Goal: Task Accomplishment & Management: Use online tool/utility

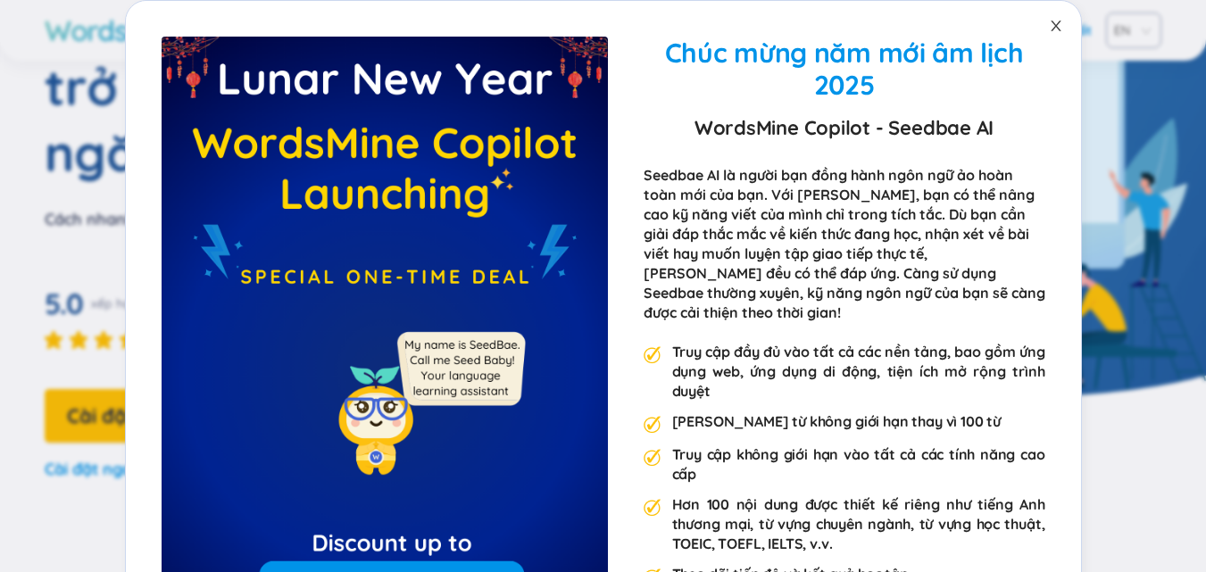
scroll to position [178, 0]
click at [1049, 30] on icon "đóng" at bounding box center [1056, 26] width 14 height 14
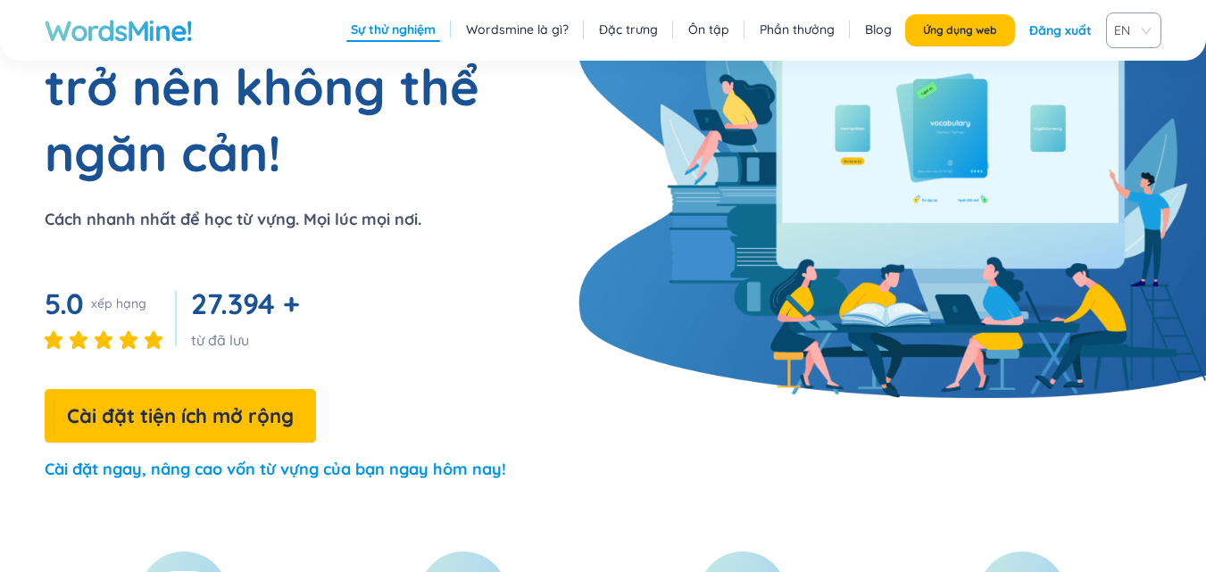
scroll to position [357, 0]
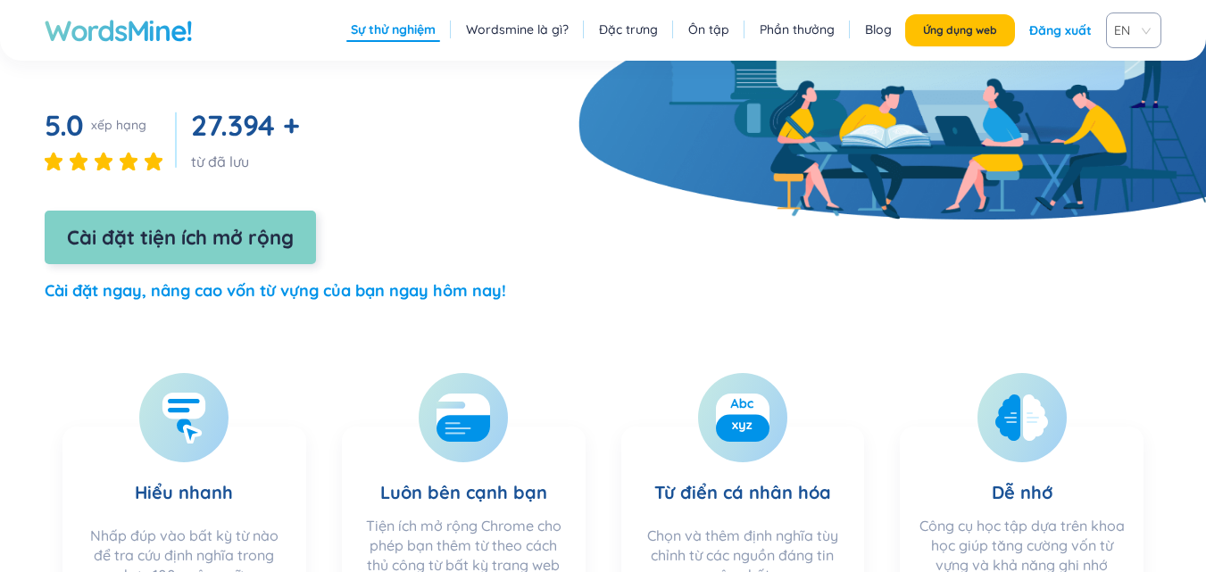
click at [286, 225] on font "Cài đặt tiện ích mở rộng" at bounding box center [180, 237] width 227 height 25
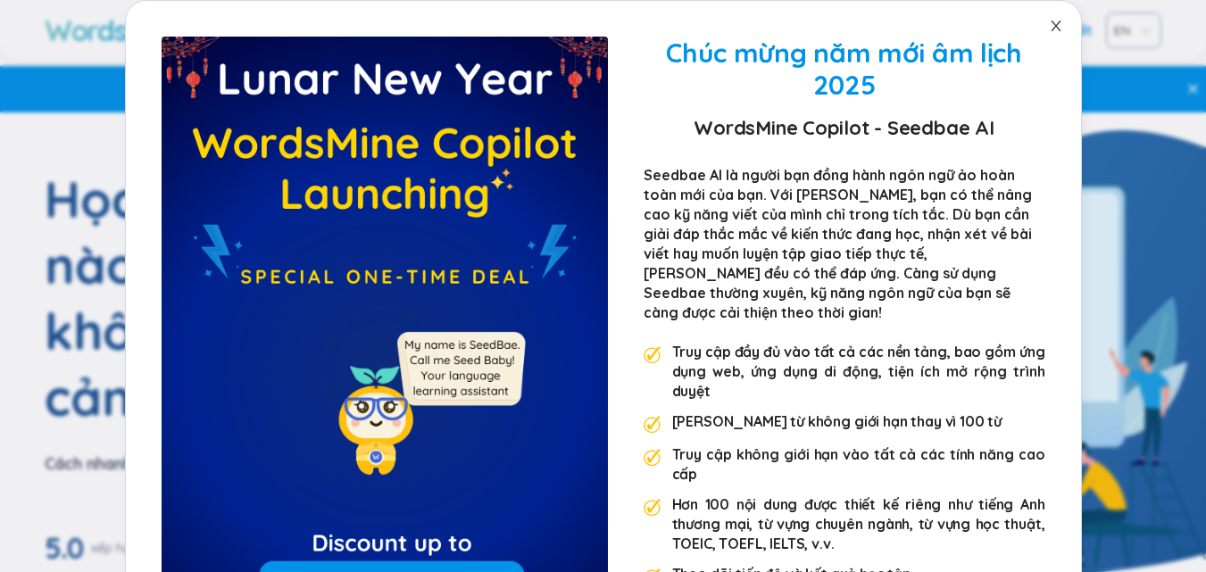
drag, startPoint x: 1042, startPoint y: 21, endPoint x: 1026, endPoint y: 37, distance: 21.5
click at [1049, 21] on icon "đóng" at bounding box center [1056, 26] width 14 height 14
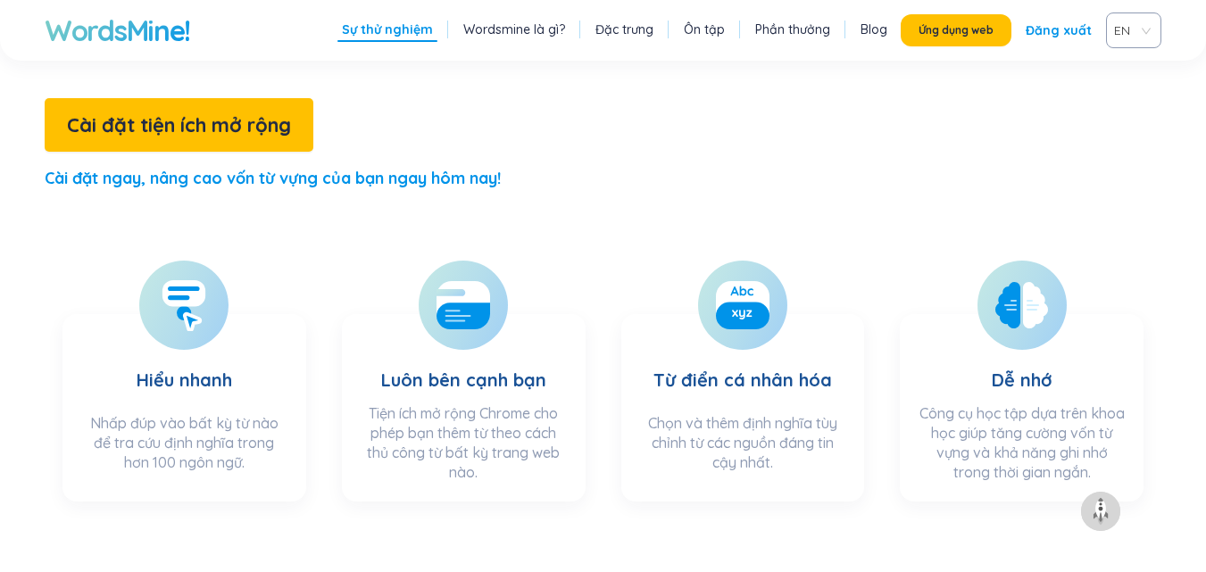
scroll to position [357, 0]
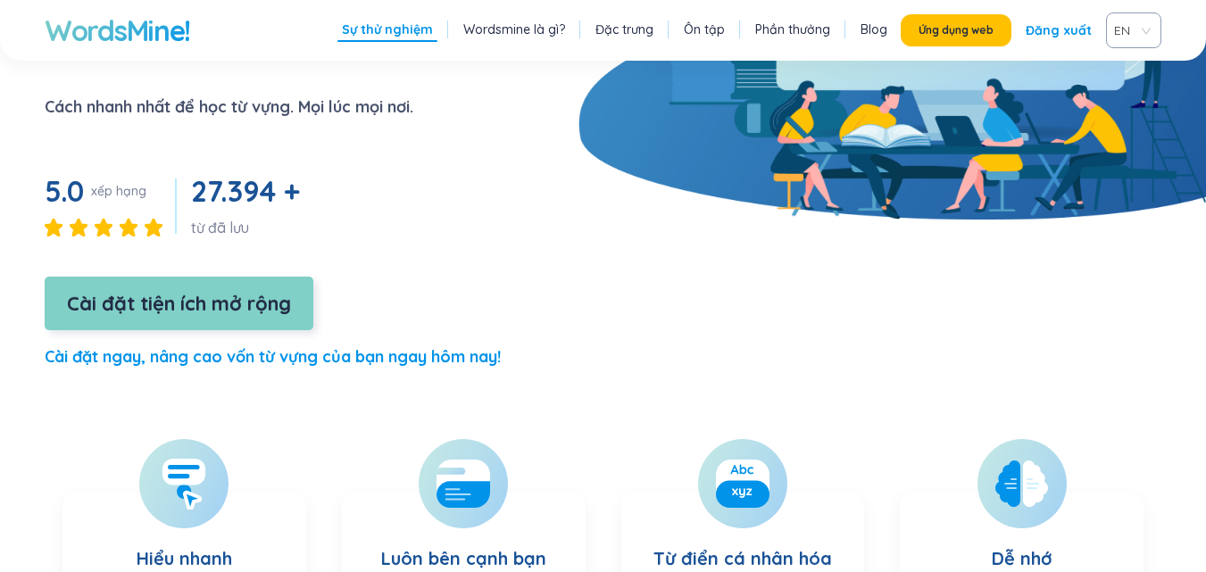
click at [282, 291] on font "Cài đặt tiện ích mở rộng" at bounding box center [179, 303] width 224 height 25
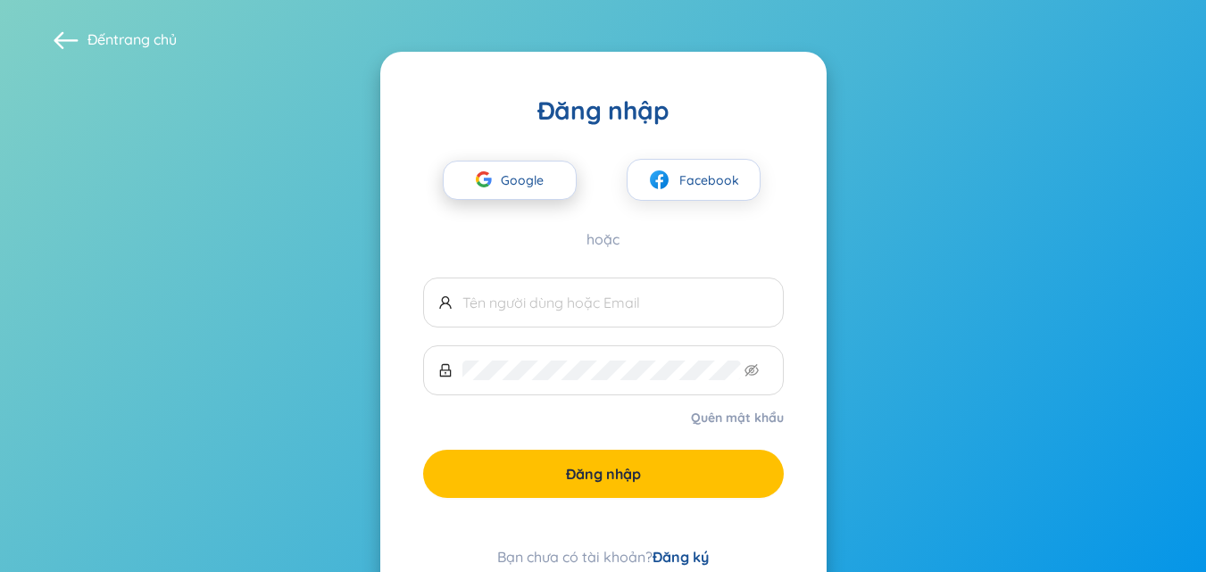
click at [490, 172] on icon "button" at bounding box center [484, 179] width 16 height 16
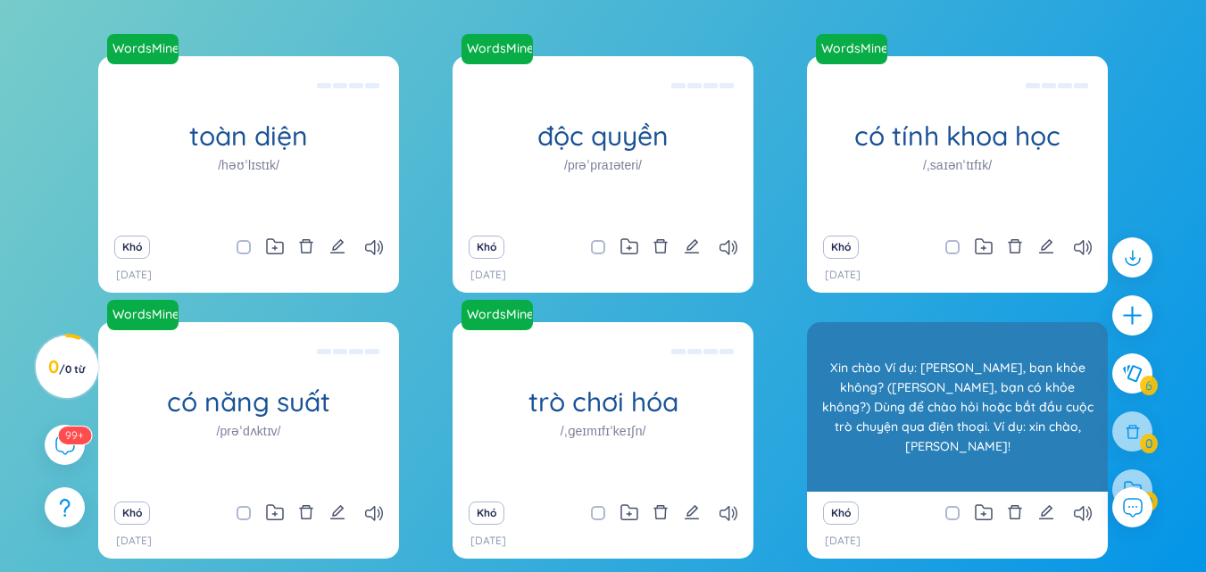
scroll to position [259, 0]
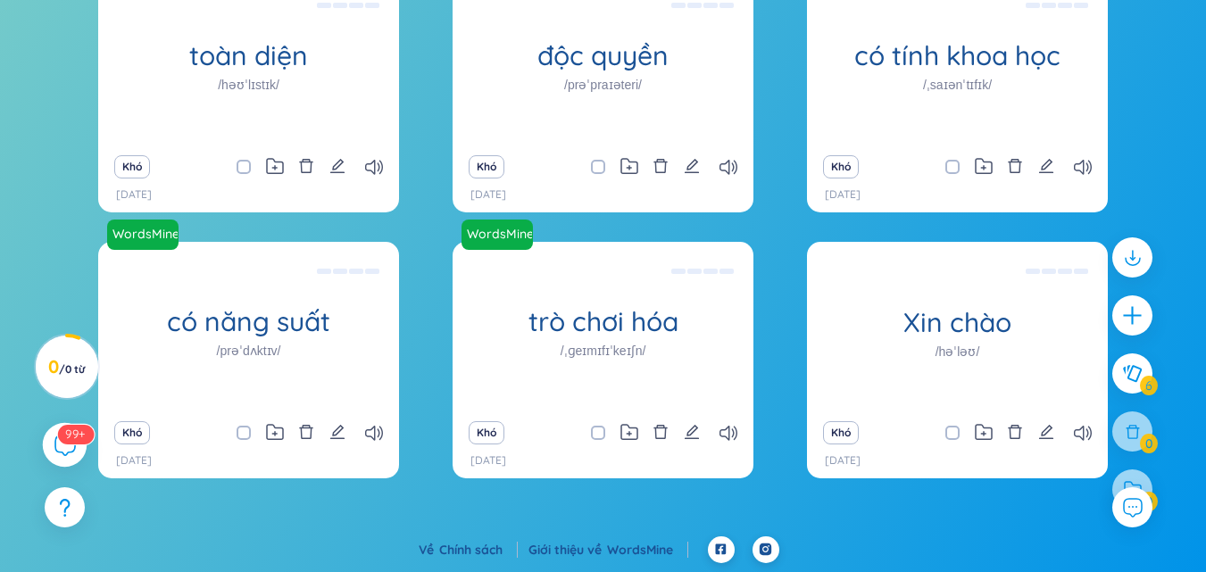
click at [58, 445] on icon at bounding box center [64, 444] width 21 height 21
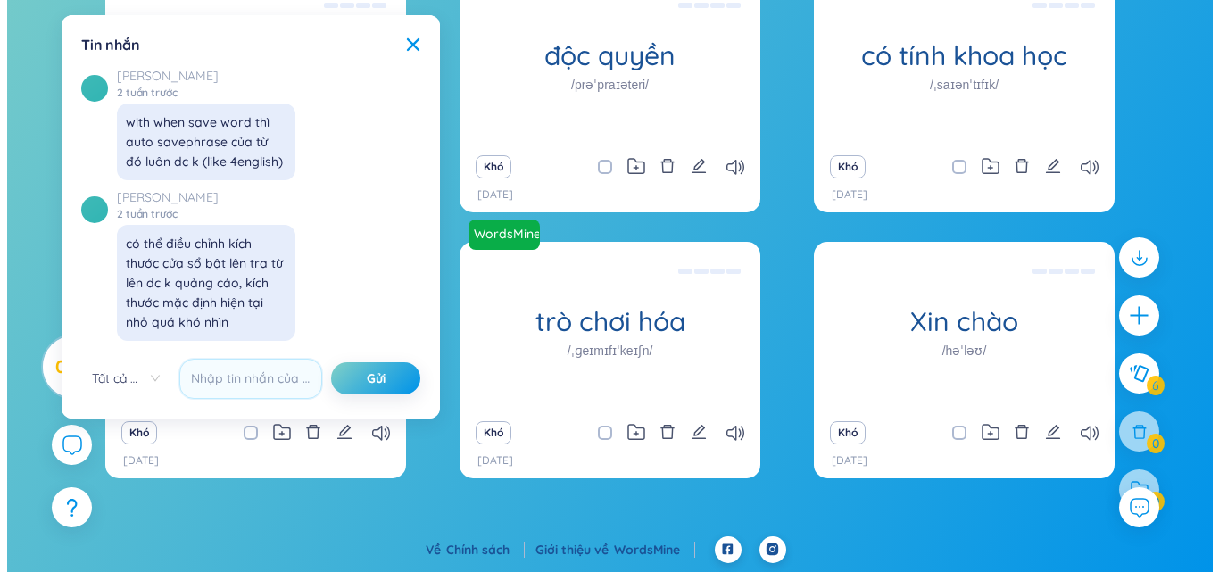
scroll to position [20946, 0]
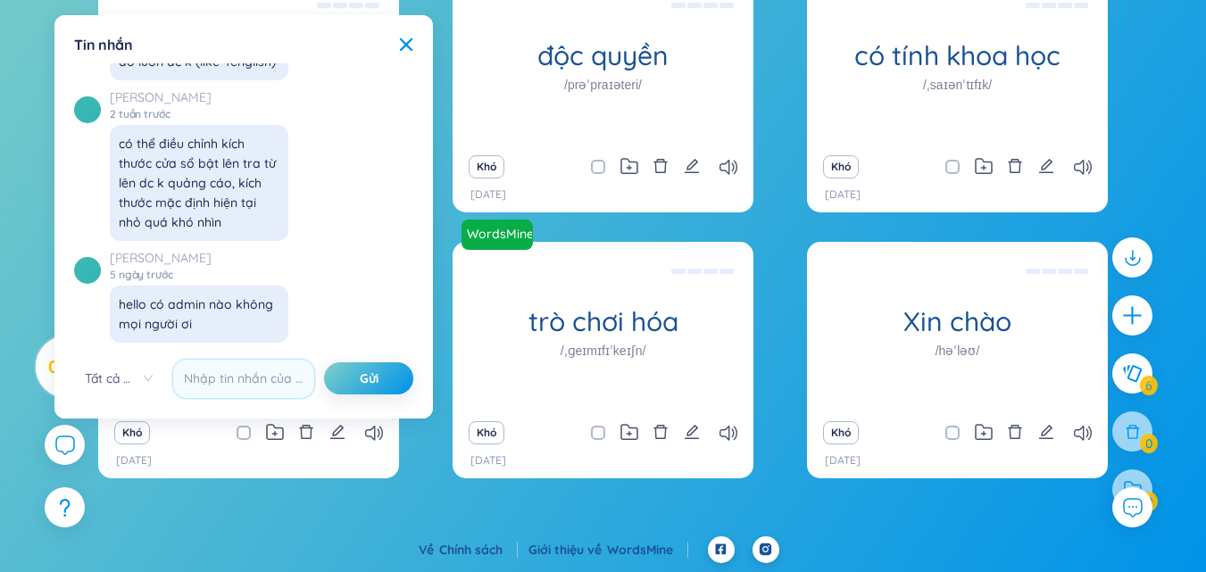
click at [209, 514] on div "WordsMine toàn diện /həʊˈlɪstɪk/ Toàn diện Ví dụ: Phương pháp tiếp cận toàn diệ…" at bounding box center [603, 256] width 1206 height 560
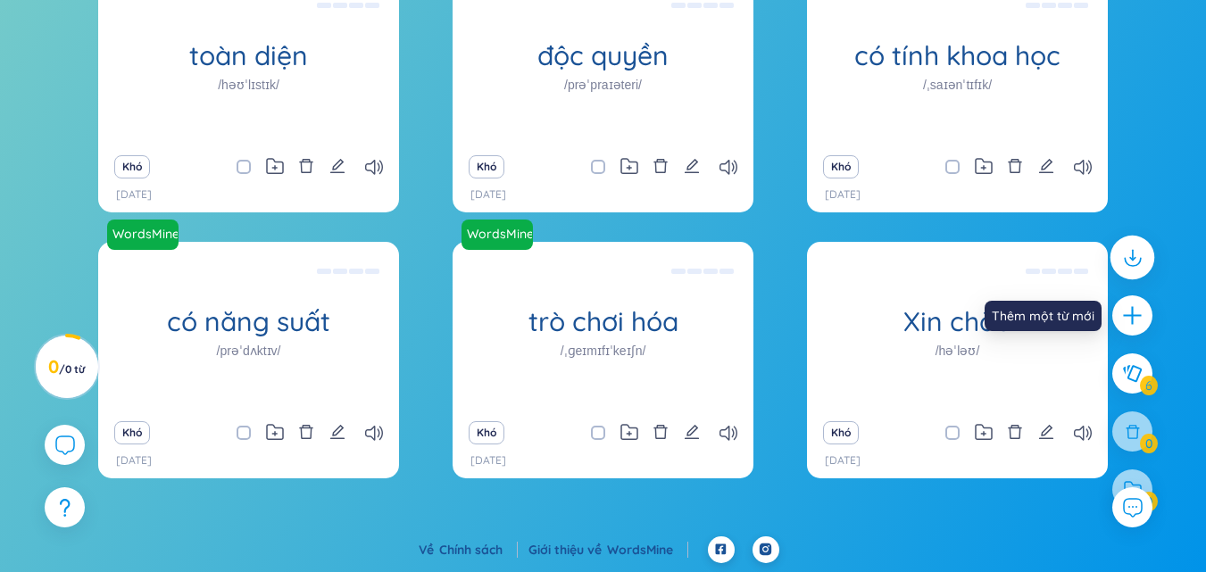
click at [1126, 251] on icon at bounding box center [1131, 257] width 23 height 23
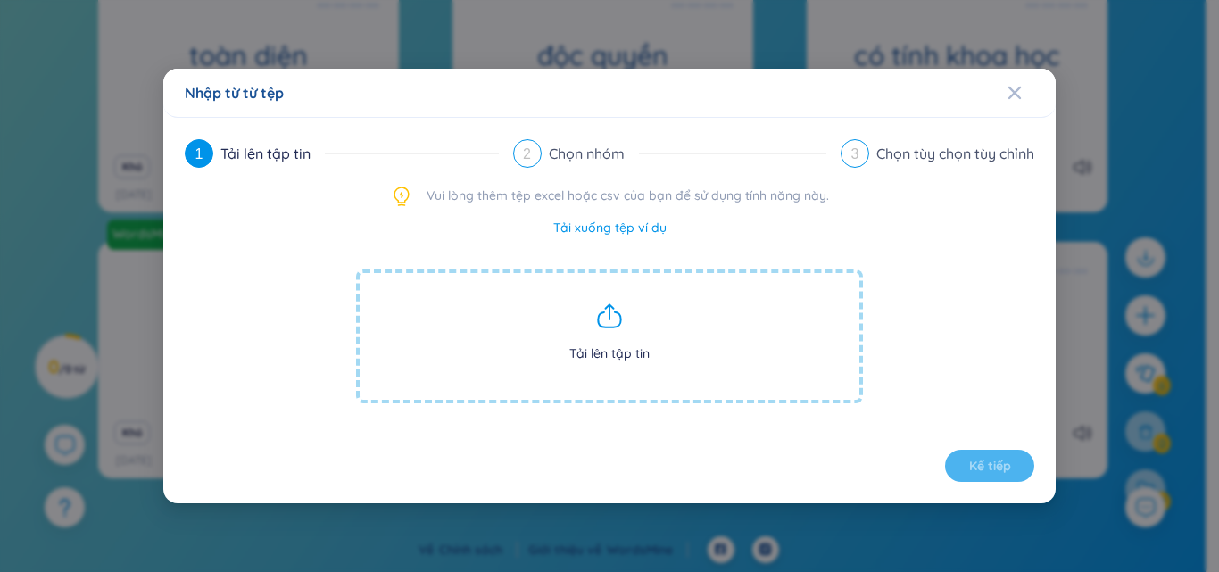
click at [606, 320] on icon at bounding box center [609, 316] width 29 height 29
click at [608, 330] on span "Tải lên tập tin" at bounding box center [609, 337] width 507 height 134
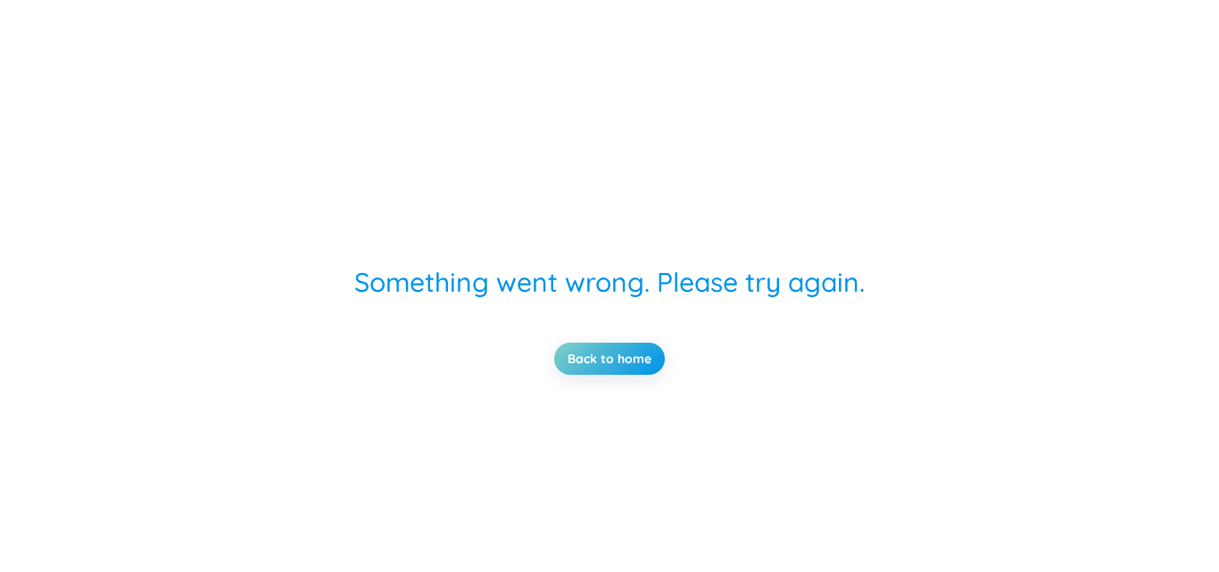
scroll to position [0, 0]
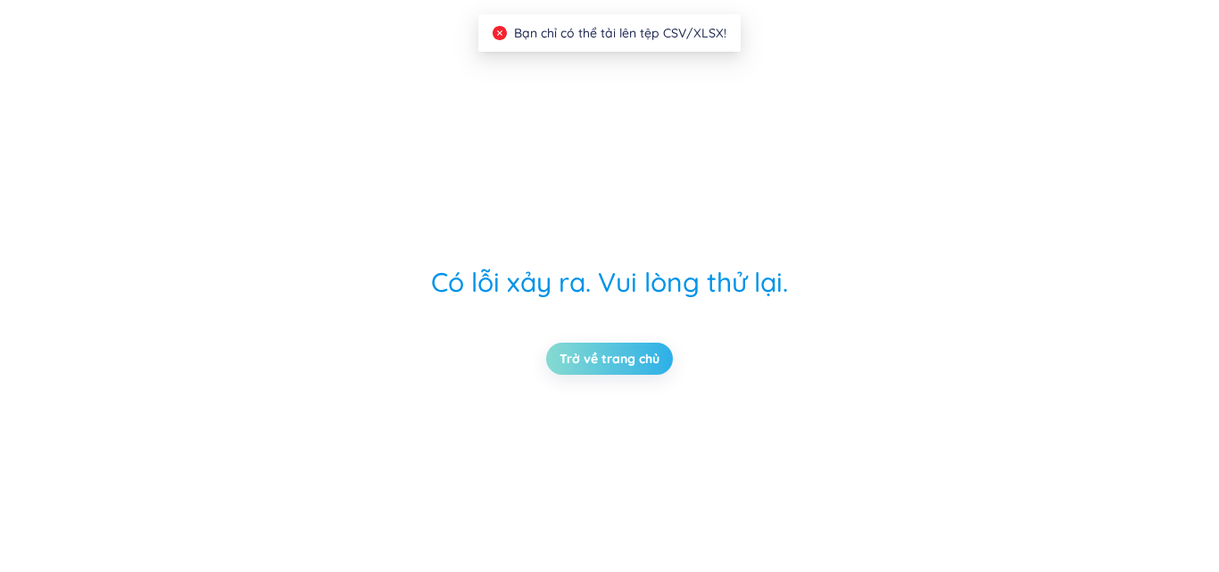
click at [590, 366] on link "Trở về trang chủ" at bounding box center [610, 359] width 100 height 20
click at [569, 359] on link "Trở về trang chủ" at bounding box center [610, 359] width 100 height 20
click at [594, 364] on link "Trở về trang chủ" at bounding box center [610, 359] width 100 height 20
click at [560, 362] on link "Trở về trang chủ" at bounding box center [610, 359] width 100 height 20
click at [600, 364] on link "Trở về trang chủ" at bounding box center [610, 359] width 100 height 20
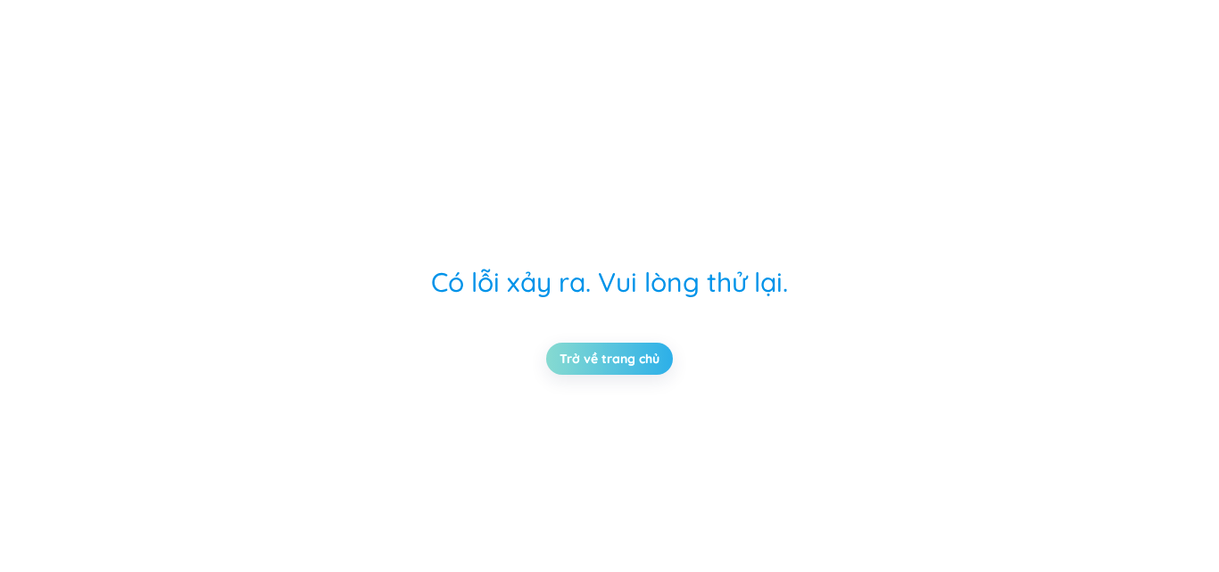
drag, startPoint x: 600, startPoint y: 364, endPoint x: 135, endPoint y: 117, distance: 526.6
click at [595, 366] on link "Trở về trang chủ" at bounding box center [610, 359] width 100 height 20
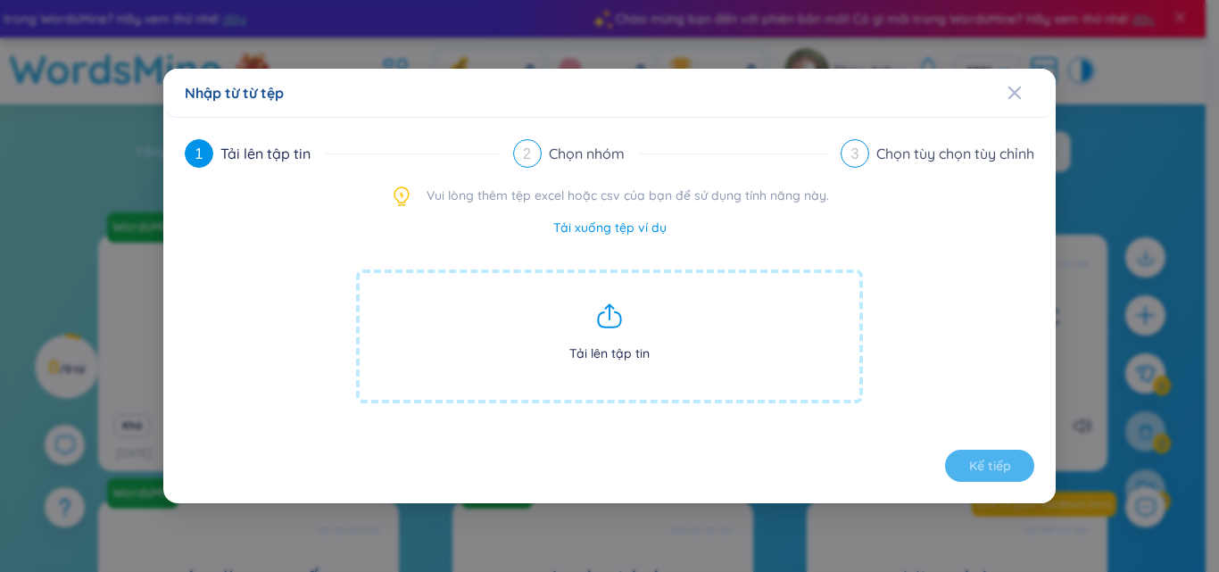
click at [593, 333] on span "Tải lên tập tin" at bounding box center [609, 337] width 507 height 134
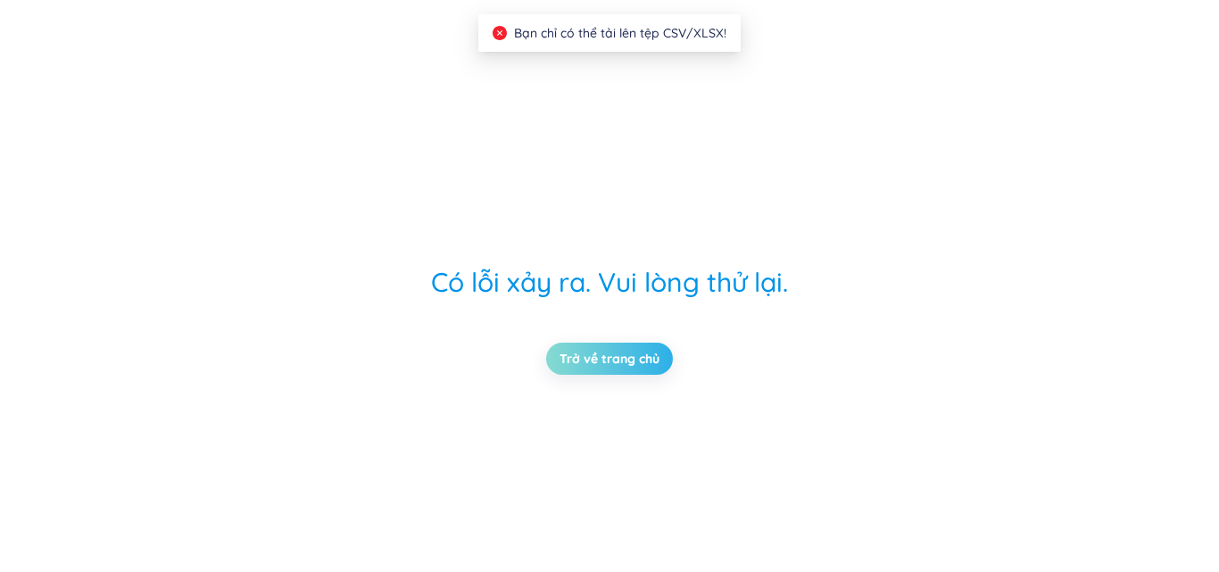
click at [618, 369] on link "Trở về trang chủ" at bounding box center [610, 359] width 100 height 20
click at [602, 361] on link "Trở về trang chủ" at bounding box center [610, 359] width 100 height 20
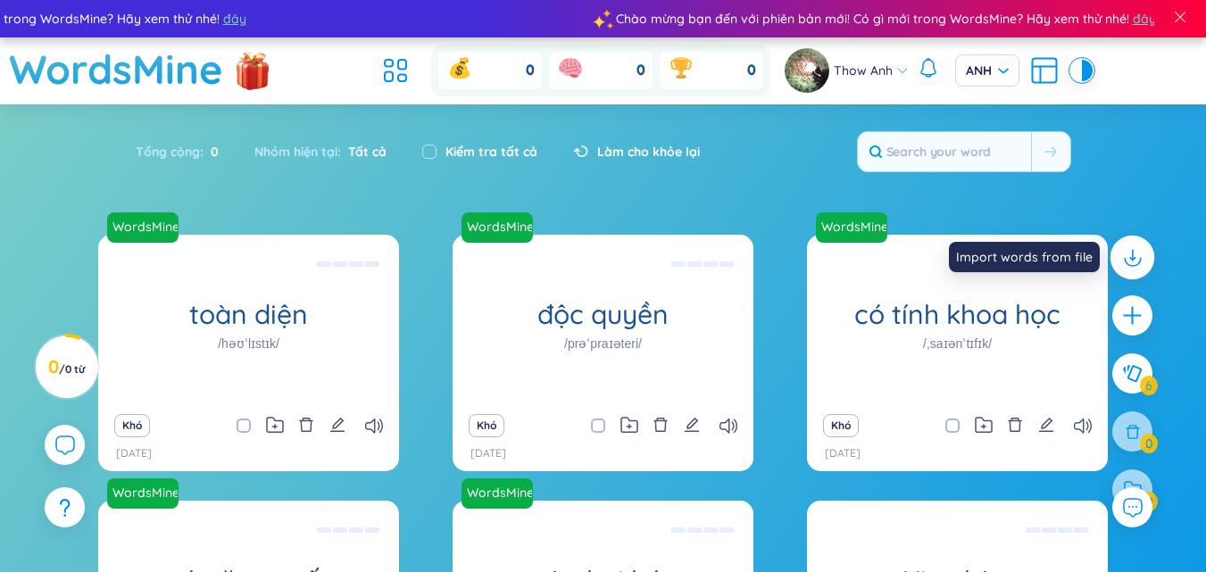
click at [1136, 262] on icon at bounding box center [1131, 257] width 23 height 23
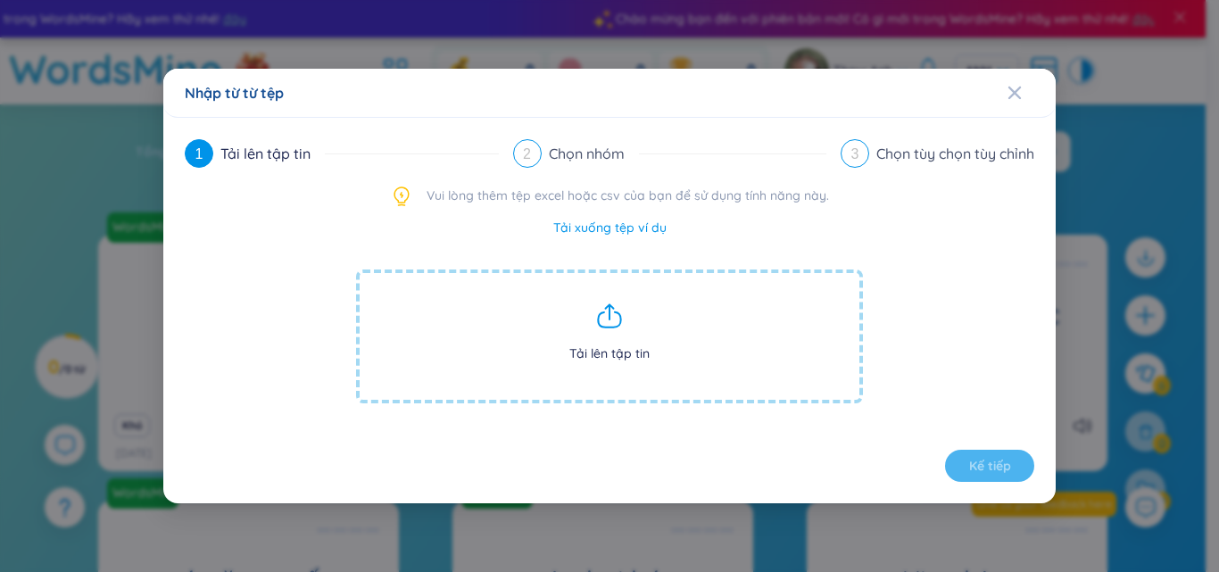
click at [625, 228] on font "Tải xuống tệp ví dụ" at bounding box center [609, 228] width 113 height 16
click at [623, 333] on span "Tải lên tập tin" at bounding box center [609, 337] width 507 height 134
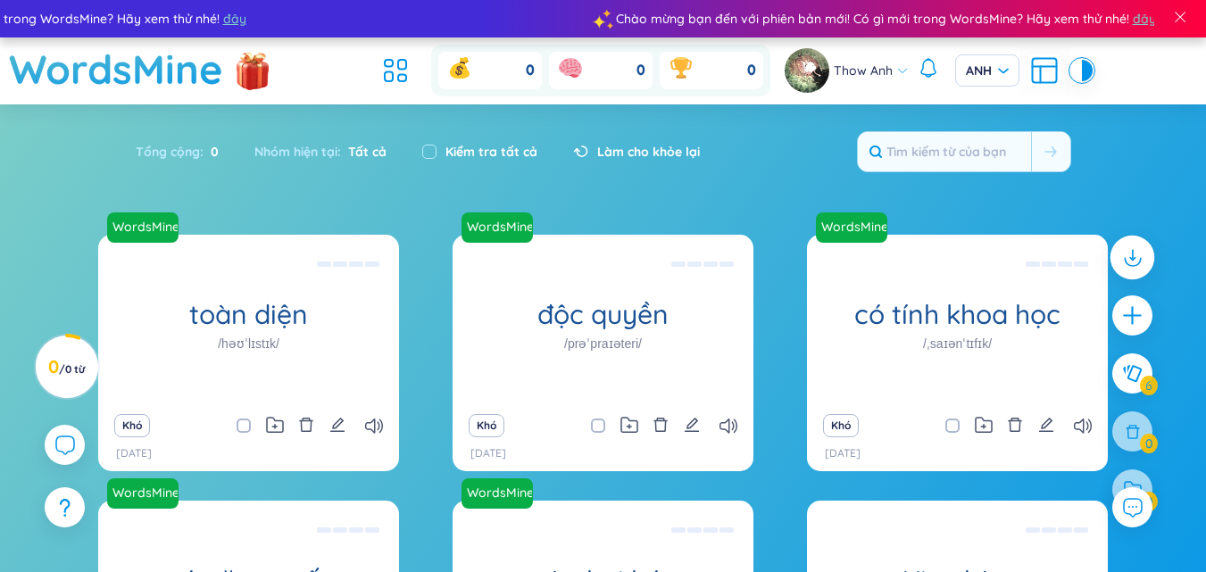
click at [1120, 259] on icon at bounding box center [1131, 257] width 23 height 23
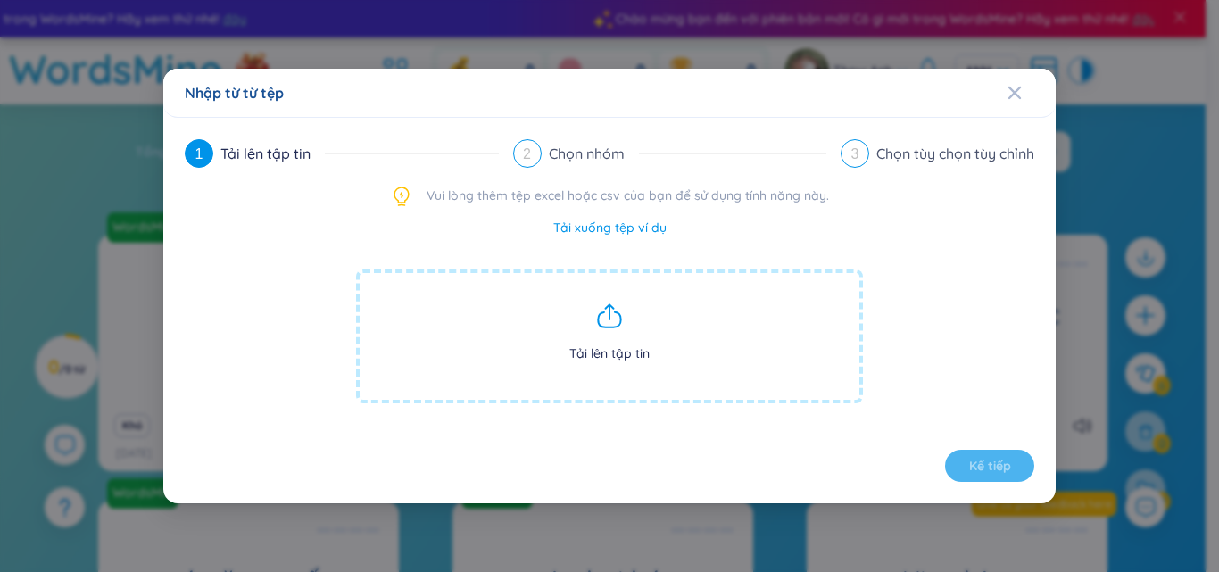
click at [628, 317] on span "Tải lên tập tin" at bounding box center [609, 337] width 507 height 134
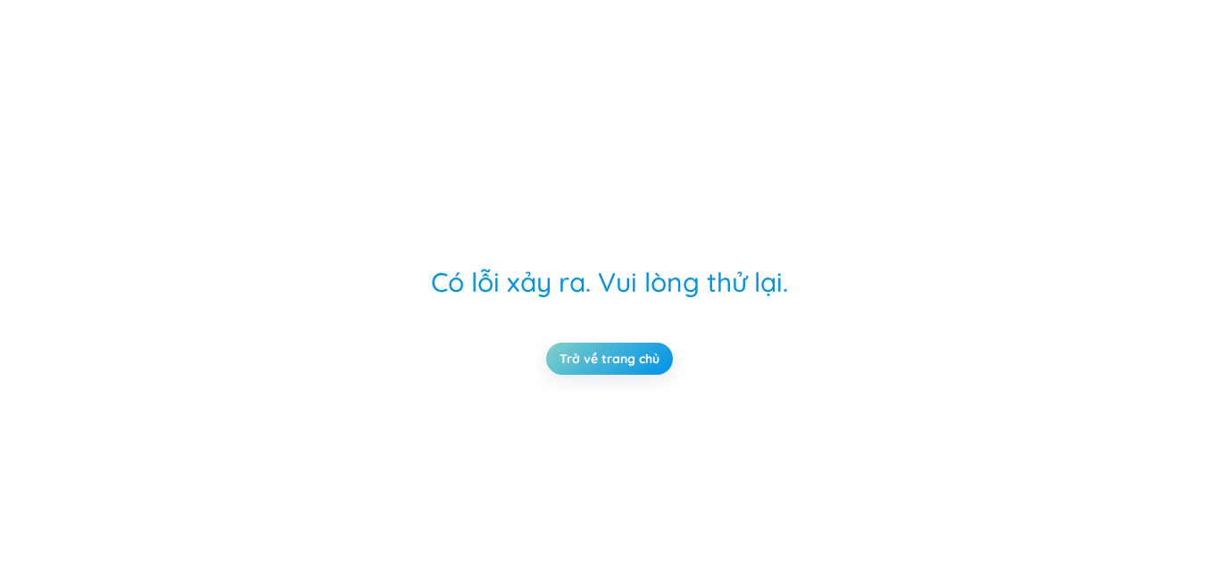
drag, startPoint x: 394, startPoint y: 248, endPoint x: 415, endPoint y: 247, distance: 21.4
click at [393, 247] on div "Có lỗi xảy ra. Vui lòng thử lại. Trở về trang chủ" at bounding box center [610, 286] width 610 height 572
click at [602, 355] on link "Trở về trang chủ" at bounding box center [610, 359] width 100 height 20
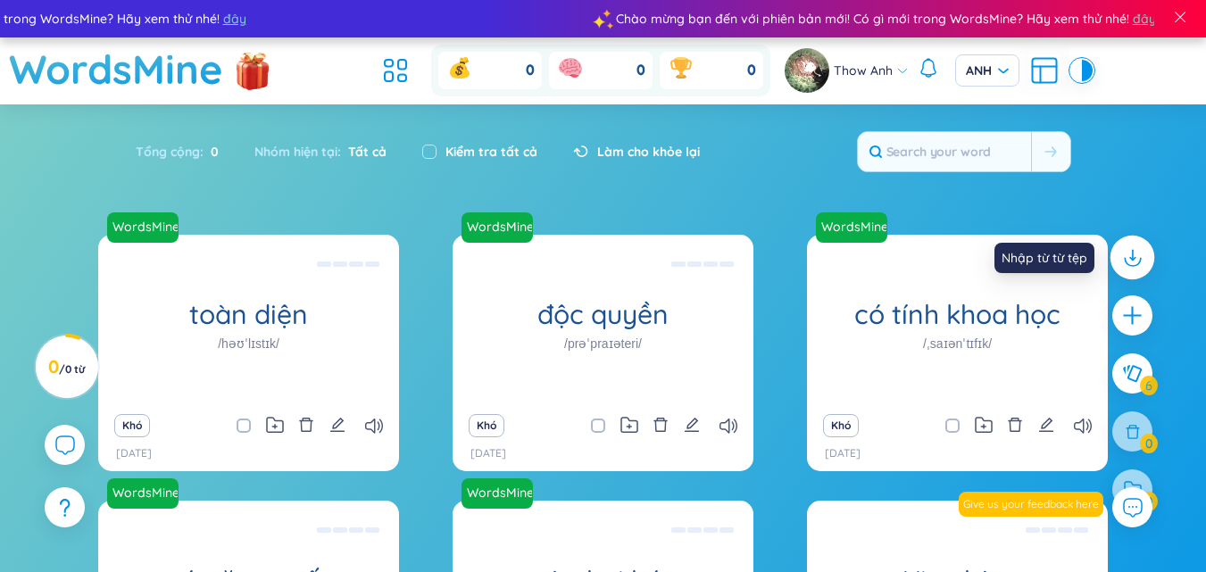
click at [1123, 256] on icon at bounding box center [1131, 257] width 23 height 23
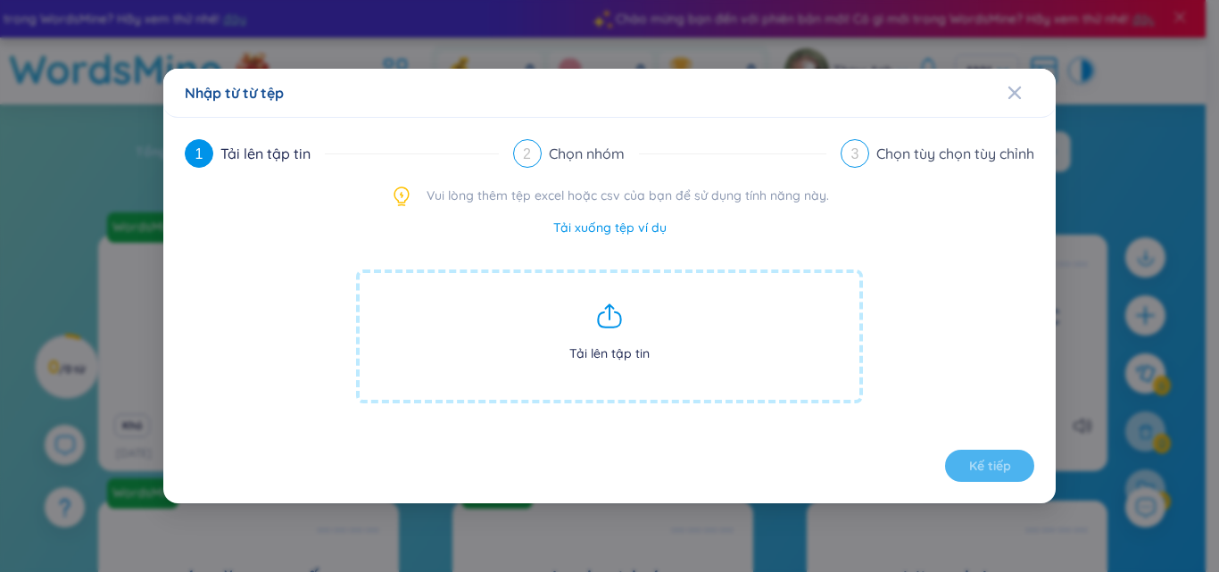
click at [614, 330] on span "Tải lên tập tin" at bounding box center [609, 337] width 507 height 134
click at [246, 167] on div "Upload file" at bounding box center [263, 153] width 87 height 29
click at [212, 154] on div "1" at bounding box center [199, 153] width 29 height 29
click at [601, 315] on icon at bounding box center [609, 316] width 29 height 29
click at [613, 320] on icon at bounding box center [609, 316] width 29 height 29
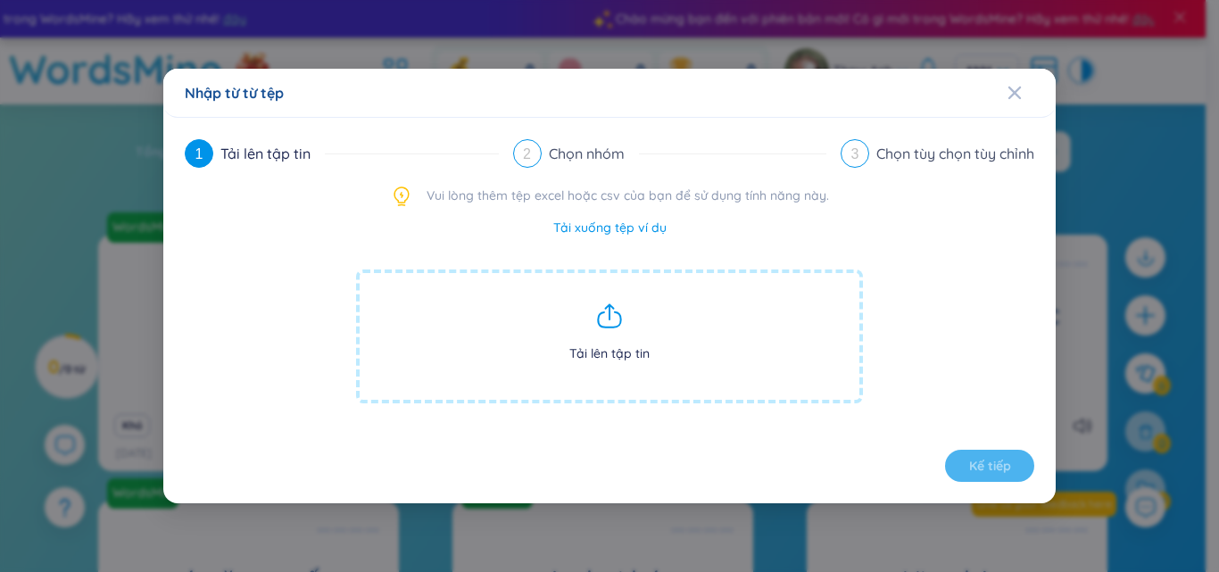
click at [621, 350] on font "Tải lên tập tin" at bounding box center [609, 353] width 80 height 16
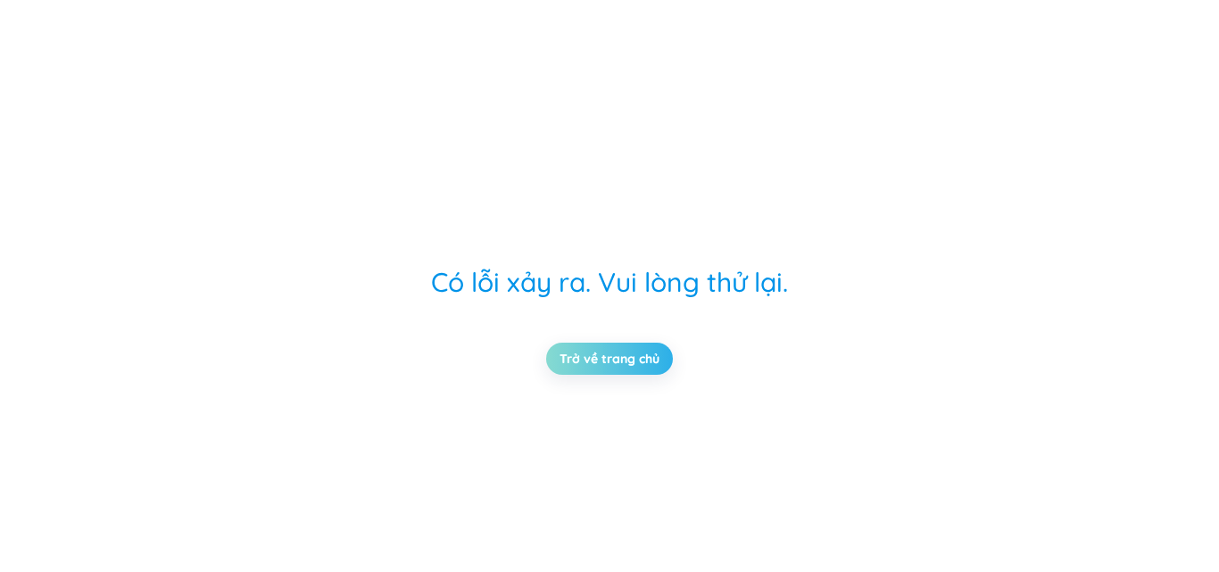
click at [636, 357] on link "Trở về trang chủ" at bounding box center [610, 359] width 100 height 20
click at [636, 365] on link "Trở về trang chủ" at bounding box center [610, 359] width 100 height 20
click at [635, 368] on link "Trở về trang chủ" at bounding box center [610, 359] width 100 height 20
click at [633, 369] on link "Trở về trang chủ" at bounding box center [610, 359] width 100 height 20
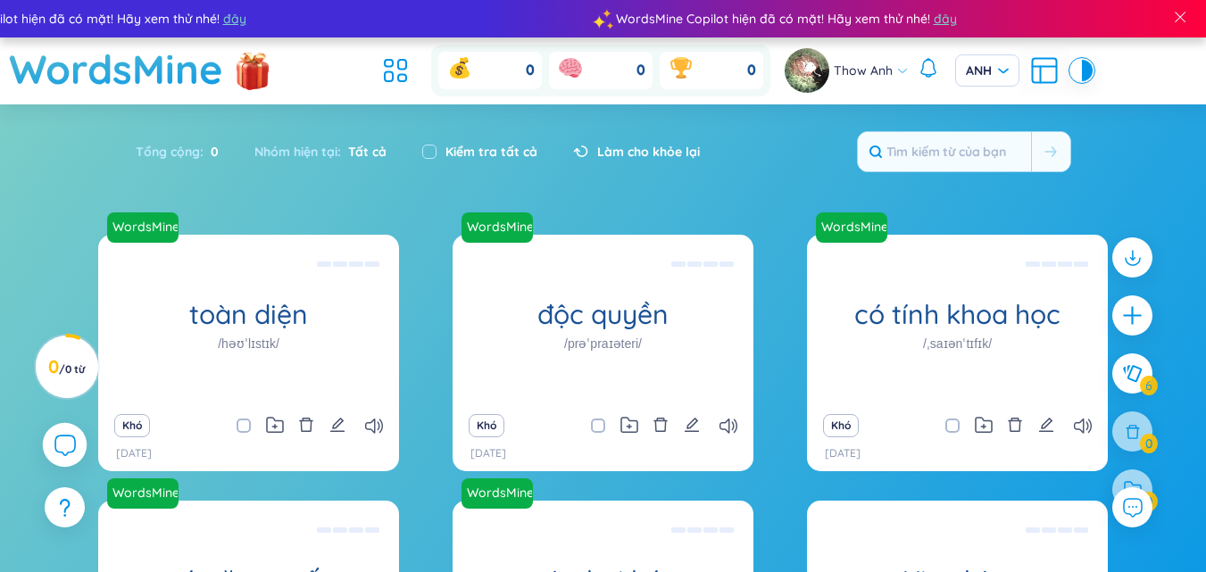
click at [69, 447] on icon at bounding box center [64, 444] width 21 height 21
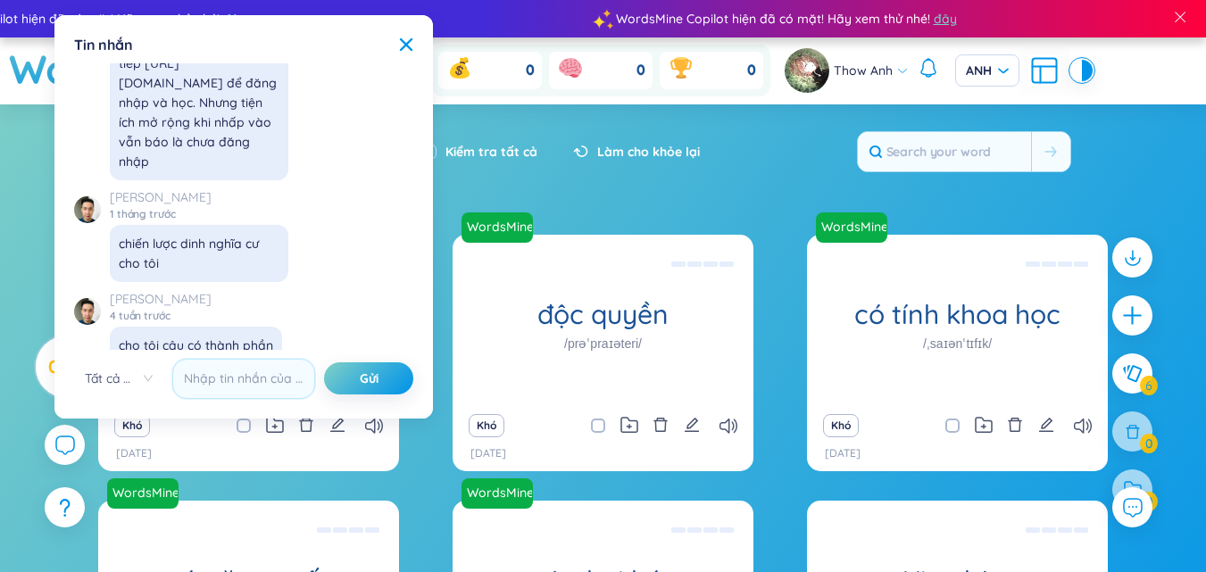
scroll to position [18667, 0]
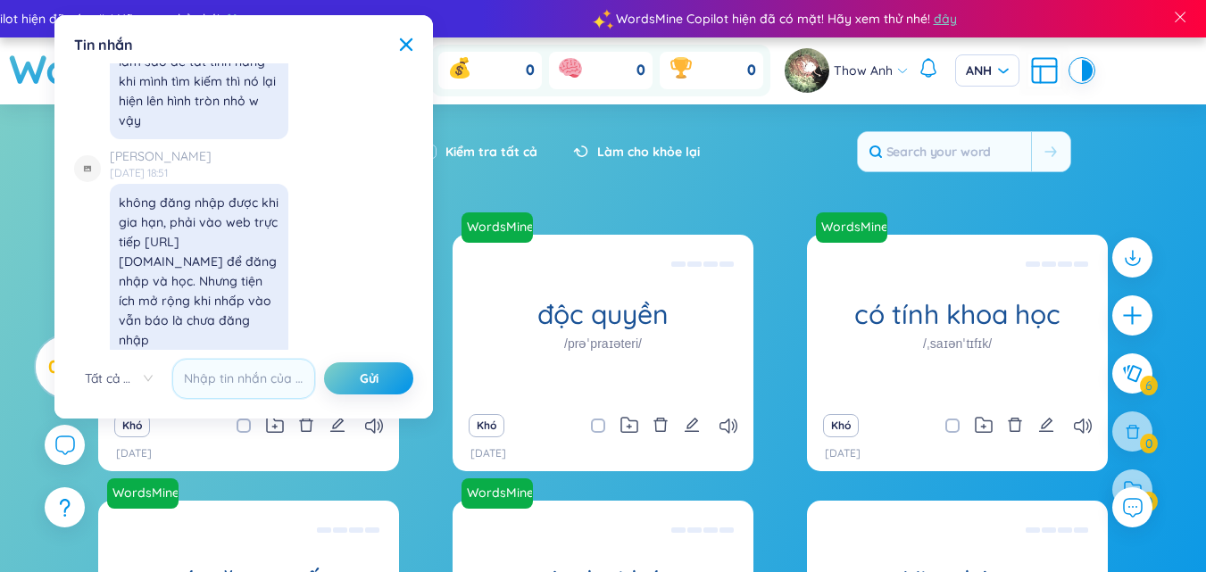
click at [397, 44] on div "Tin nhắn" at bounding box center [243, 45] width 339 height 20
click at [407, 42] on icon at bounding box center [406, 44] width 14 height 14
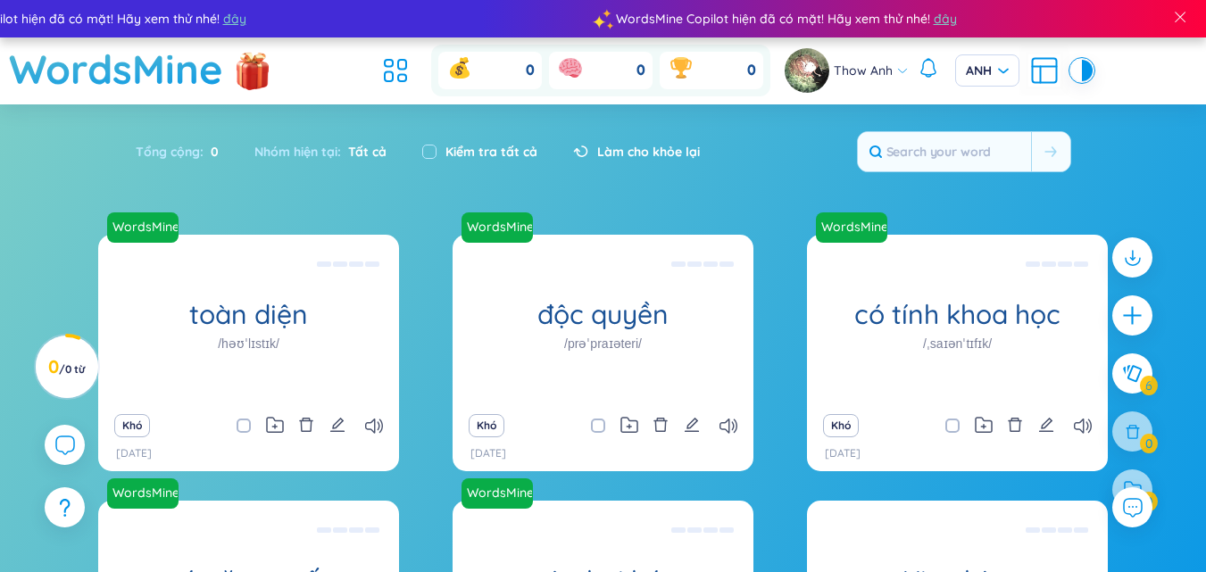
scroll to position [20809, 0]
click at [646, 146] on font "Làm cho khỏe lại" at bounding box center [648, 152] width 103 height 16
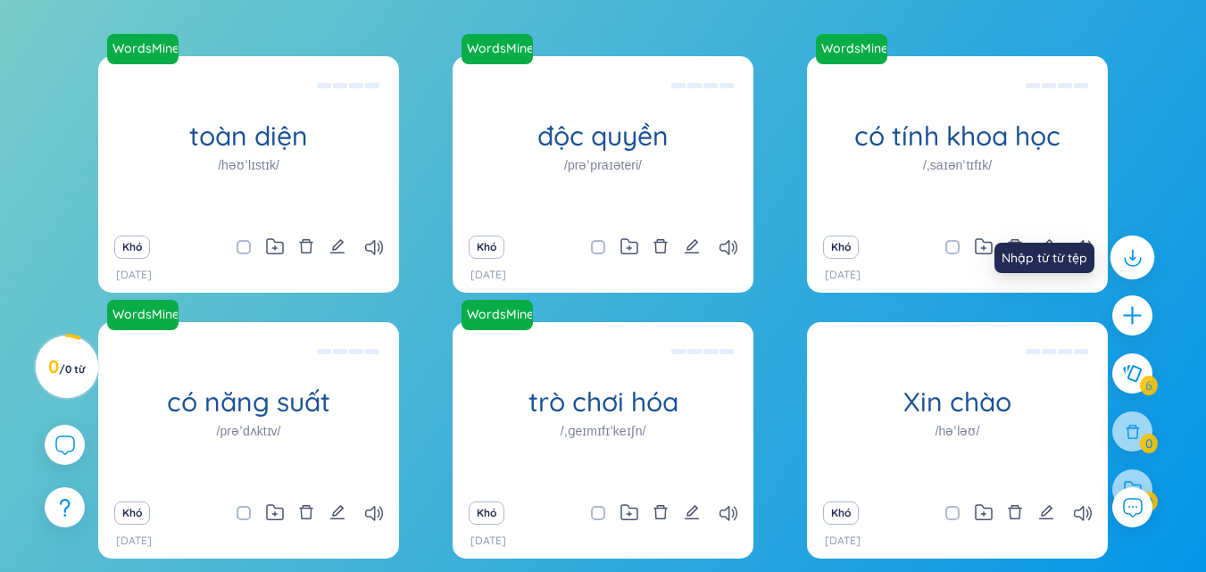
click at [1146, 255] on div at bounding box center [1132, 258] width 45 height 45
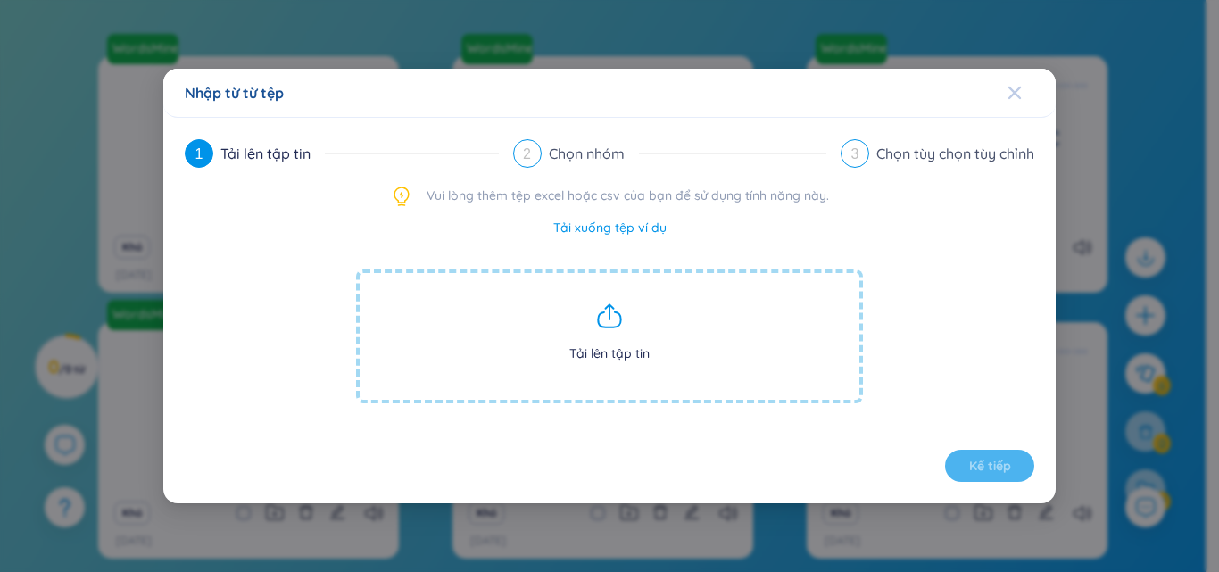
click at [1009, 89] on icon "Đóng" at bounding box center [1015, 93] width 14 height 14
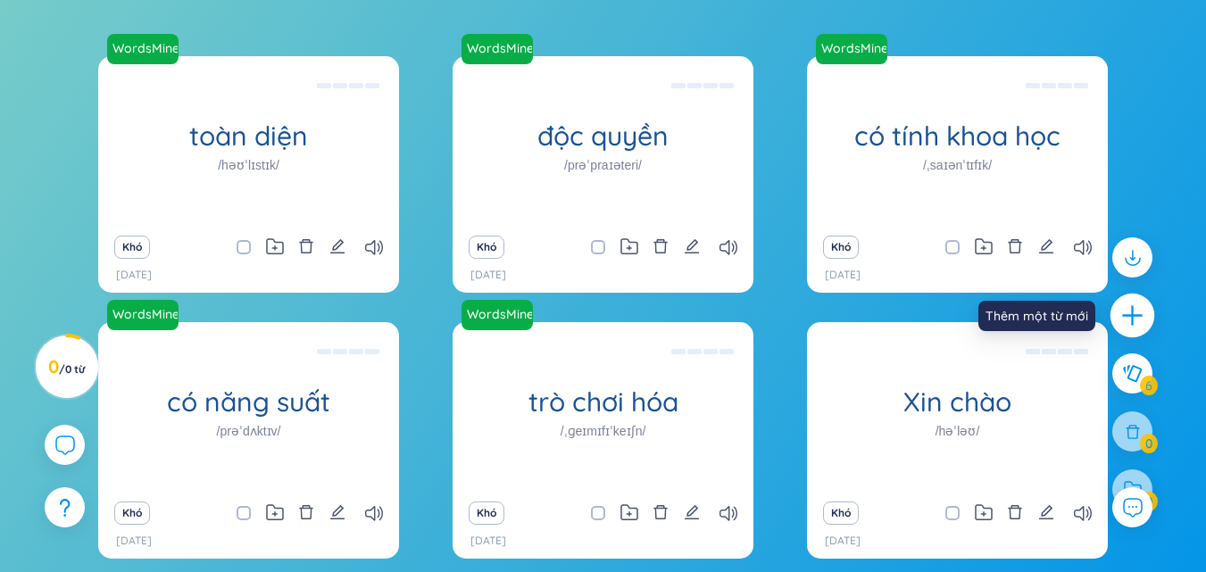
click at [1136, 314] on icon "cộng thêm" at bounding box center [1132, 315] width 25 height 25
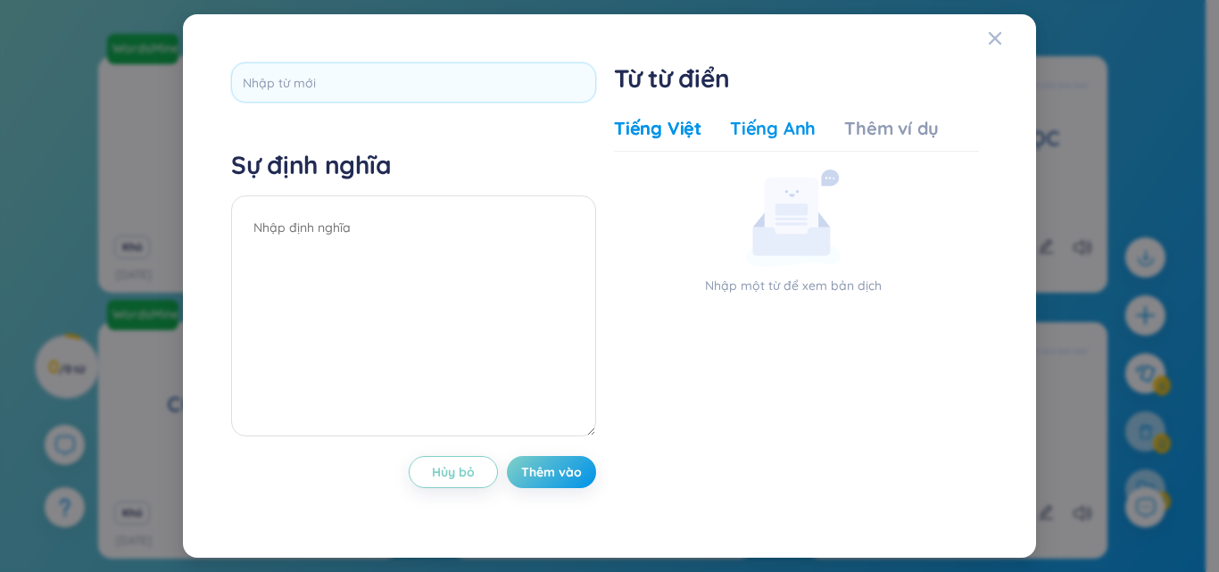
click at [776, 128] on font "Tiếng Anh" at bounding box center [773, 128] width 86 height 22
click at [683, 130] on font "Tiếng Việt" at bounding box center [657, 128] width 87 height 22
click at [898, 136] on font "Thêm ví dụ" at bounding box center [891, 128] width 95 height 22
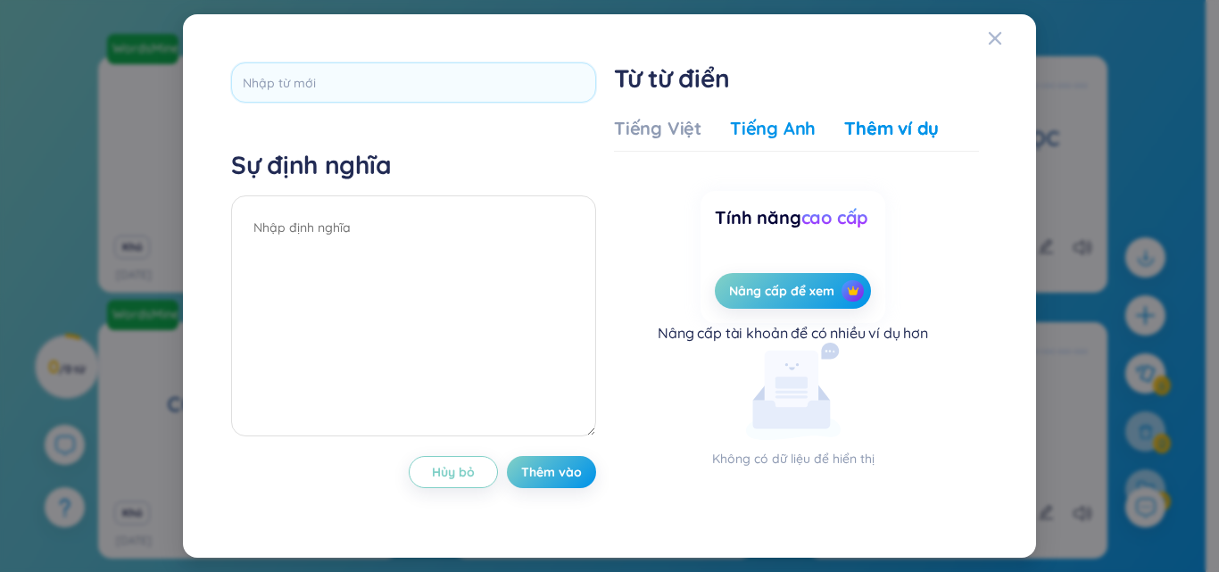
click at [782, 132] on font "Tiếng Anh" at bounding box center [773, 128] width 86 height 22
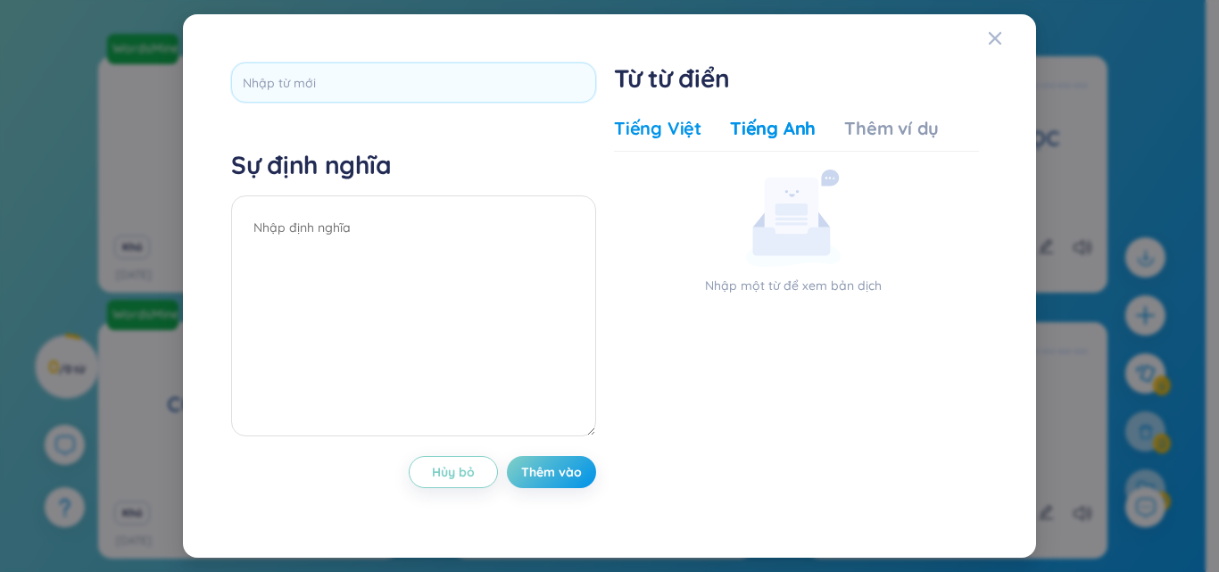
click at [672, 136] on font "Tiếng Việt" at bounding box center [657, 128] width 87 height 22
drag, startPoint x: 1010, startPoint y: 46, endPoint x: 1010, endPoint y: 104, distance: 57.1
click at [1009, 46] on span "Đóng" at bounding box center [1012, 38] width 48 height 48
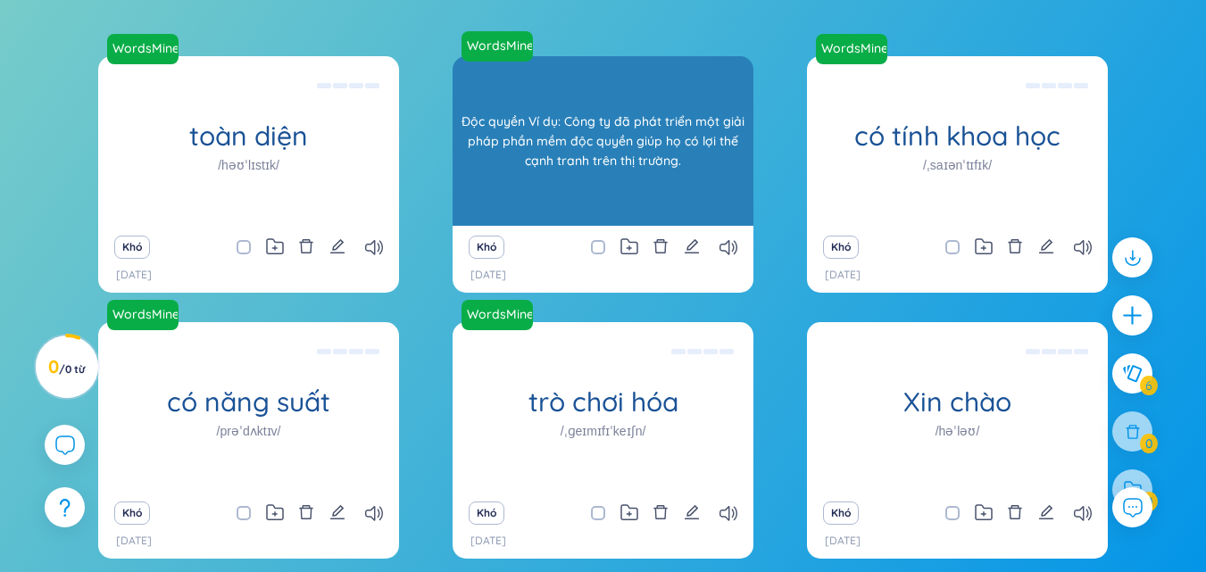
scroll to position [259, 0]
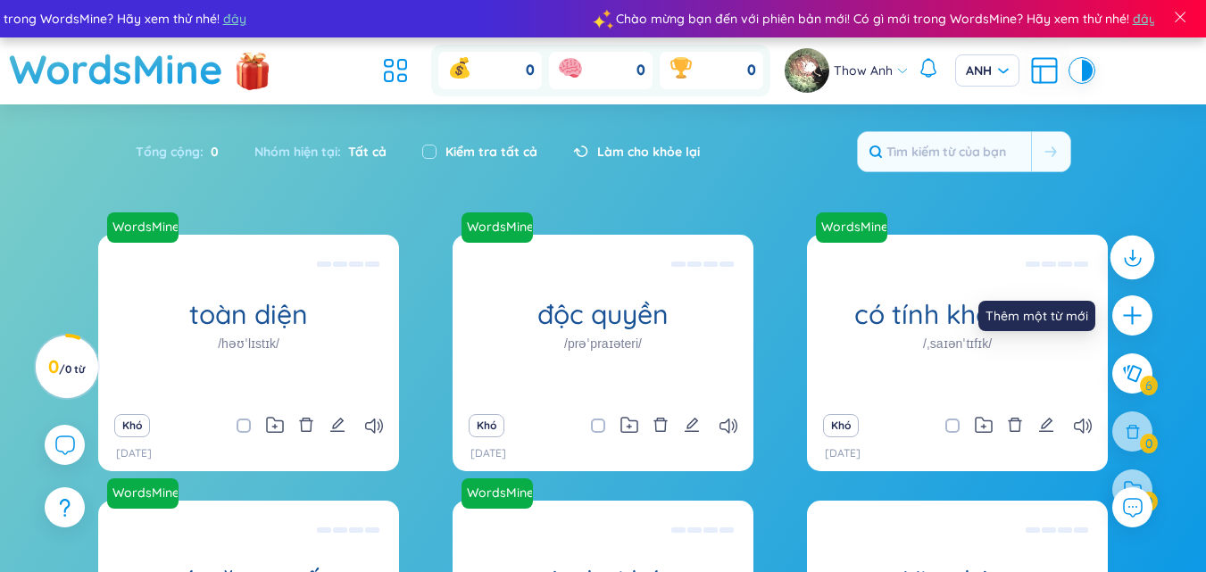
click at [1135, 252] on icon at bounding box center [1131, 257] width 23 height 23
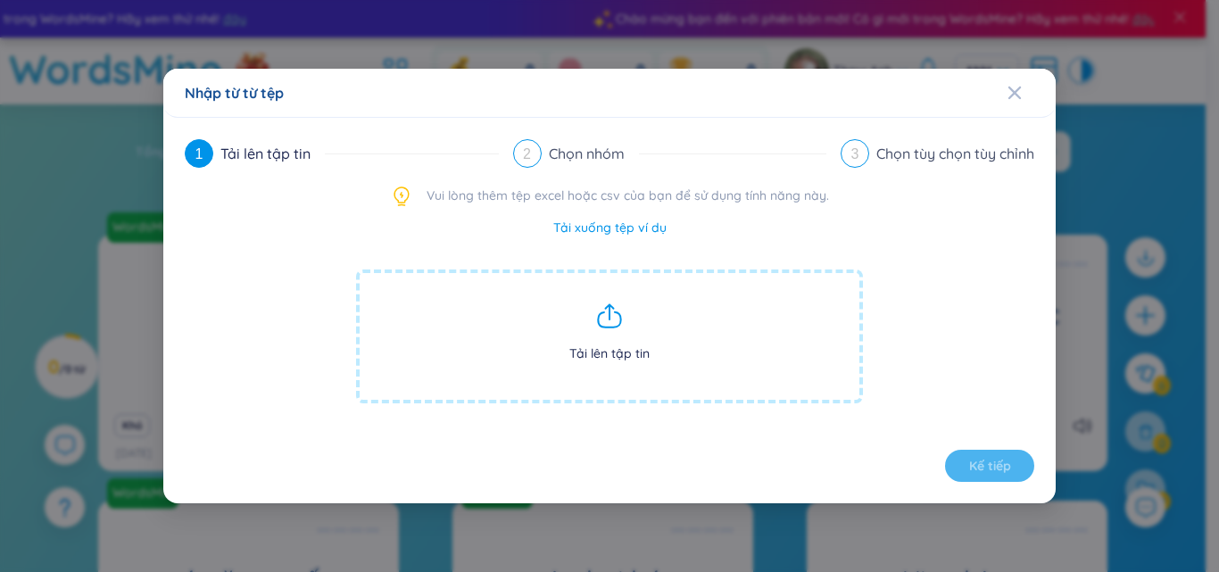
click at [632, 340] on span "Tải lên tập tin" at bounding box center [609, 337] width 507 height 134
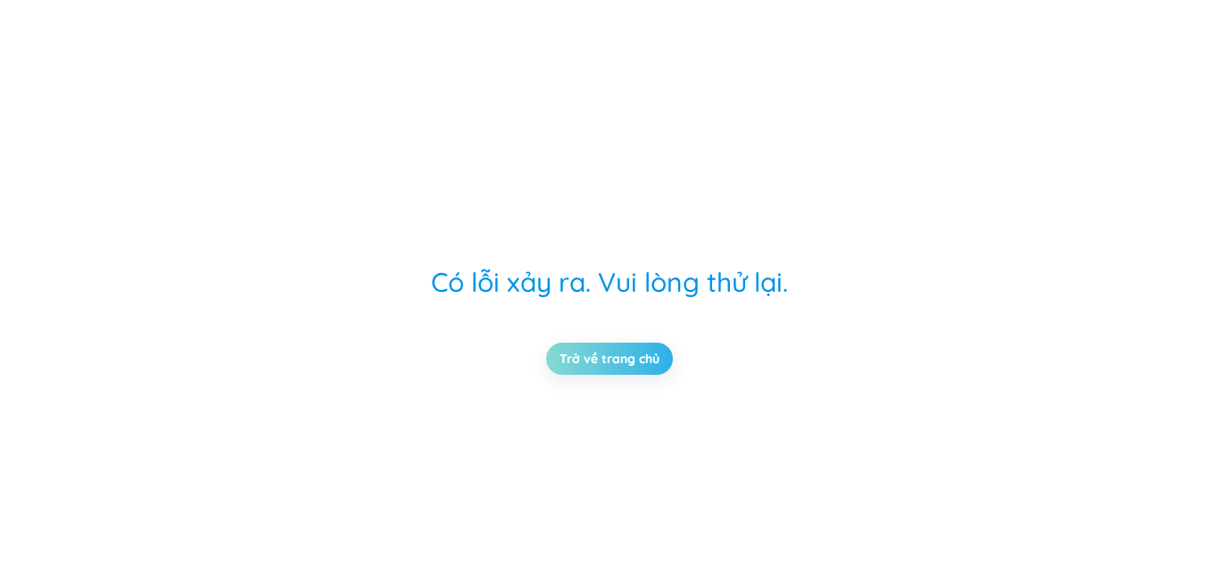
click at [635, 369] on link "Trở về trang chủ" at bounding box center [610, 359] width 100 height 20
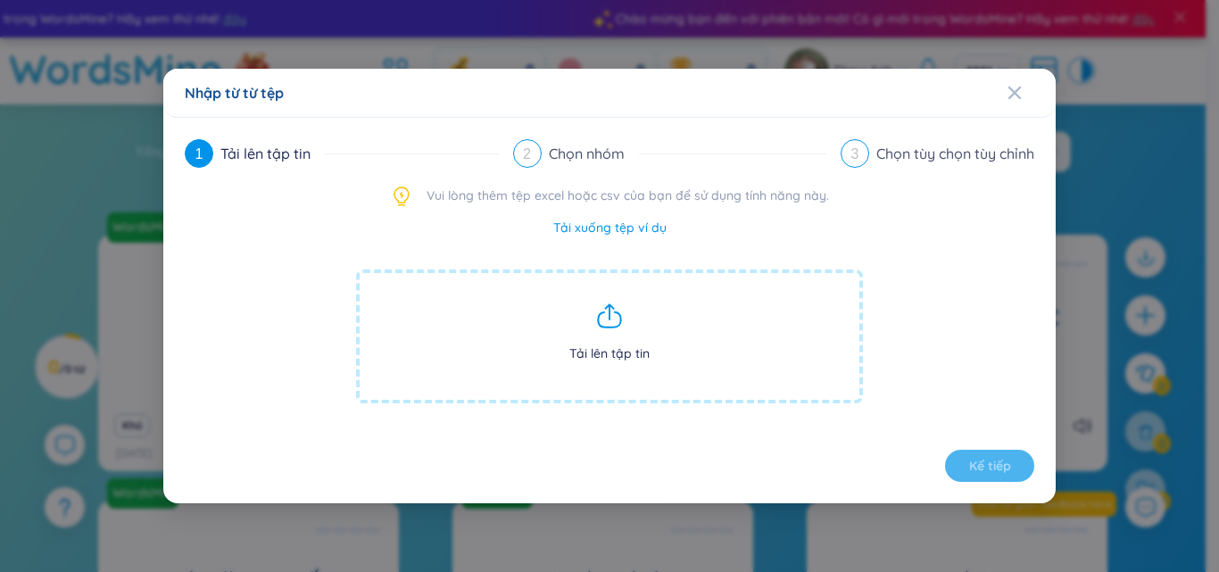
click at [624, 328] on span "Tải lên tập tin" at bounding box center [609, 337] width 507 height 134
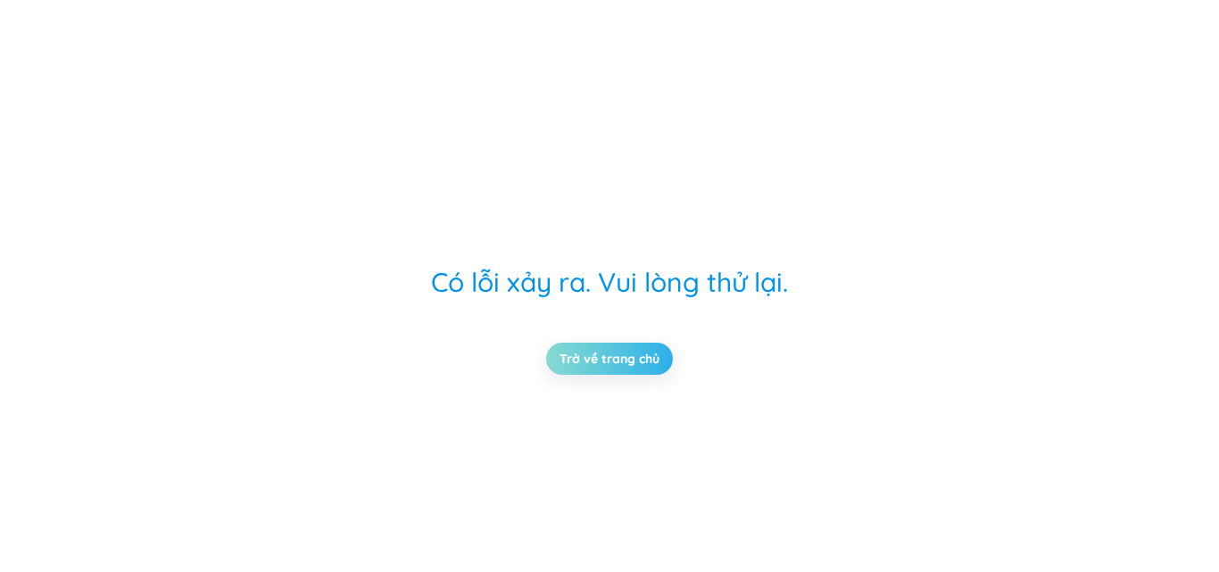
click at [660, 363] on link "Trở về trang chủ" at bounding box center [610, 359] width 100 height 20
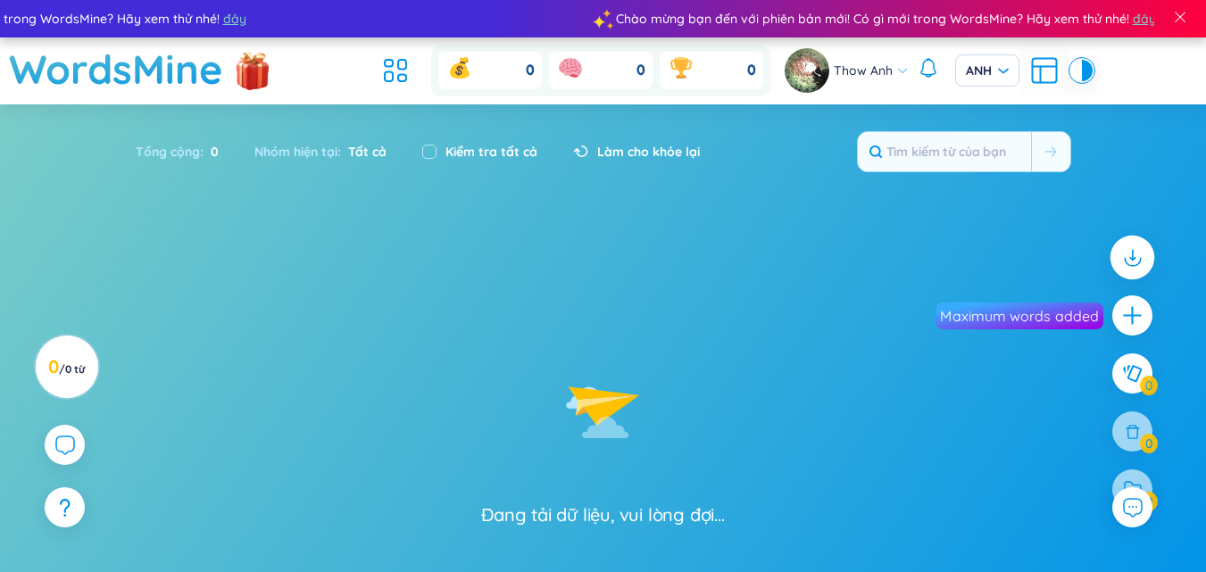
click at [1127, 258] on icon at bounding box center [1131, 257] width 23 height 23
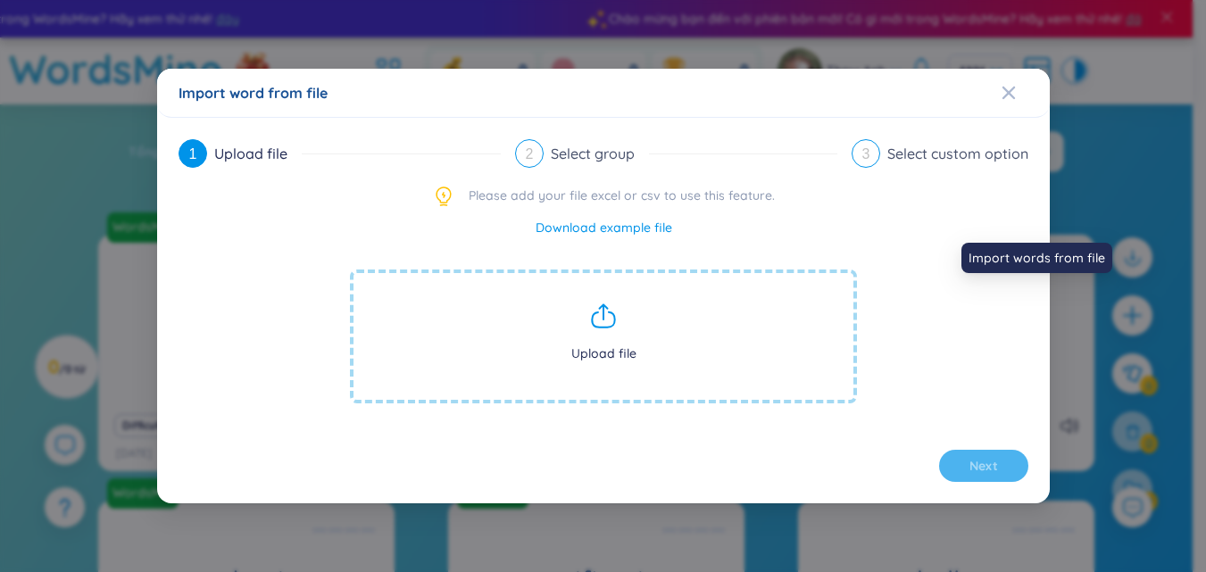
drag, startPoint x: 567, startPoint y: 141, endPoint x: 552, endPoint y: 153, distance: 19.1
click at [567, 142] on div "Select group" at bounding box center [600, 153] width 98 height 29
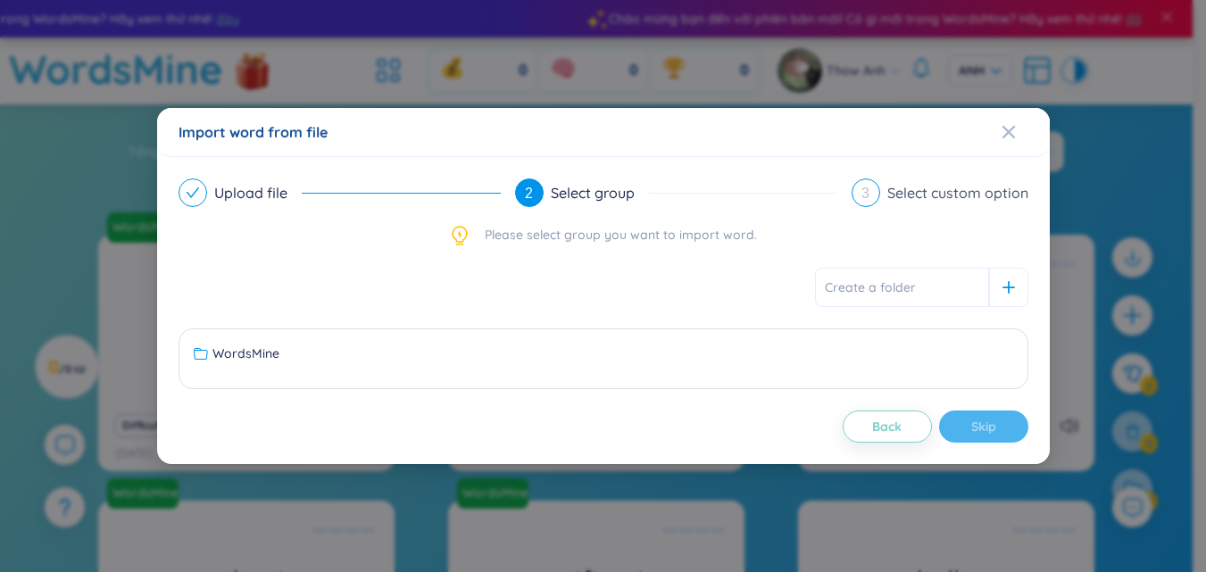
click at [552, 153] on div "Import word from file" at bounding box center [603, 132] width 892 height 49
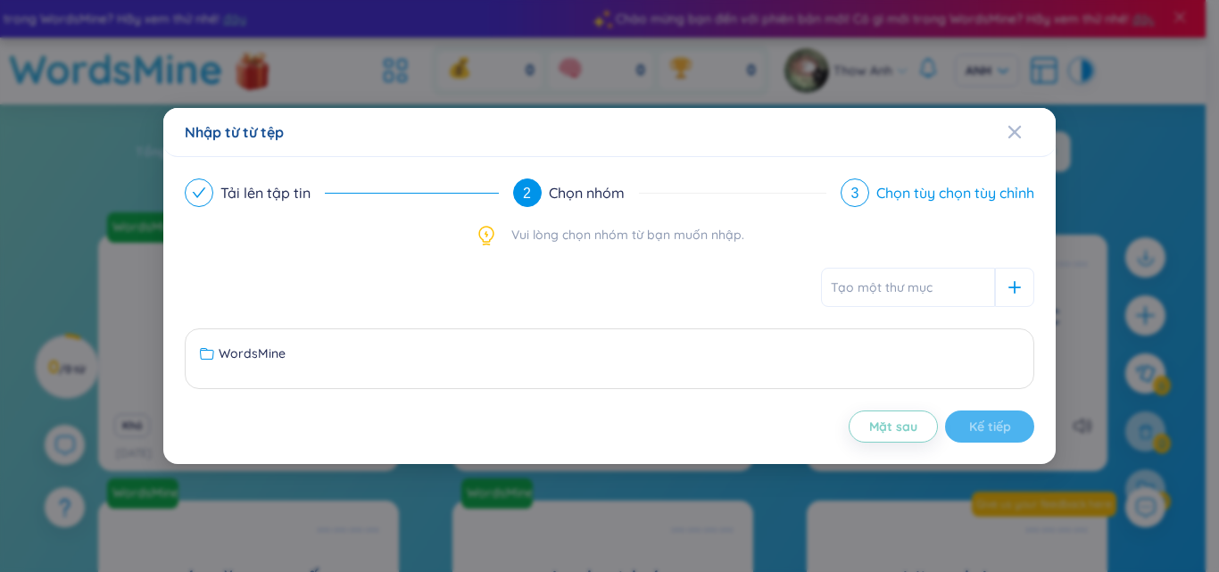
click at [853, 188] on font "3" at bounding box center [855, 193] width 8 height 15
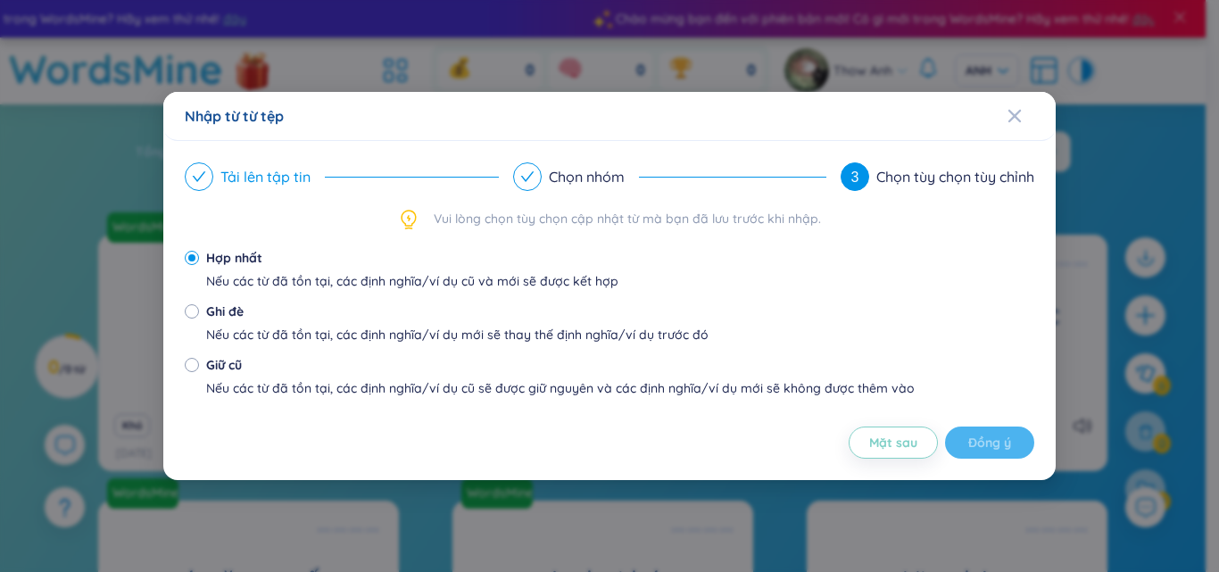
click at [244, 172] on font "Tải lên tập tin" at bounding box center [265, 177] width 90 height 18
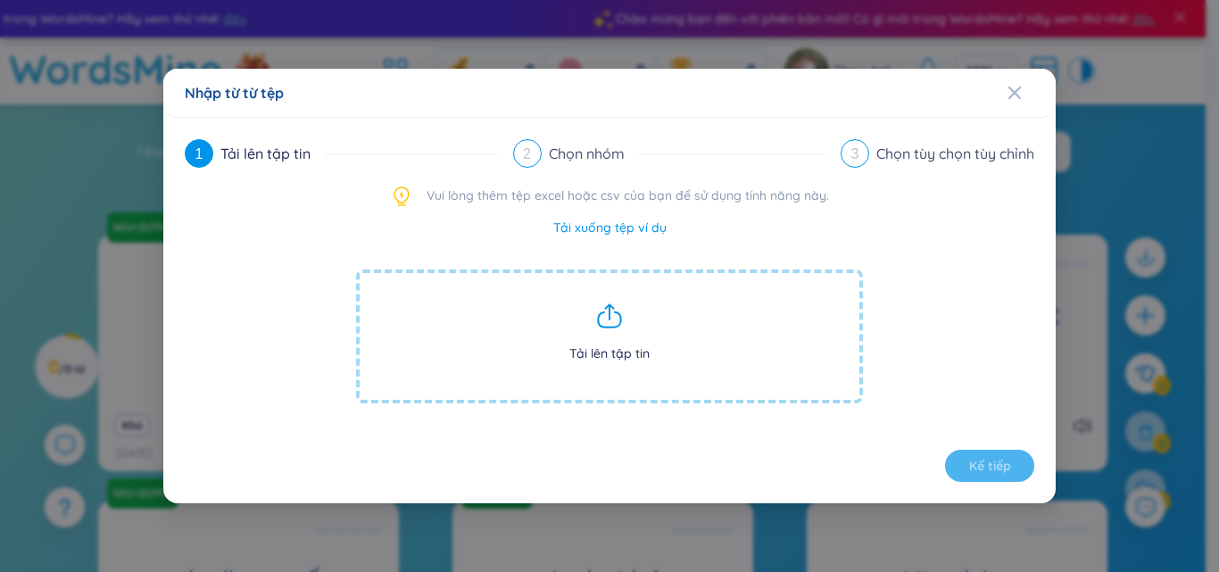
click at [1006, 85] on div "Nhập từ từ tệp" at bounding box center [610, 93] width 850 height 20
click at [1020, 91] on icon "Đóng" at bounding box center [1015, 93] width 14 height 14
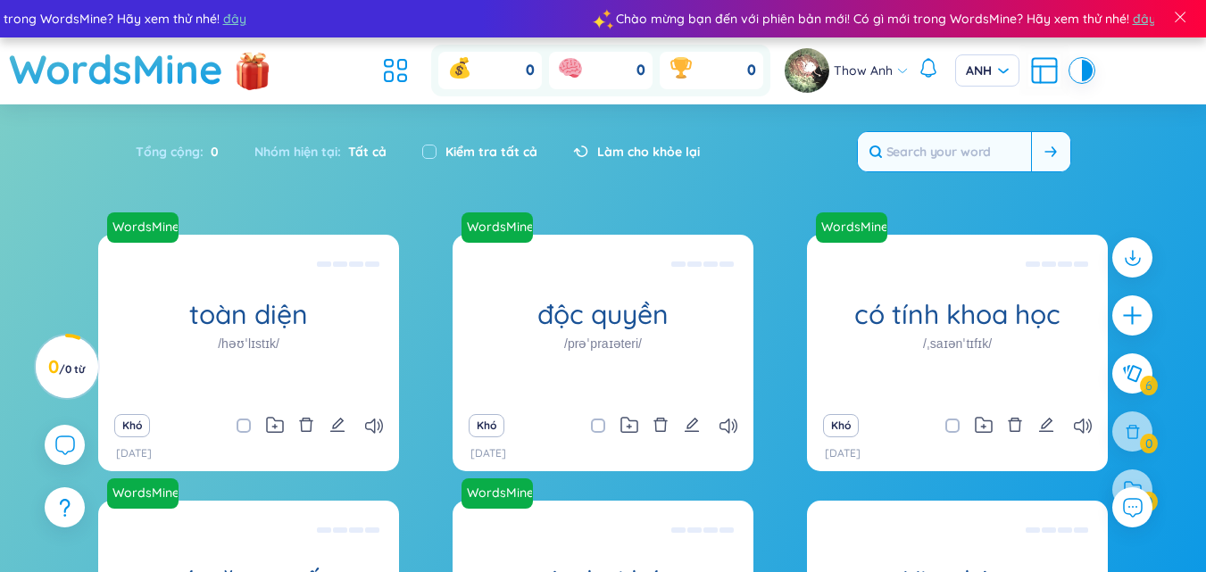
click at [953, 149] on input "text" at bounding box center [944, 151] width 173 height 39
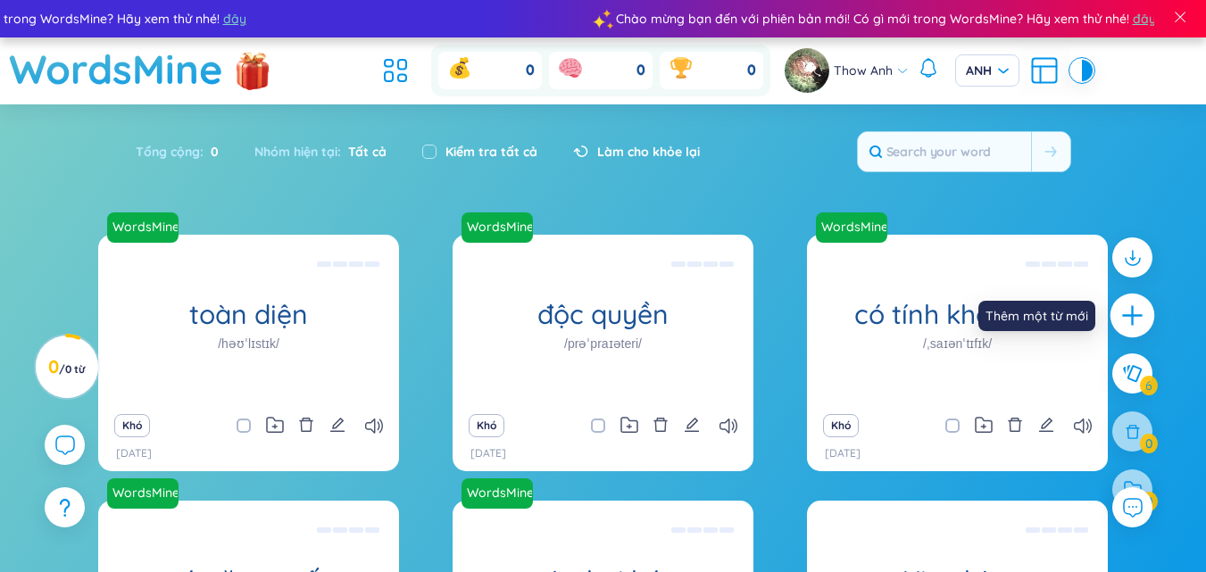
click at [1129, 327] on icon "cộng thêm" at bounding box center [1132, 315] width 25 height 25
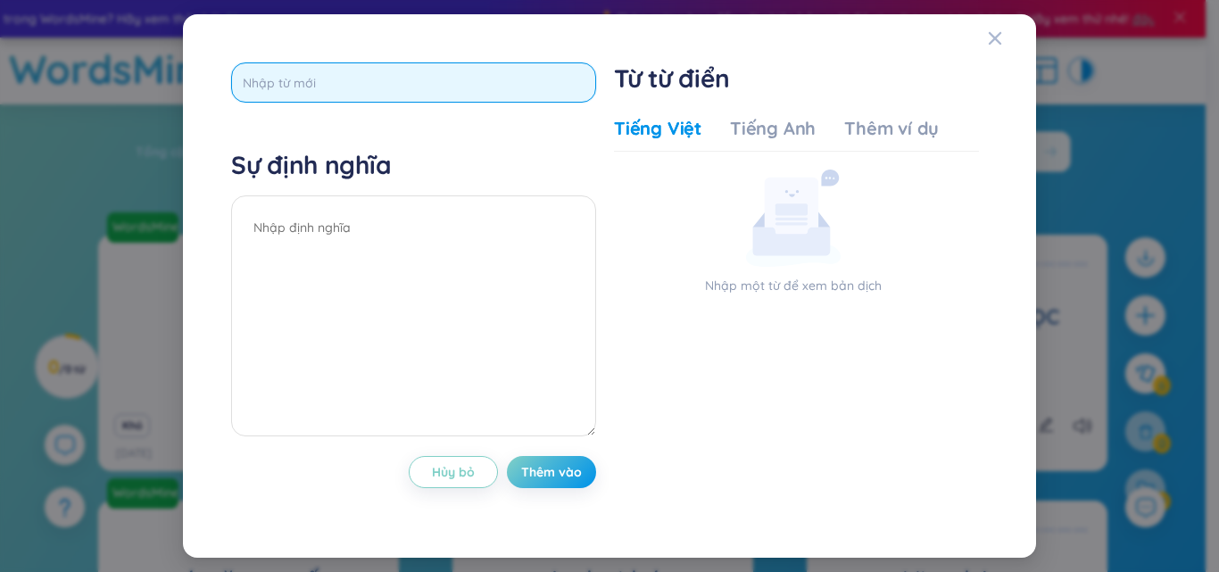
paste input "actor"
type input "actor"
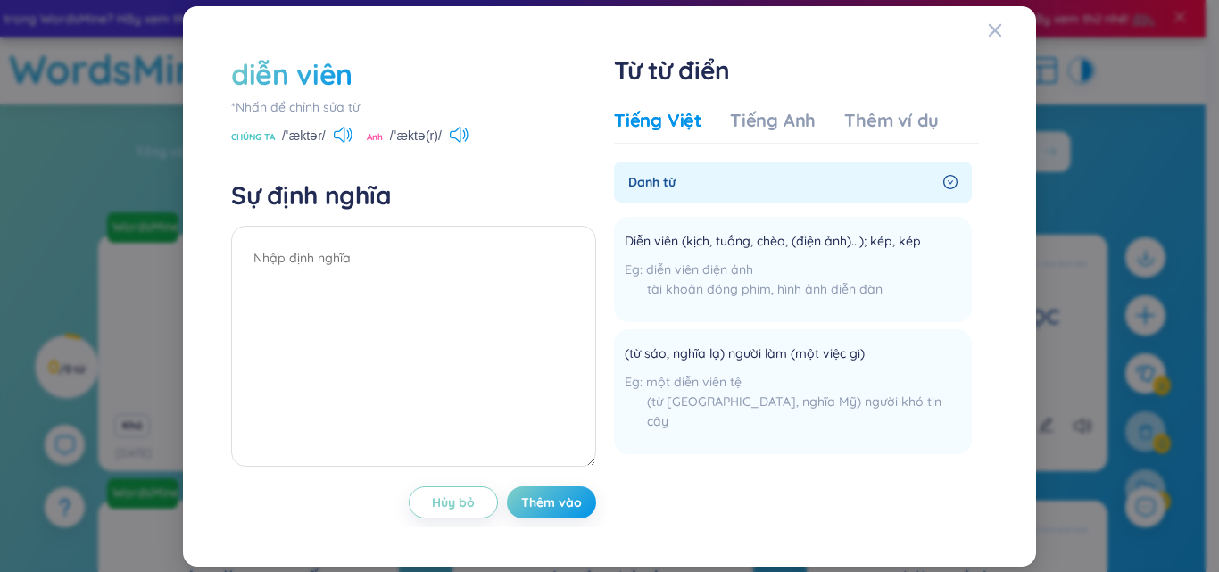
click at [468, 217] on div "Sự định nghĩa" at bounding box center [413, 325] width 365 height 293
click at [463, 136] on icon at bounding box center [459, 135] width 19 height 16
click at [349, 138] on icon at bounding box center [343, 135] width 19 height 16
click at [461, 137] on icon at bounding box center [459, 135] width 19 height 16
click at [343, 134] on icon at bounding box center [343, 135] width 19 height 16
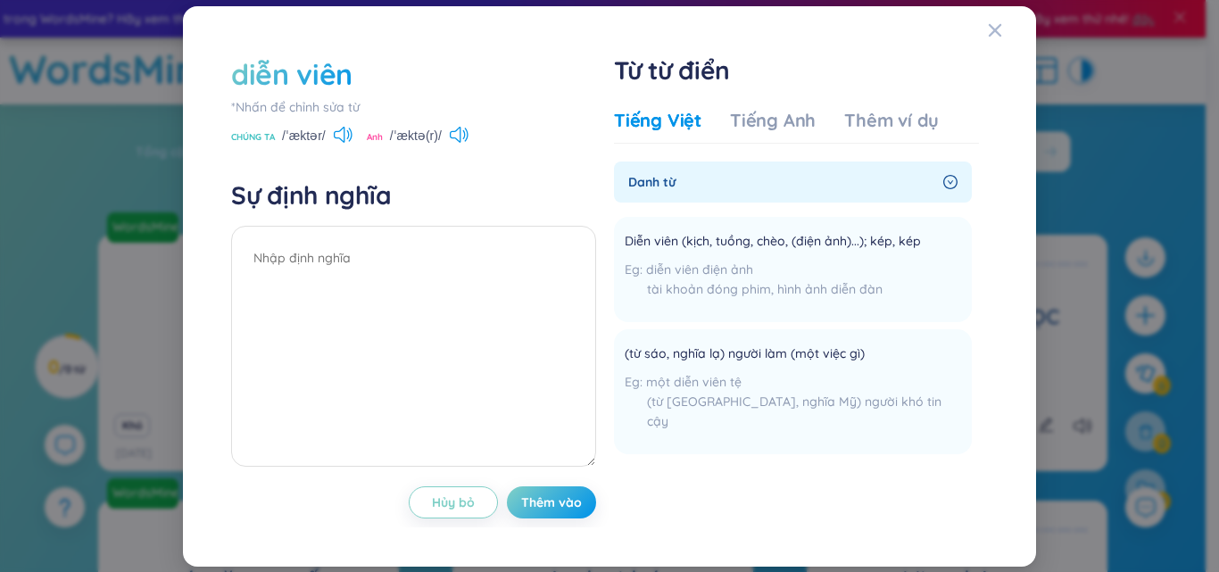
click at [320, 75] on font "diễn viên" at bounding box center [291, 74] width 121 height 36
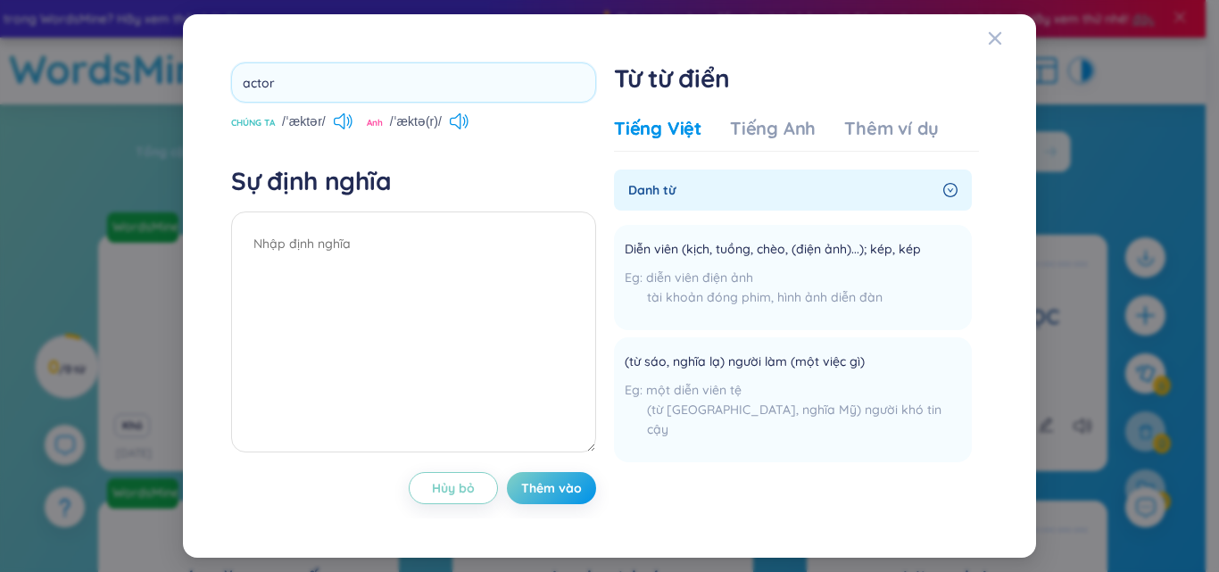
click at [354, 154] on div "actor CHÚNG TA /ˈæktər/ Anh /ˈæktə(r)/ Sự định nghĩa Hủy bỏ Thêm vào" at bounding box center [413, 285] width 365 height 447
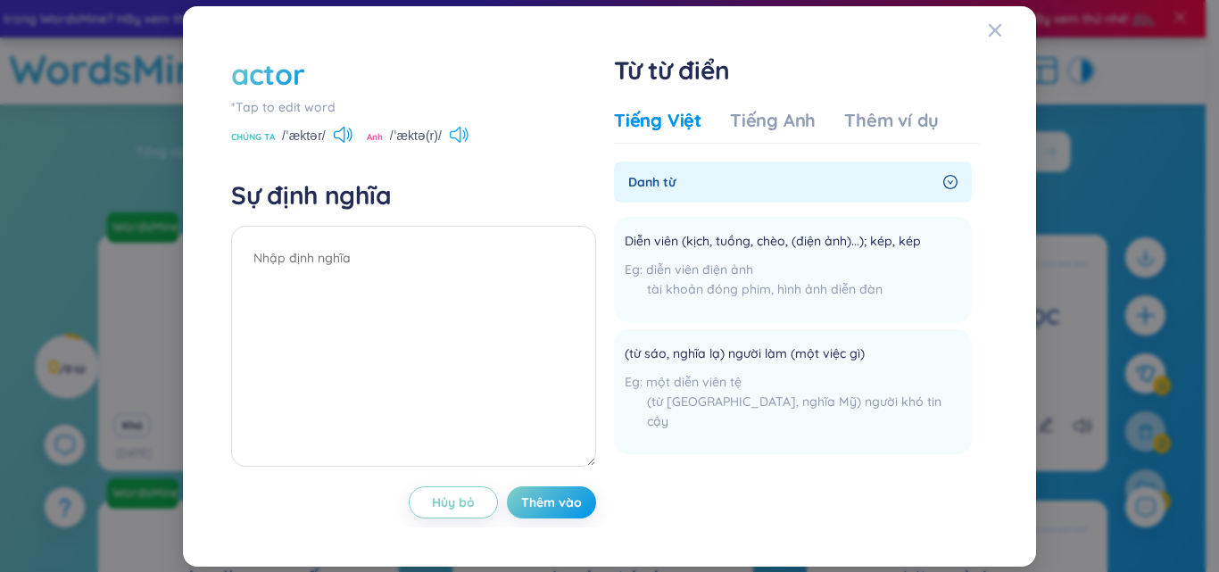
click at [461, 136] on icon at bounding box center [455, 135] width 11 height 16
click at [345, 140] on icon at bounding box center [339, 135] width 11 height 16
click at [1176, 427] on div "diễn viên *Nhấn để chỉnh sửa từ CHÚNG TA /ˈæktər/ Anh /ˈæktə(r)/ Sự định nghĩa …" at bounding box center [609, 286] width 1219 height 572
click at [328, 139] on body "Chào mừng bạn đến với phiên bản mới! Có gì mới trong WordsMine? Hãy xem thử nhé…" at bounding box center [603, 286] width 1206 height 572
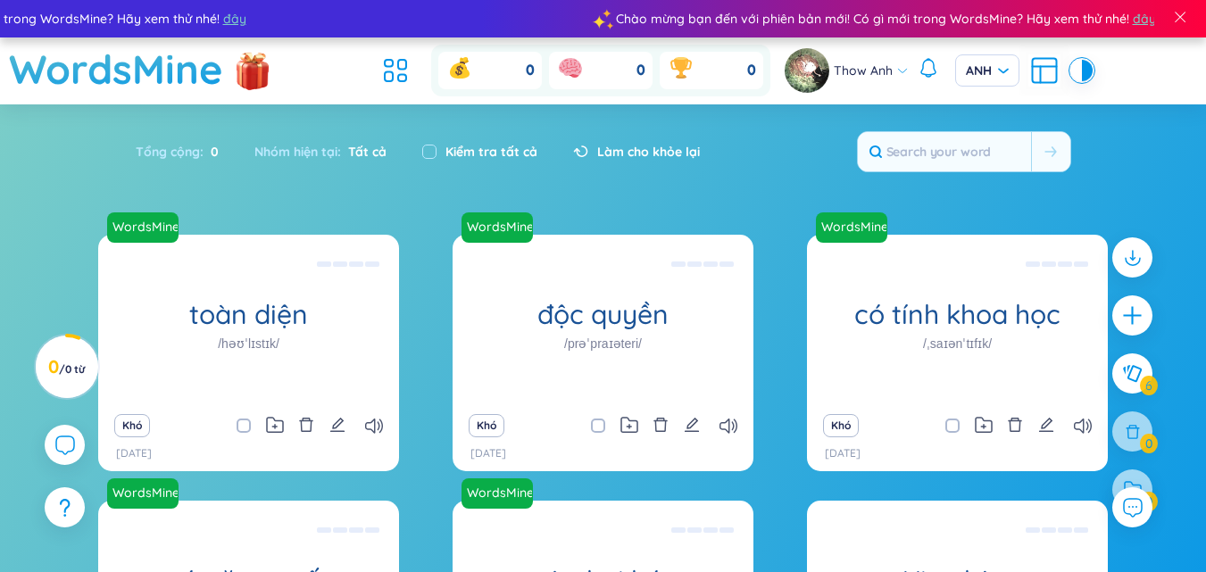
click at [1136, 247] on icon at bounding box center [1132, 257] width 21 height 21
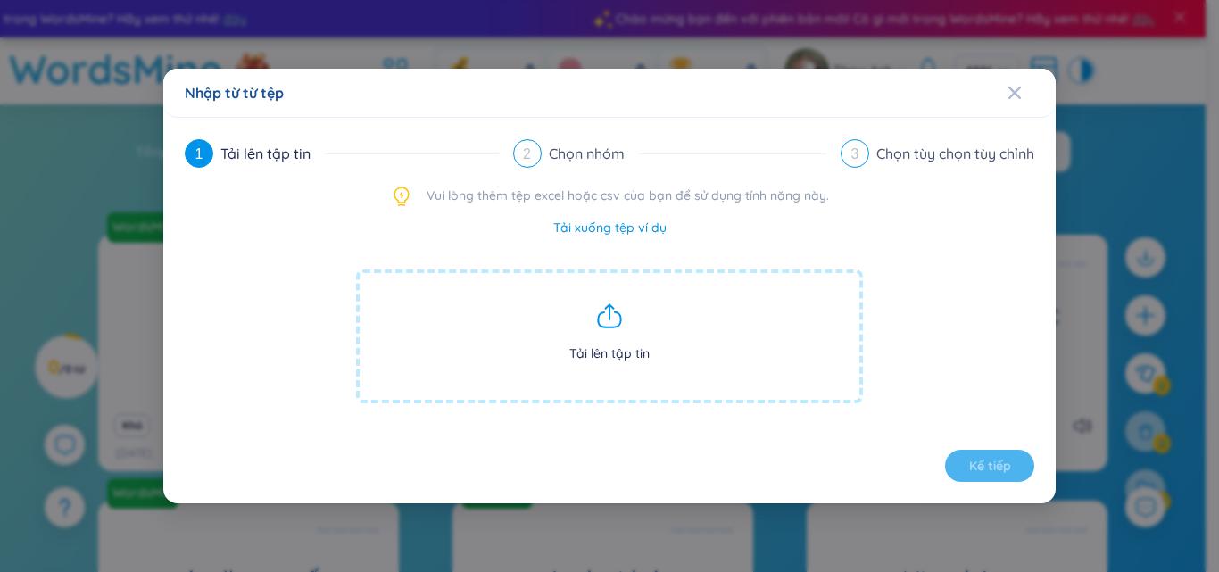
click at [1023, 96] on span "Đóng" at bounding box center [1032, 93] width 48 height 48
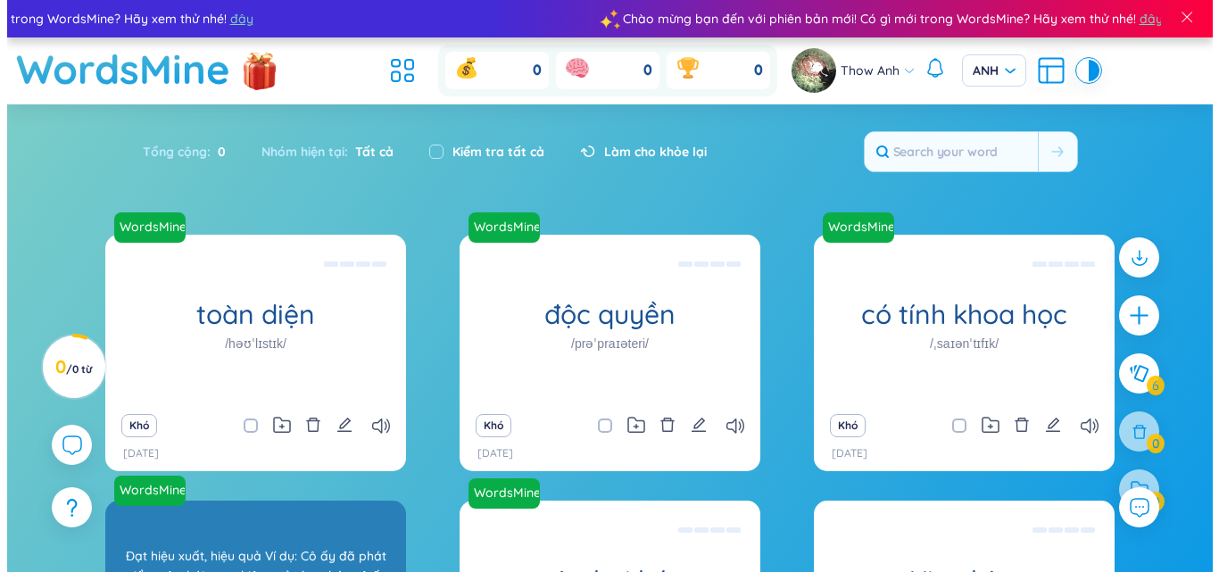
scroll to position [259, 0]
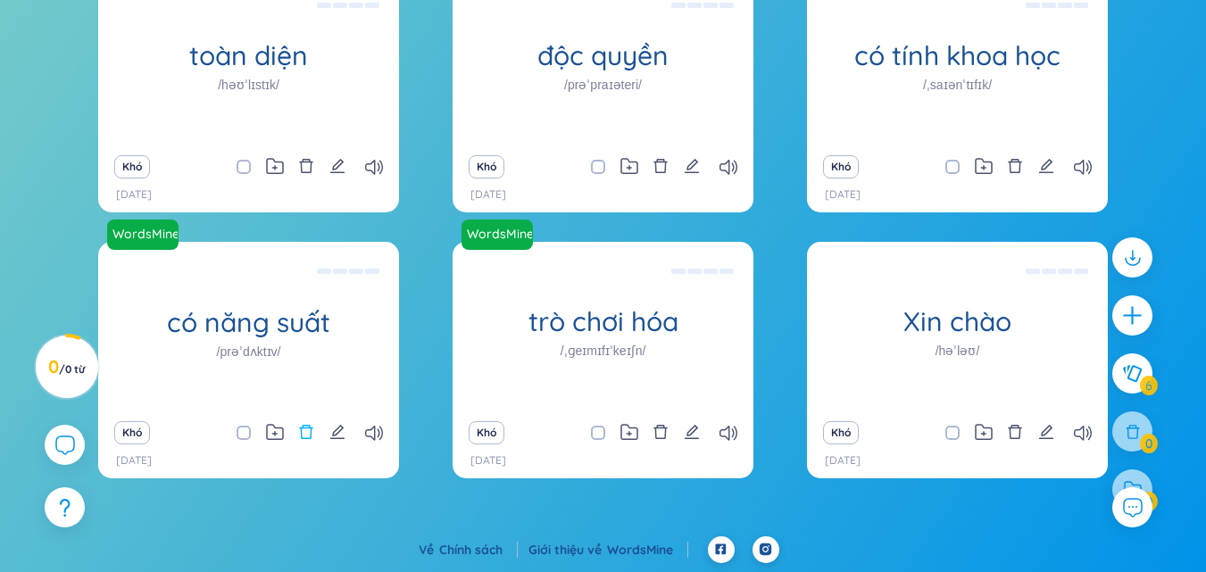
click at [310, 432] on icon "xóa bỏ" at bounding box center [306, 432] width 16 height 16
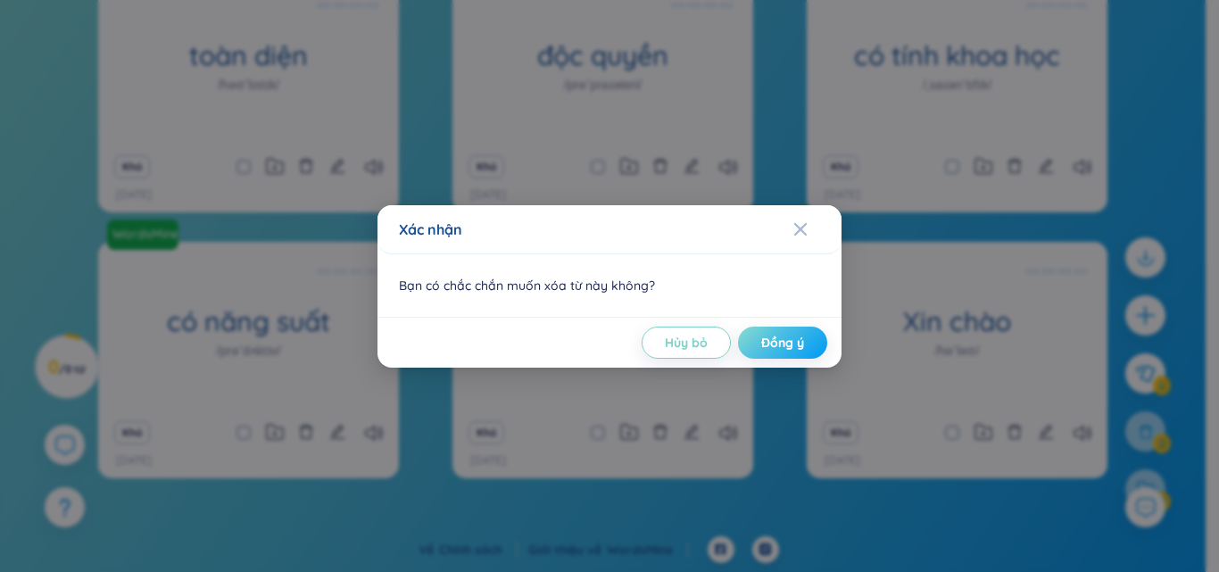
click at [763, 341] on font "Đồng ý" at bounding box center [782, 343] width 43 height 16
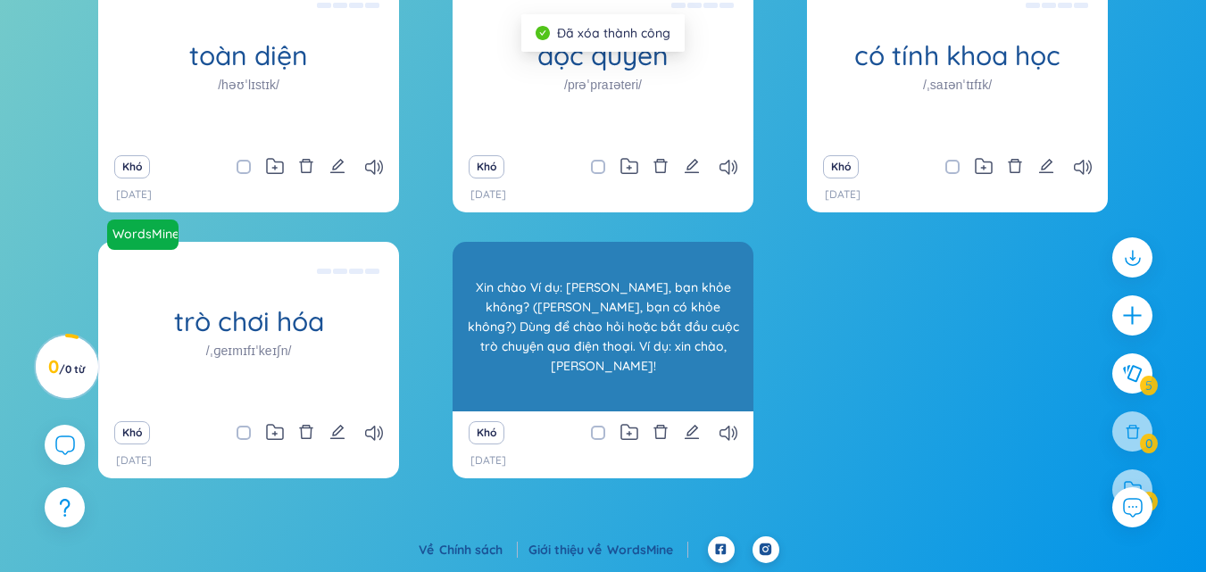
drag, startPoint x: 809, startPoint y: 383, endPoint x: 612, endPoint y: 363, distance: 197.3
click at [593, 311] on div "WordsMine toàn diện /həʊˈlɪstɪk/ Toàn diện Ví dụ: Phương pháp tiếp cận toàn diệ…" at bounding box center [602, 238] width 1009 height 525
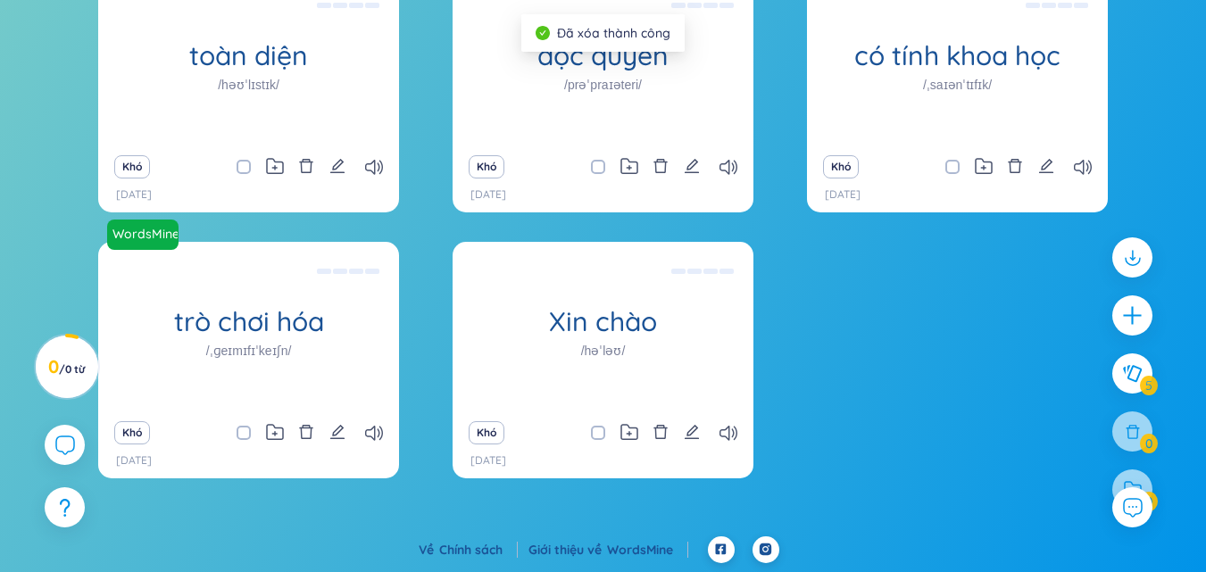
click at [651, 429] on div "Khó" at bounding box center [602, 432] width 283 height 25
click at [660, 433] on icon "xóa bỏ" at bounding box center [660, 432] width 16 height 16
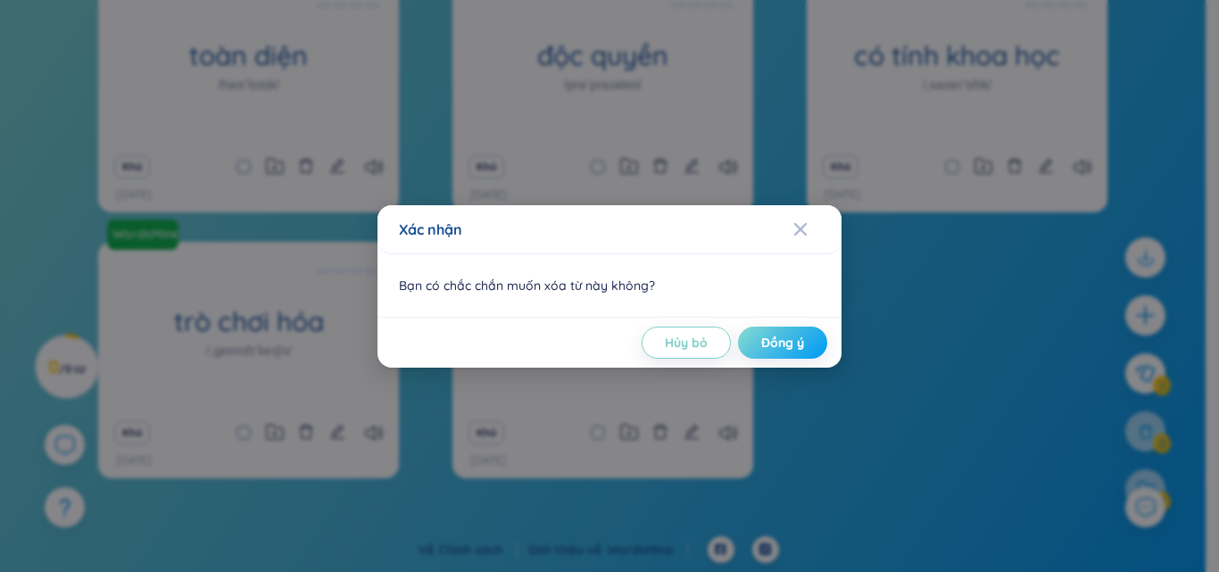
click at [774, 345] on font "Đồng ý" at bounding box center [782, 343] width 43 height 16
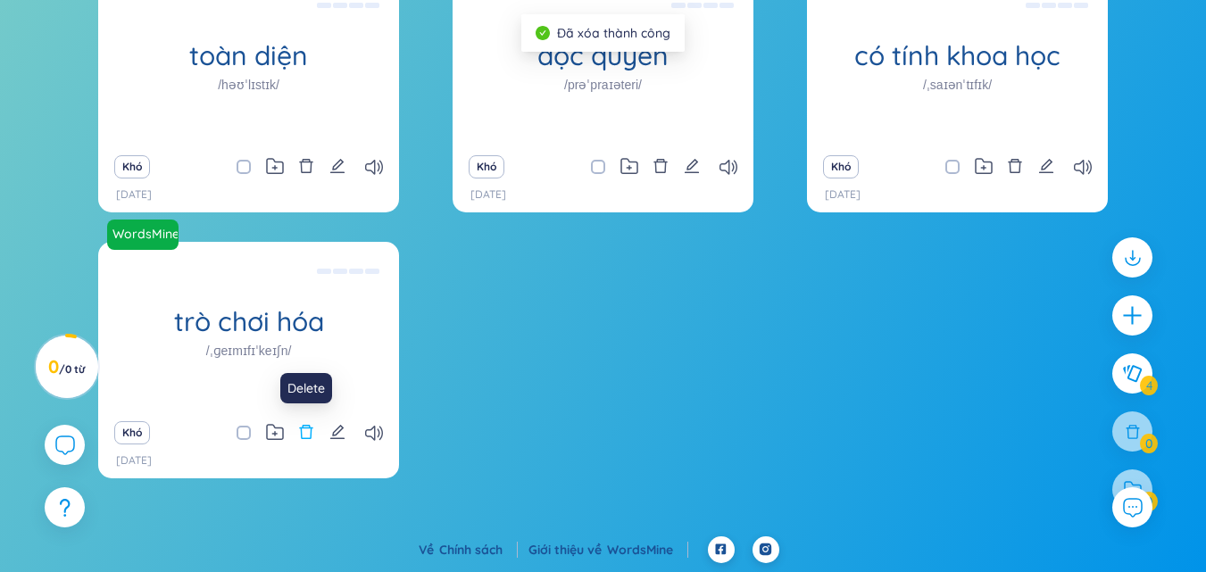
click at [307, 436] on icon "xóa bỏ" at bounding box center [306, 432] width 16 height 16
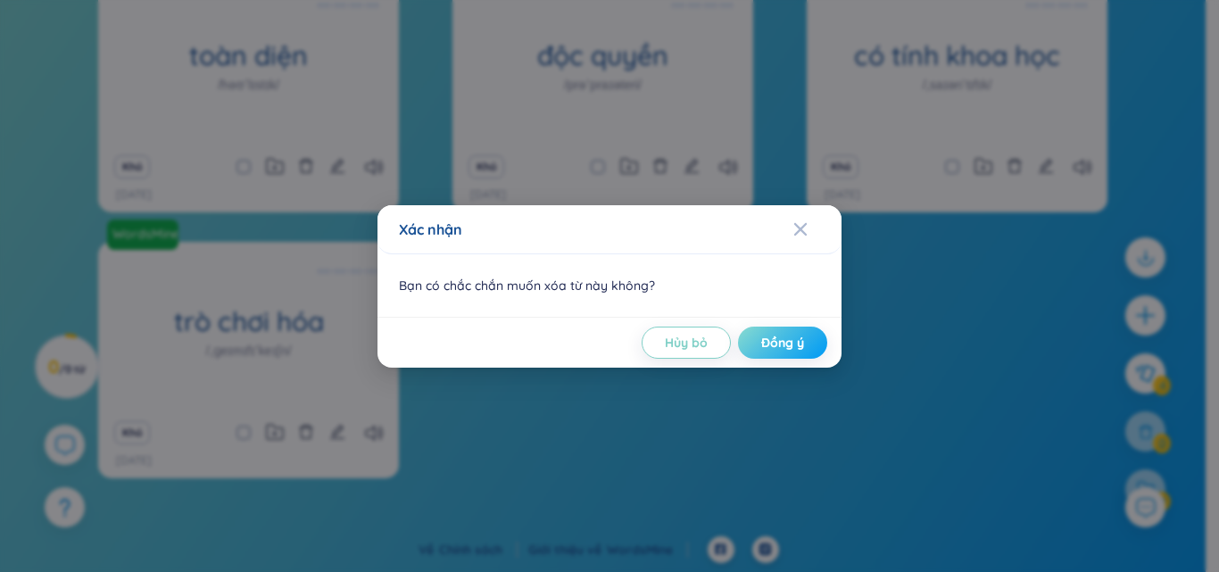
click at [785, 345] on font "Đồng ý" at bounding box center [782, 343] width 43 height 16
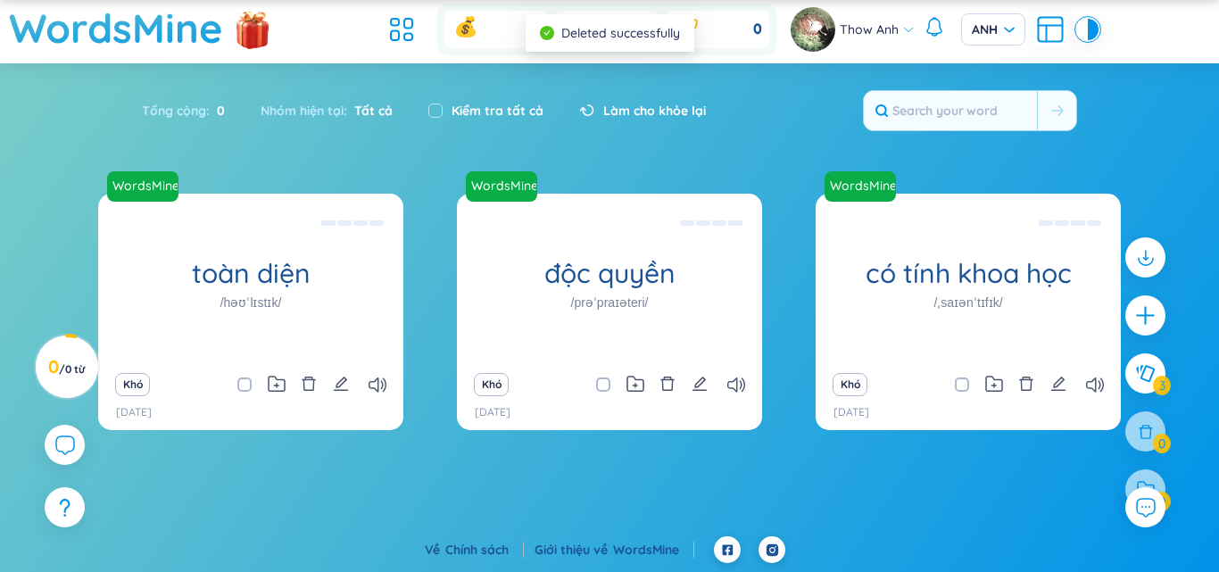
scroll to position [41, 0]
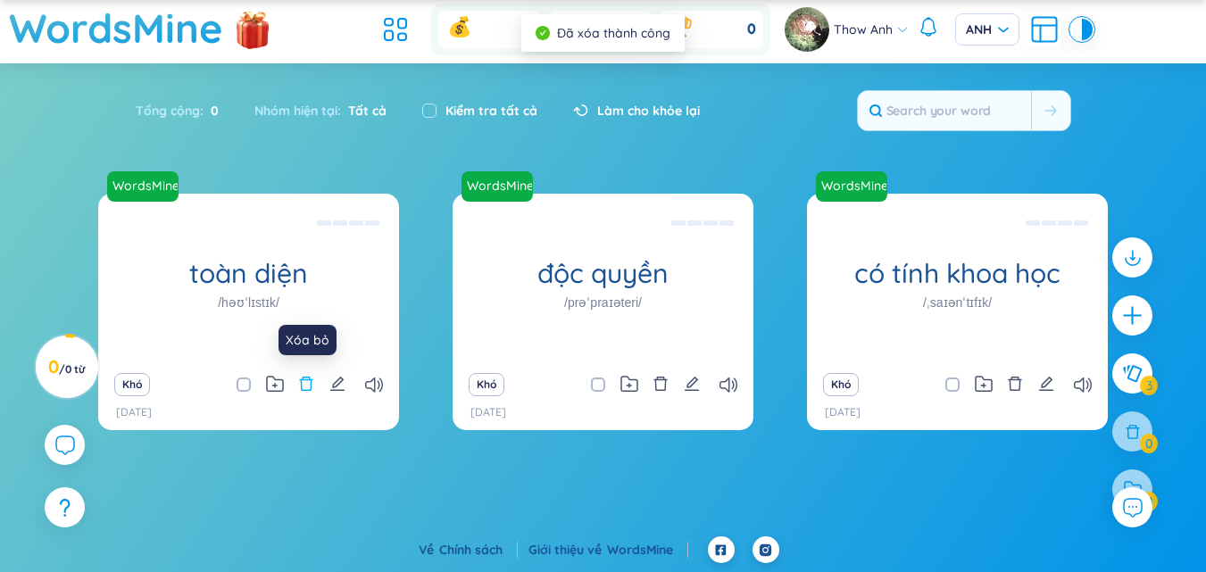
click at [310, 378] on icon "xóa bỏ" at bounding box center [306, 384] width 13 height 14
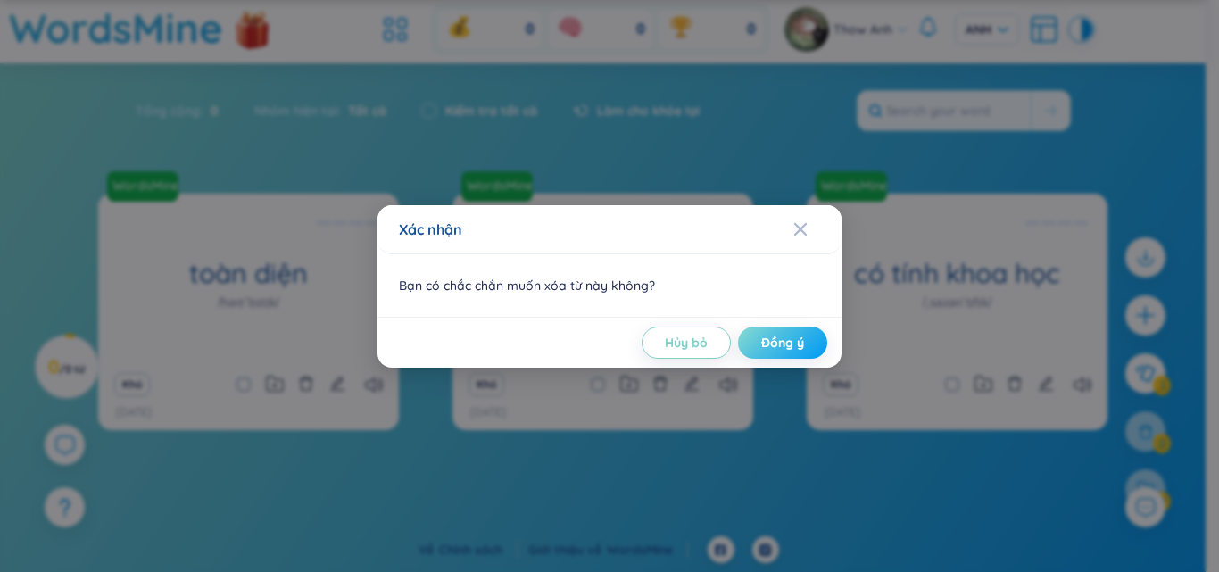
click at [789, 341] on font "Đồng ý" at bounding box center [782, 343] width 43 height 16
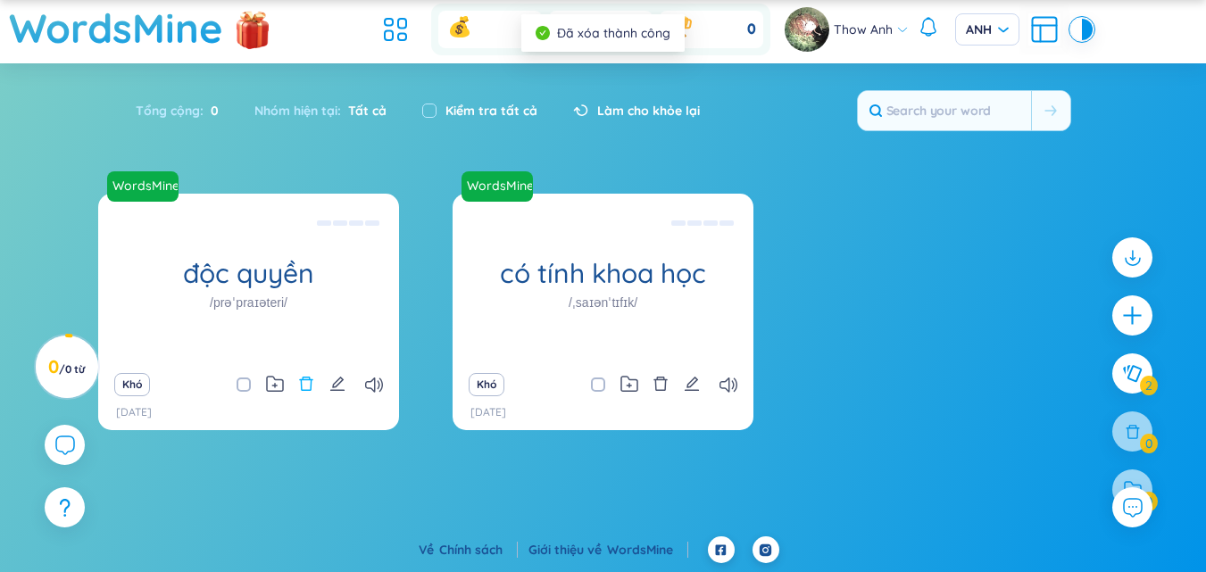
click at [307, 386] on icon "xóa bỏ" at bounding box center [306, 384] width 16 height 16
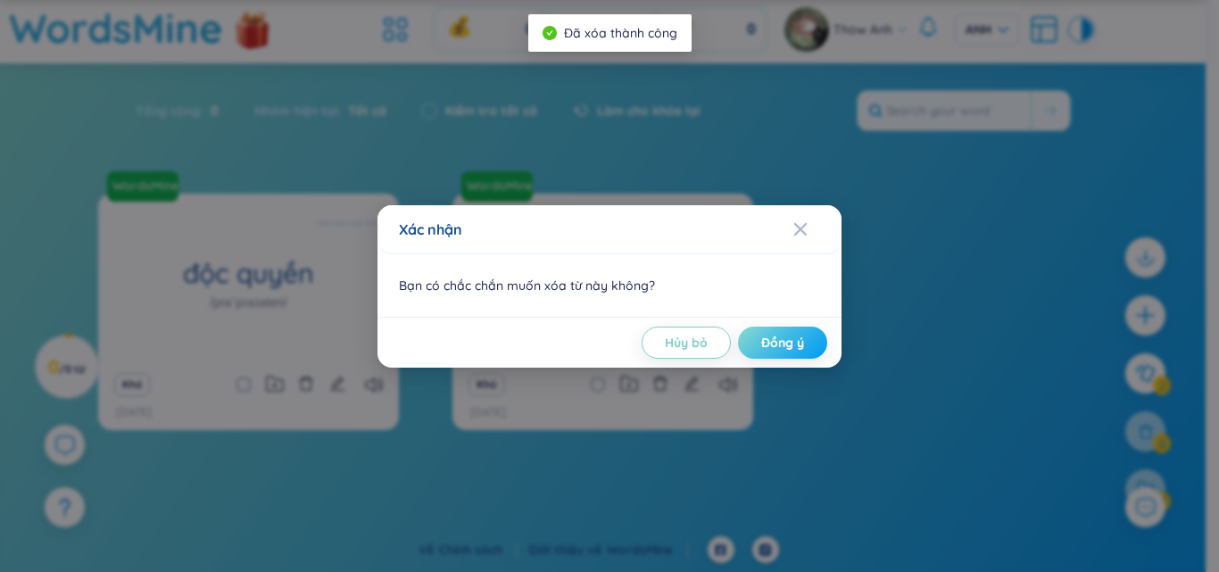
click at [774, 348] on font "Đồng ý" at bounding box center [782, 343] width 43 height 16
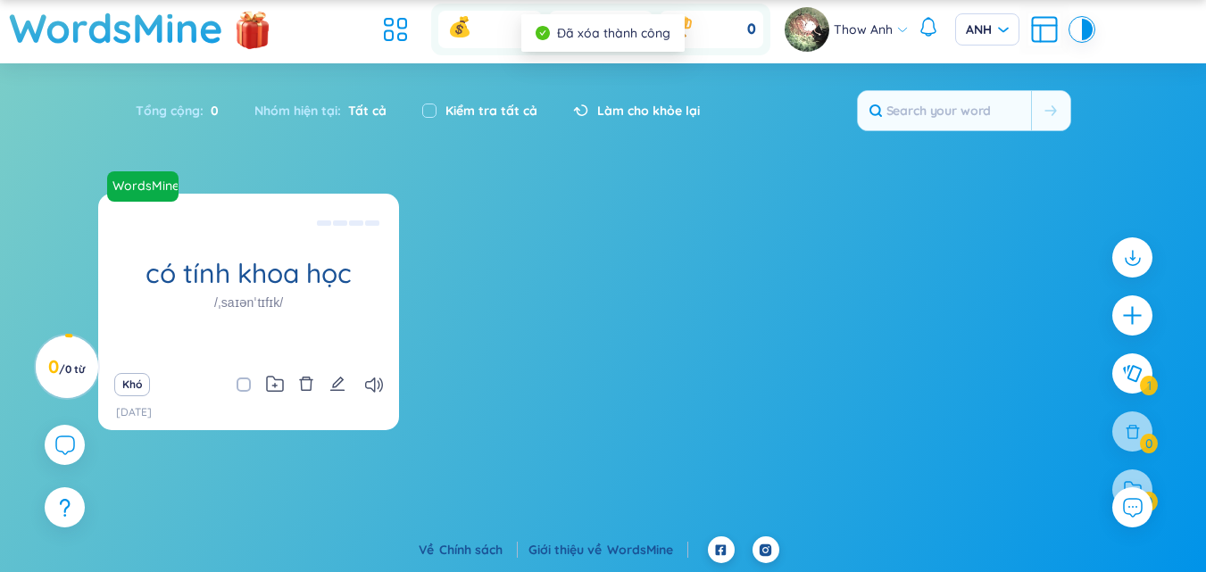
click at [311, 390] on icon "xóa bỏ" at bounding box center [306, 384] width 13 height 14
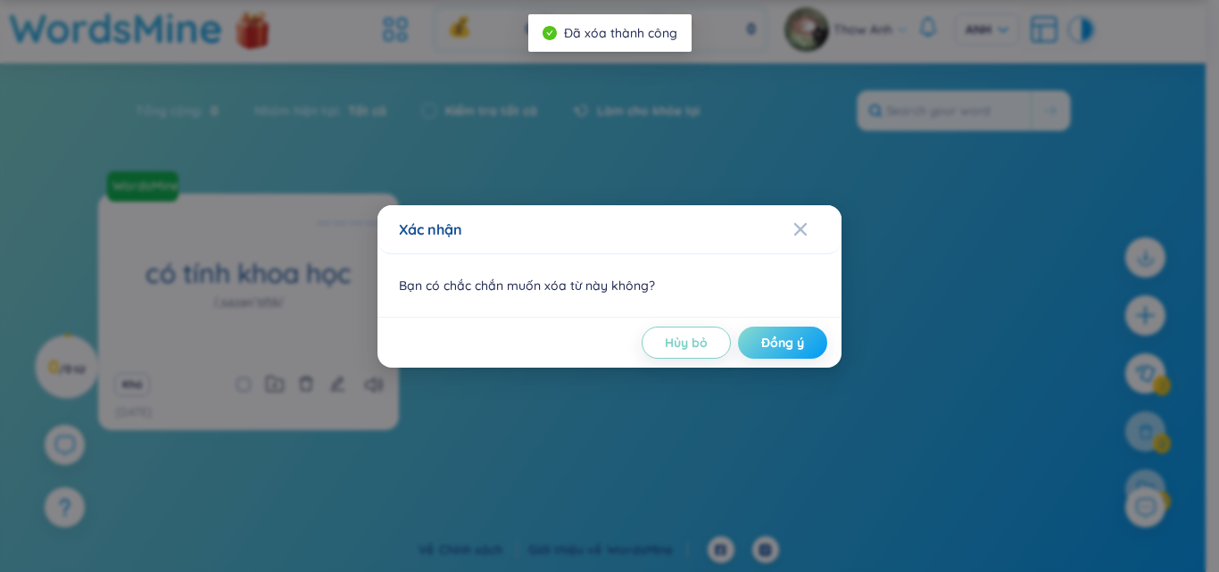
click at [789, 346] on font "Đồng ý" at bounding box center [782, 343] width 43 height 16
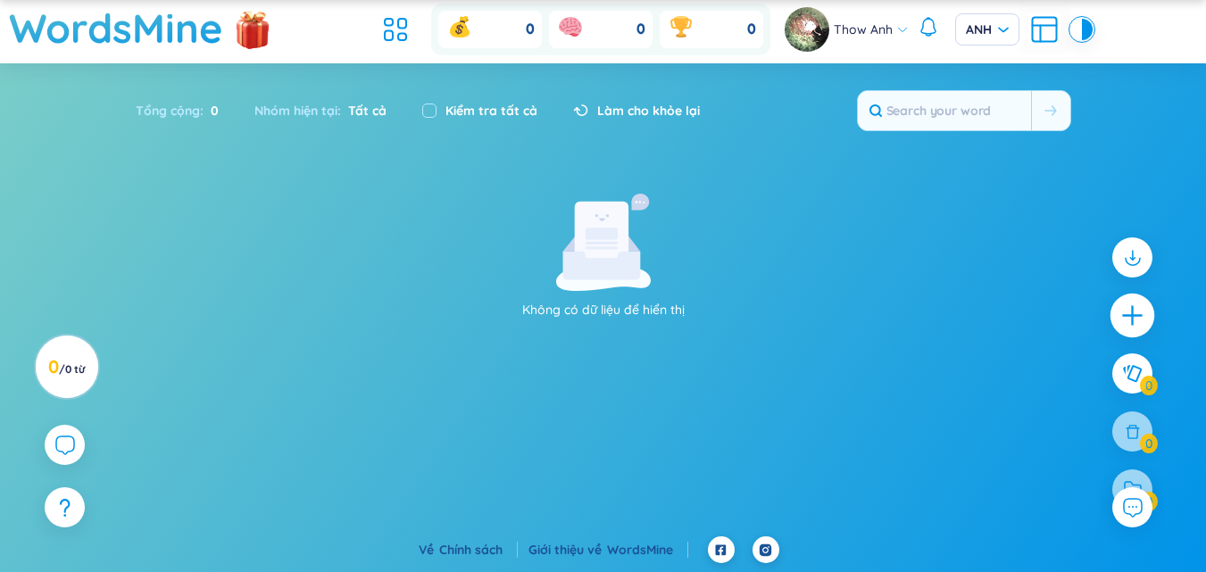
click at [1126, 316] on icon "cộng thêm" at bounding box center [1132, 316] width 20 height 2
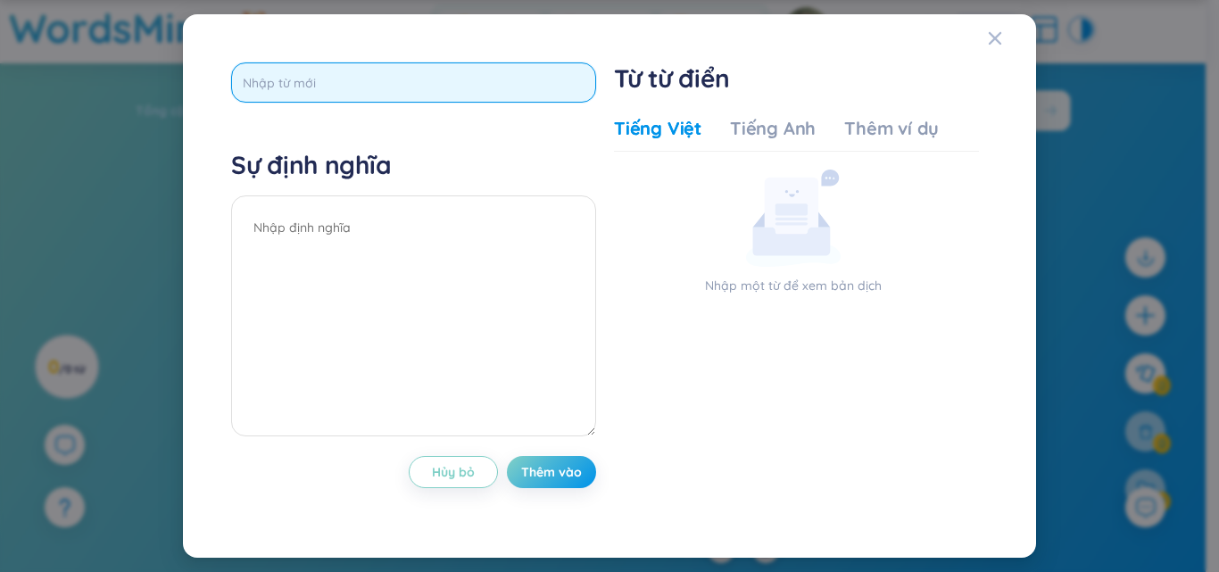
click at [292, 96] on input "text" at bounding box center [413, 82] width 365 height 40
paste input ". decrease"
click at [254, 85] on input ". decrease" at bounding box center [413, 82] width 365 height 40
click at [246, 92] on input ". decrease" at bounding box center [413, 82] width 365 height 40
click at [249, 88] on input ". decrease" at bounding box center [413, 82] width 365 height 40
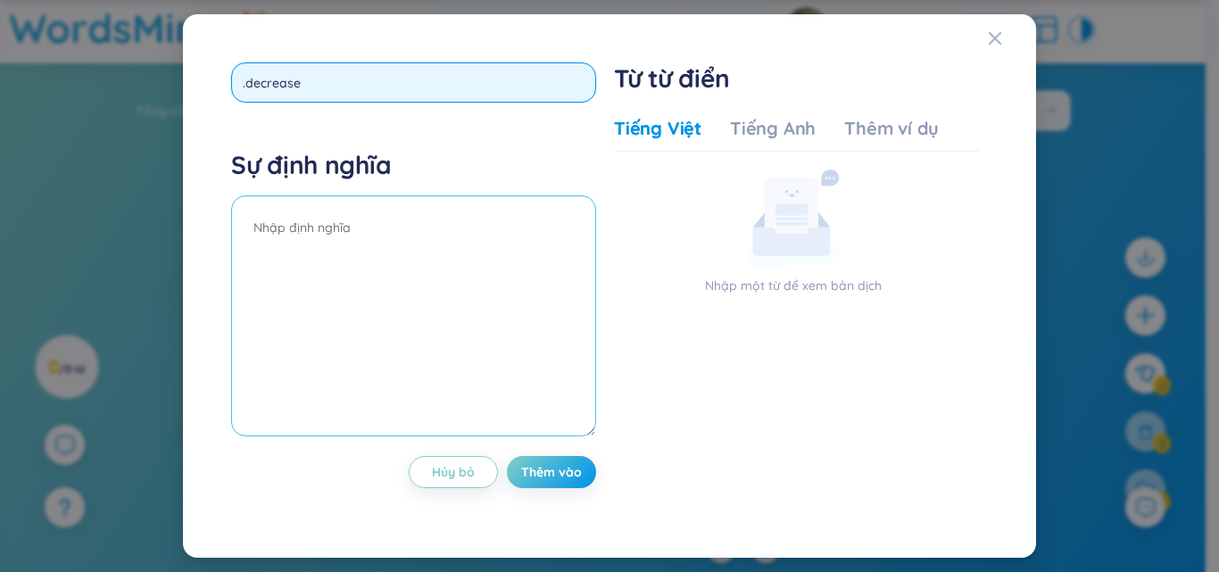
type input "decrease"
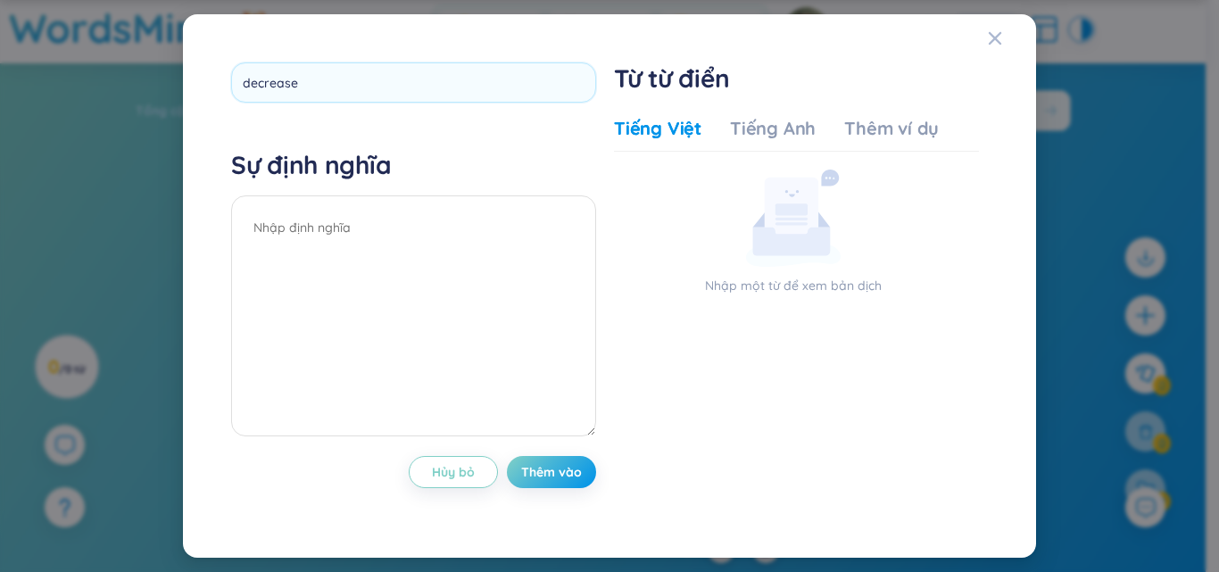
click at [540, 112] on div "decrease" at bounding box center [413, 88] width 365 height 53
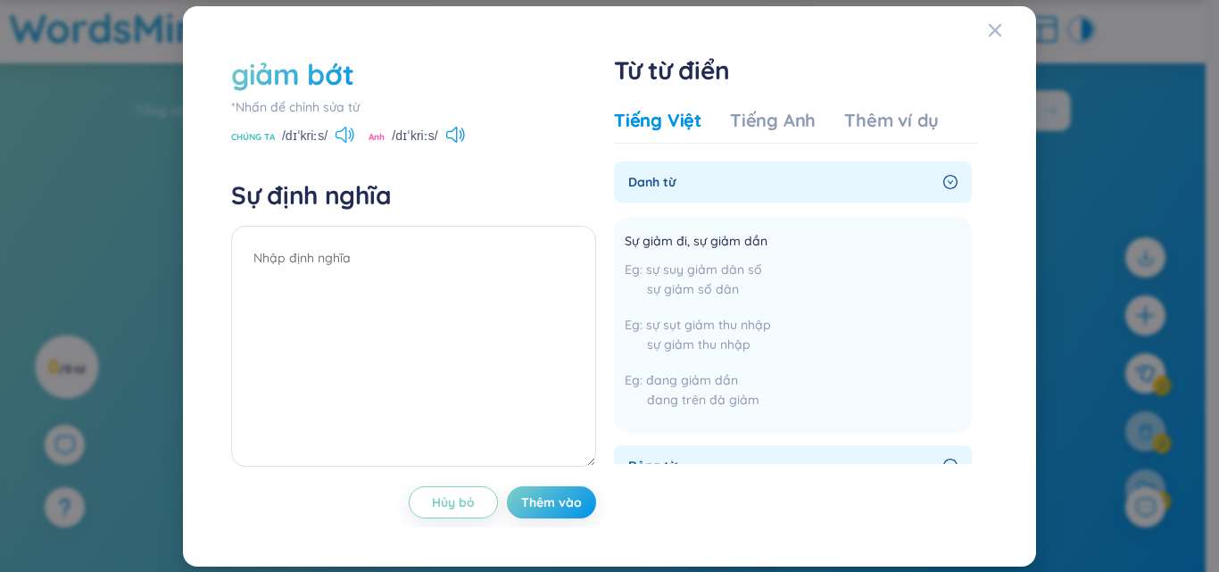
click at [350, 136] on icon at bounding box center [345, 135] width 19 height 16
click at [464, 137] on icon at bounding box center [463, 134] width 4 height 13
click at [465, 132] on icon at bounding box center [455, 135] width 19 height 16
click at [560, 502] on font "Thêm vào" at bounding box center [551, 502] width 61 height 16
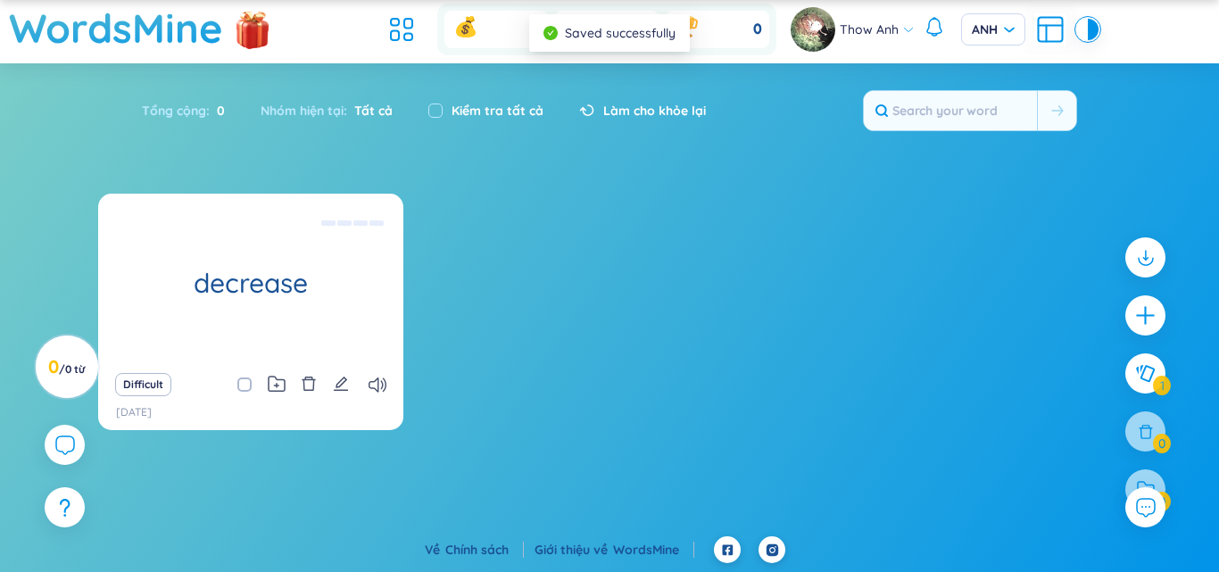
scroll to position [0, 0]
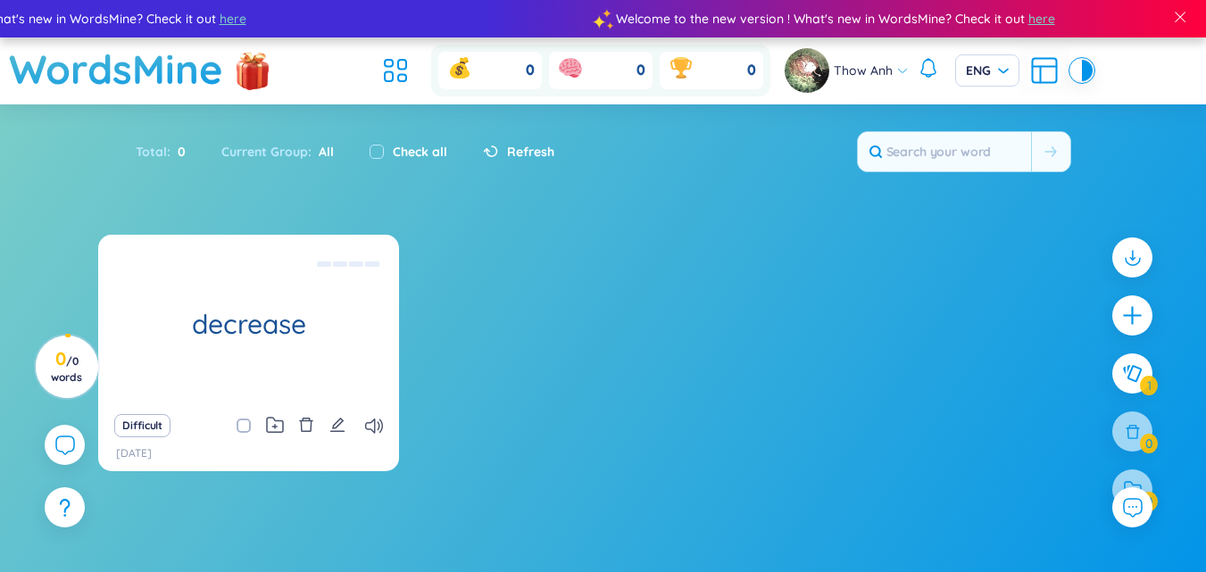
click at [624, 297] on div "decrease (Definition is empty) Difficult 17/9/2025" at bounding box center [602, 364] width 1009 height 259
click at [303, 428] on icon "delete" at bounding box center [306, 425] width 16 height 16
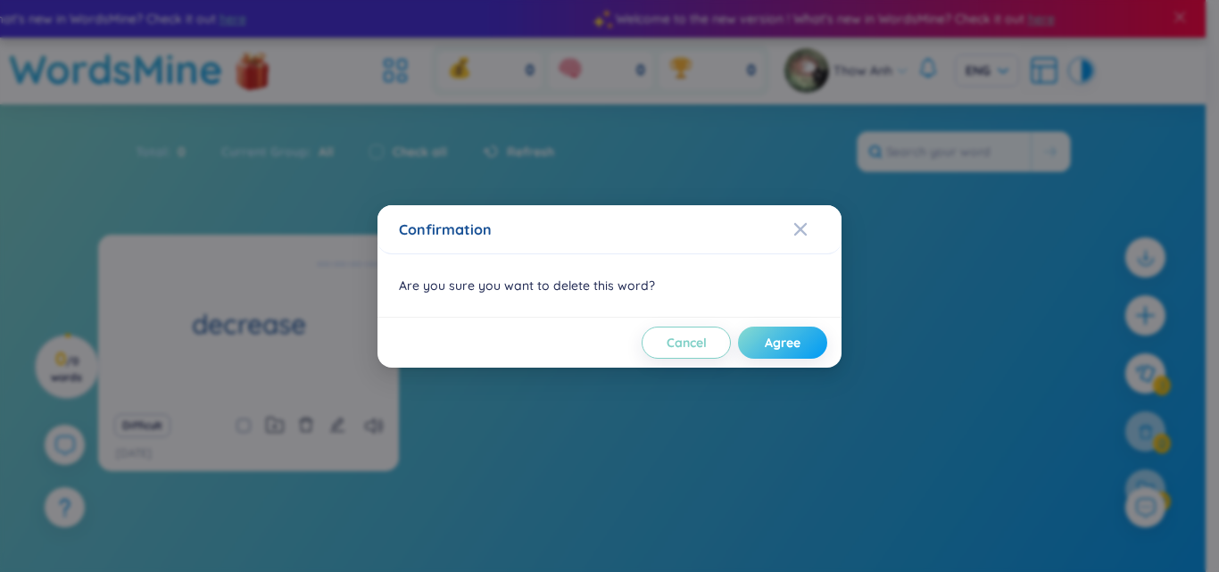
click at [784, 341] on span "Agree" at bounding box center [783, 343] width 36 height 18
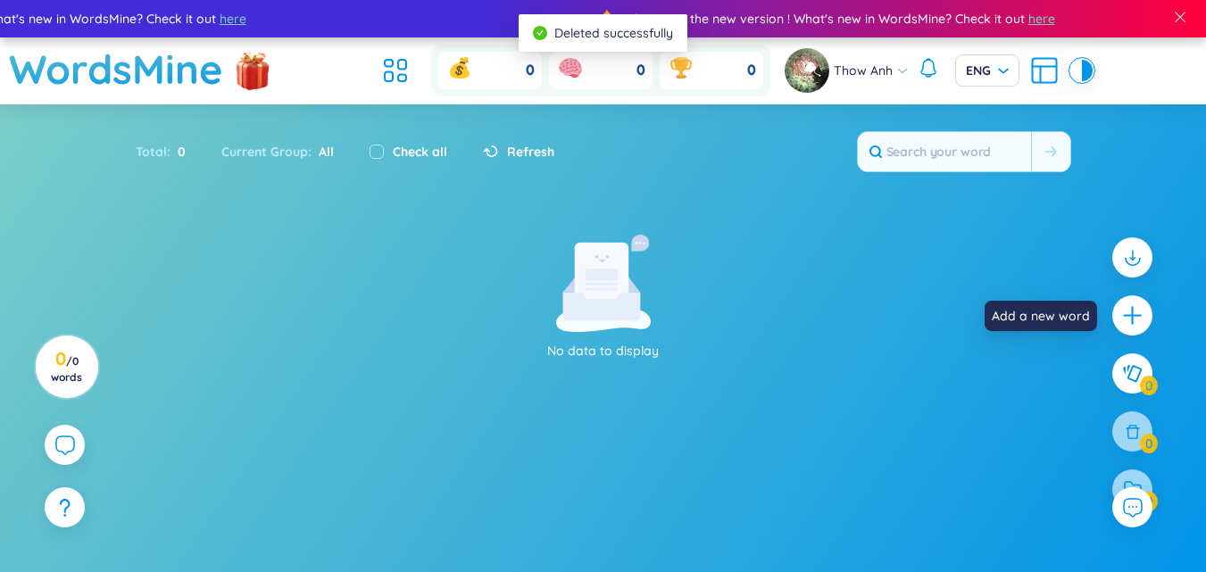
click at [1152, 320] on div at bounding box center [1132, 315] width 40 height 40
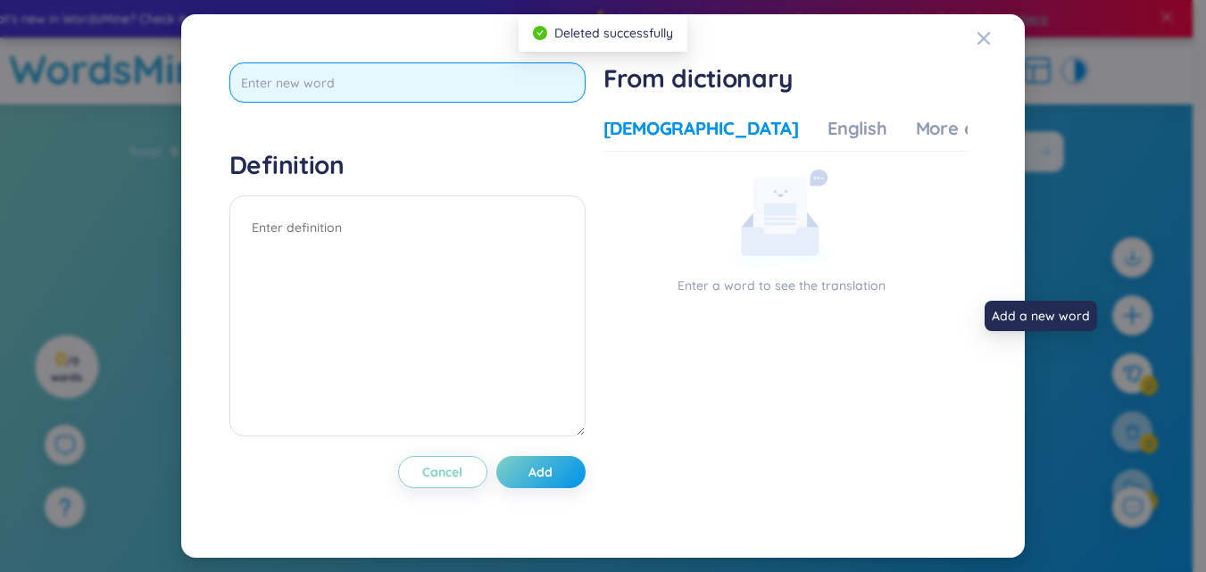
drag, startPoint x: 303, startPoint y: 84, endPoint x: 303, endPoint y: 75, distance: 9.0
click at [303, 81] on input "text" at bounding box center [407, 82] width 356 height 40
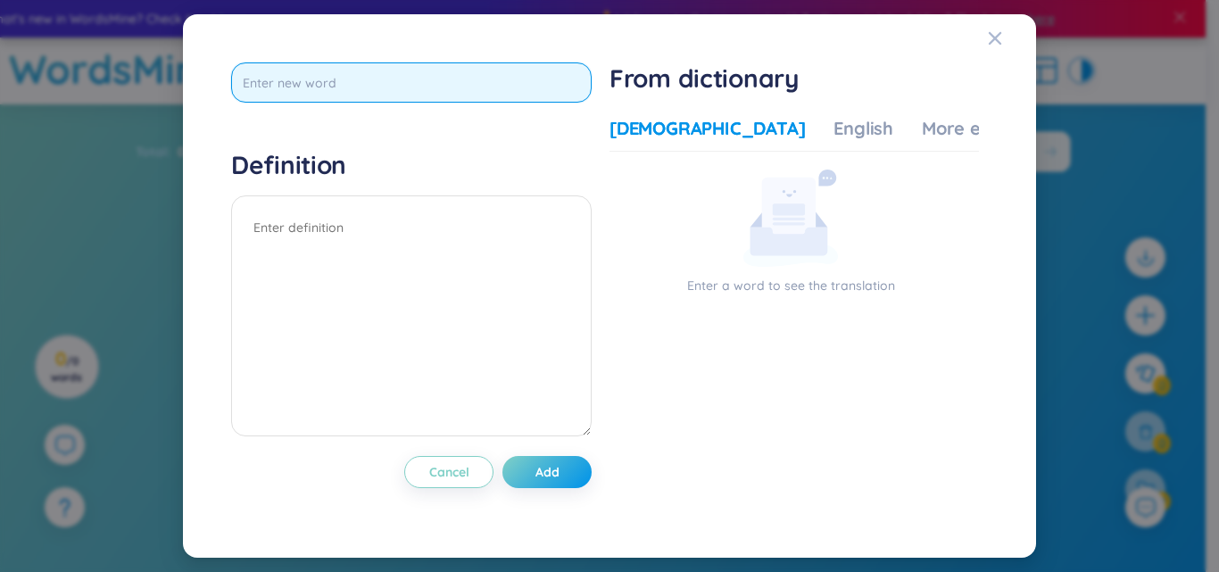
type input "V"
paste input ". decrease"
click at [248, 84] on input ". decrease" at bounding box center [411, 82] width 361 height 40
type input "decrease"
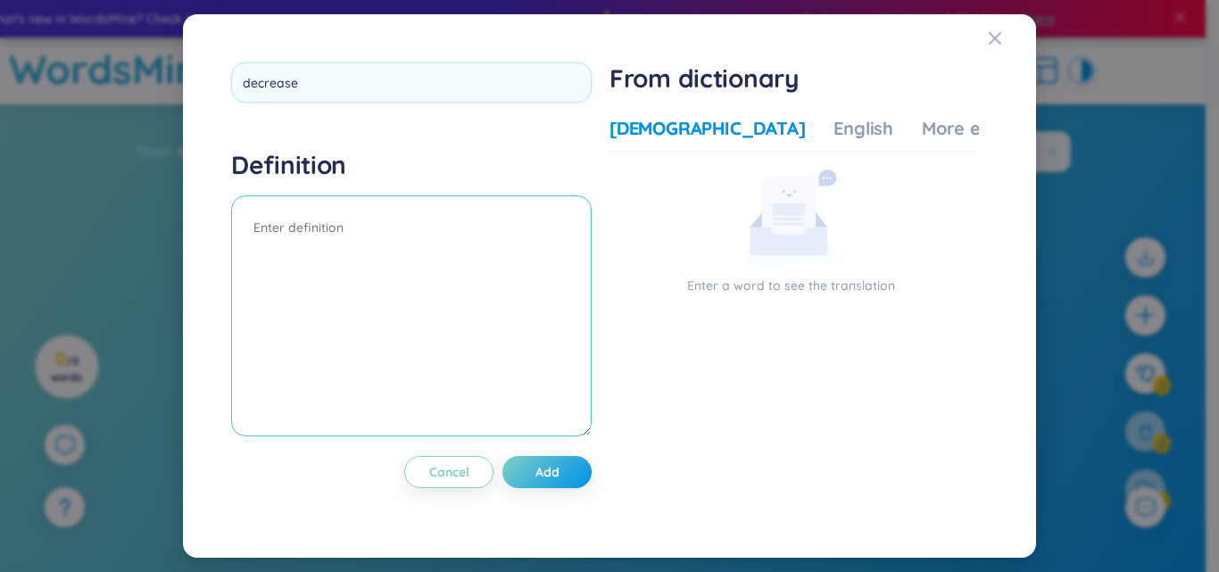
click at [398, 236] on textarea at bounding box center [411, 315] width 361 height 241
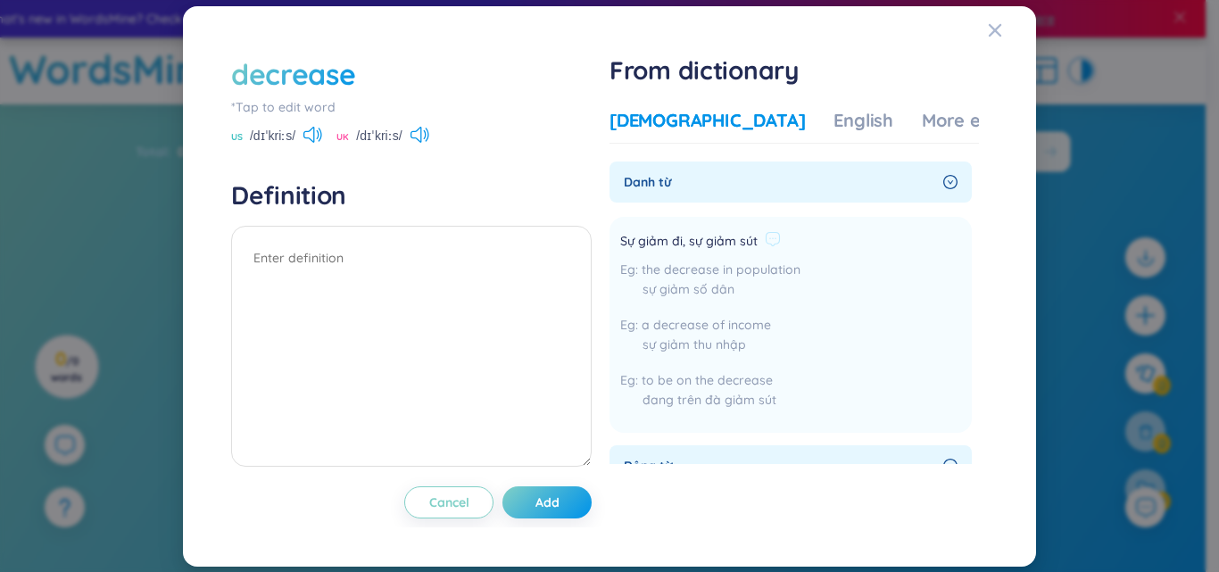
click at [760, 246] on div "Sự giảm đi, sự giảm sút" at bounding box center [710, 241] width 180 height 21
click at [769, 239] on icon at bounding box center [773, 239] width 16 height 16
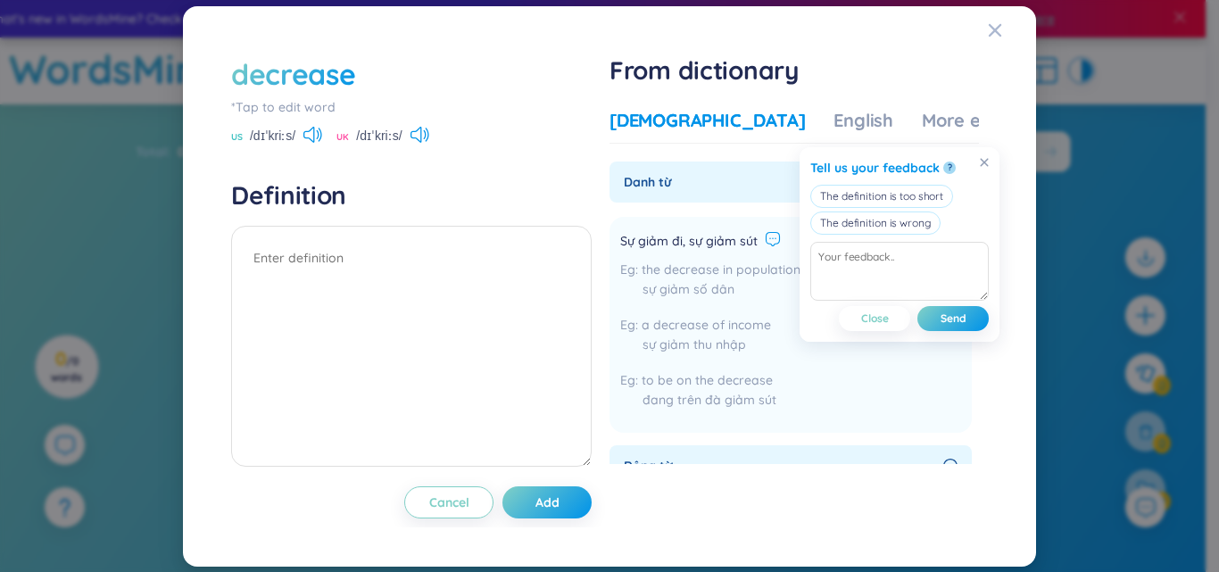
click at [821, 357] on li "Sự giảm đi, sự giảm sút the decrease in population sự giảm số dân a decrease of…" at bounding box center [791, 325] width 362 height 216
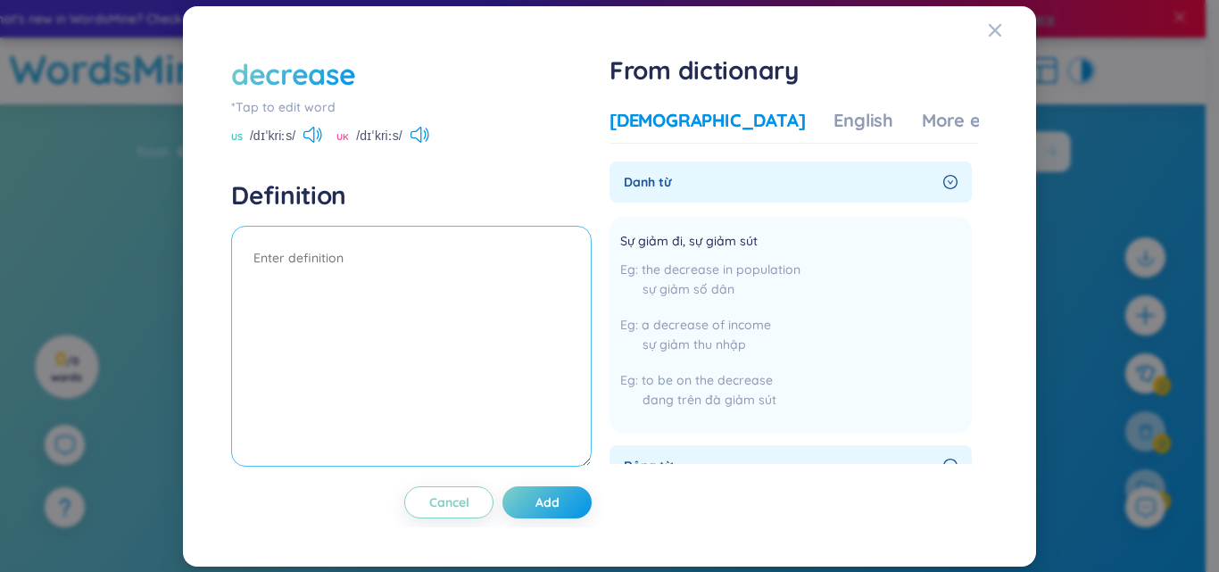
click at [327, 271] on textarea at bounding box center [411, 346] width 361 height 241
type textarea "sự giảm đi, giảm sút"
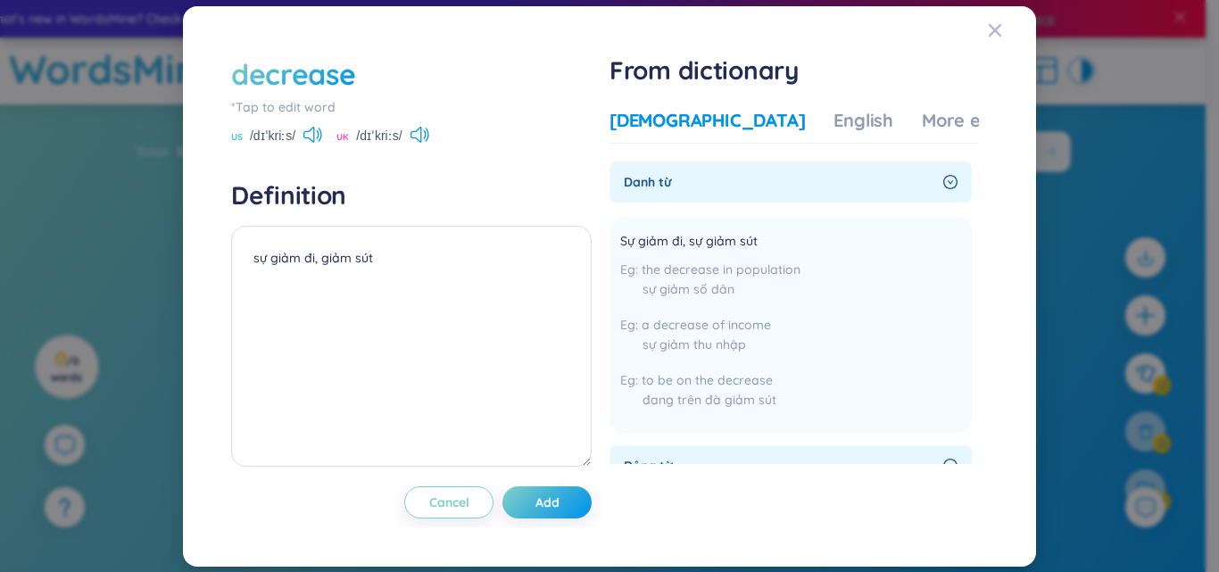
click at [559, 514] on button "Add" at bounding box center [546, 502] width 89 height 32
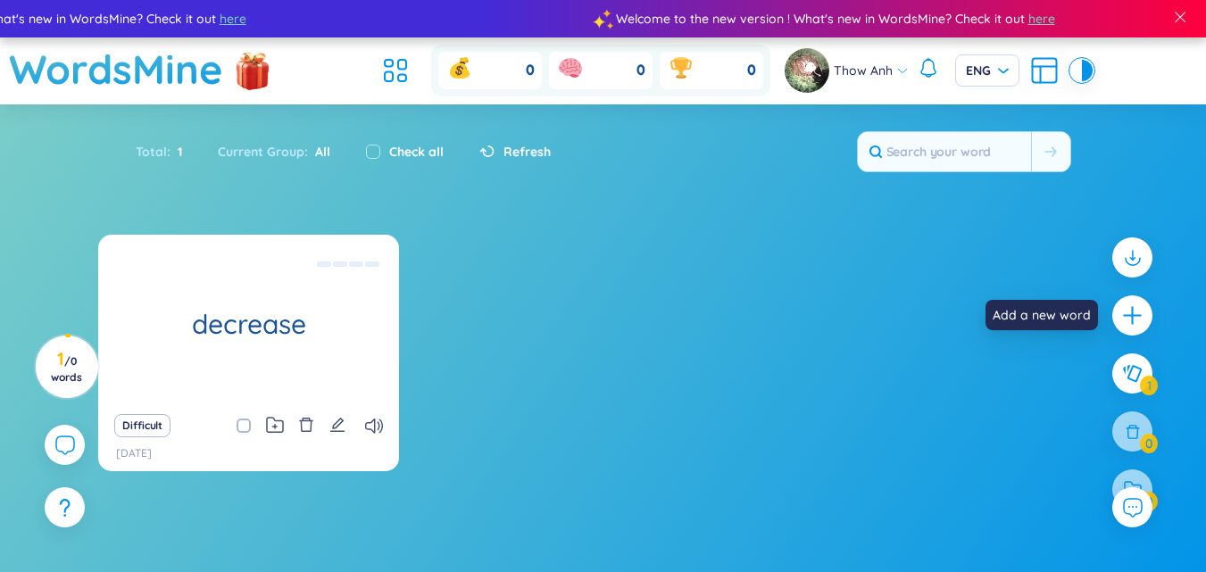
click at [1113, 325] on div at bounding box center [1132, 315] width 40 height 40
click at [1137, 315] on icon "plus" at bounding box center [1132, 316] width 20 height 2
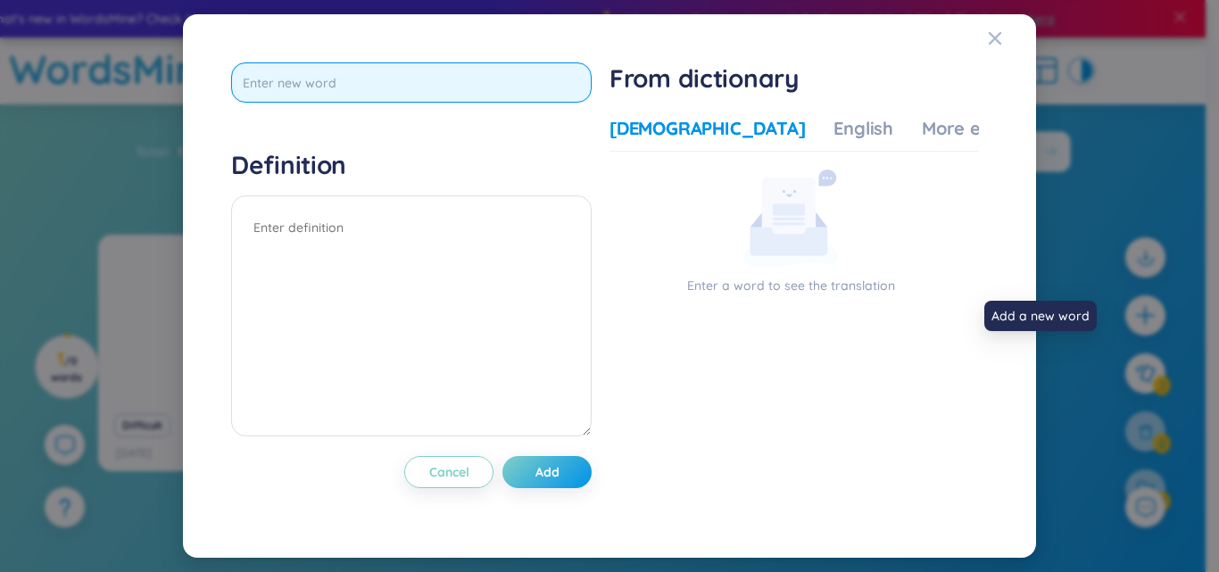
click at [288, 82] on input "text" at bounding box center [411, 82] width 361 height 40
type input "expand"
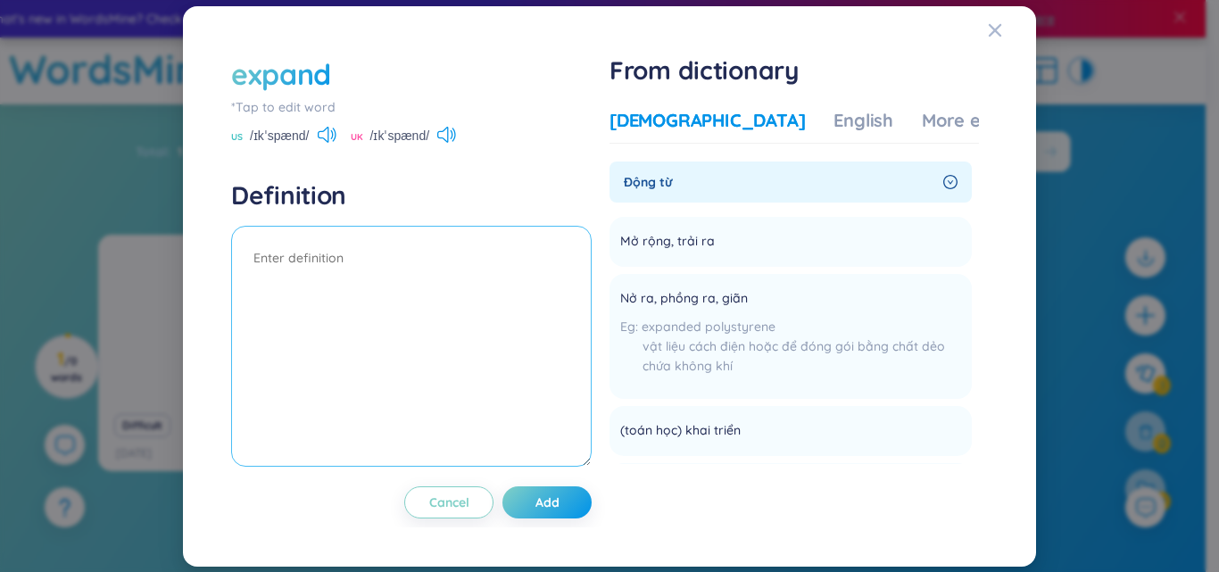
click at [358, 276] on textarea at bounding box center [411, 346] width 361 height 241
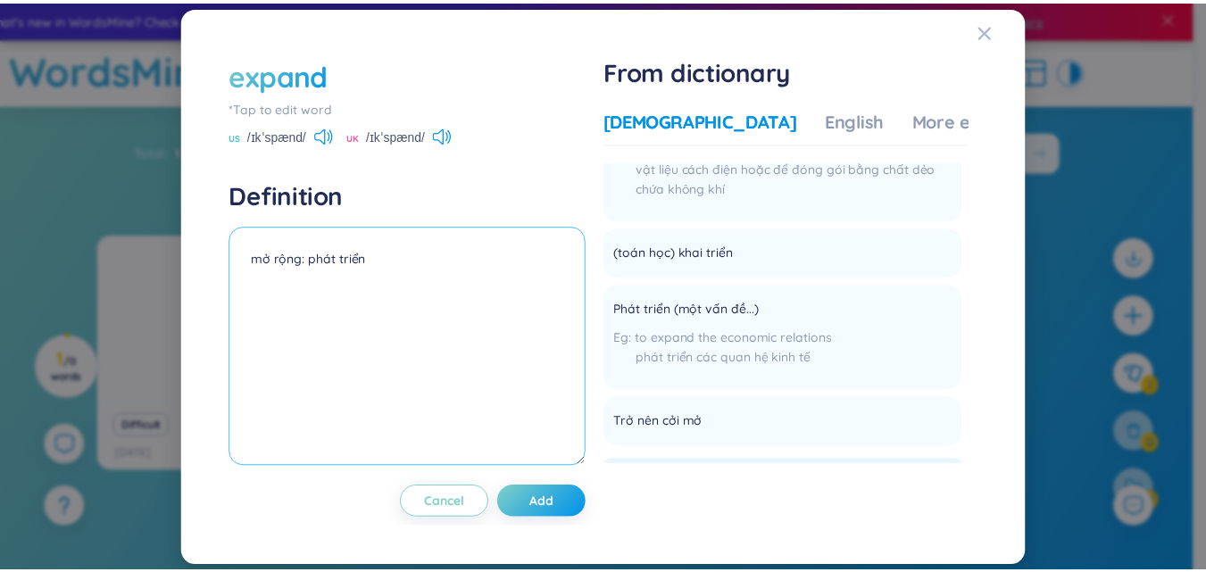
scroll to position [357, 0]
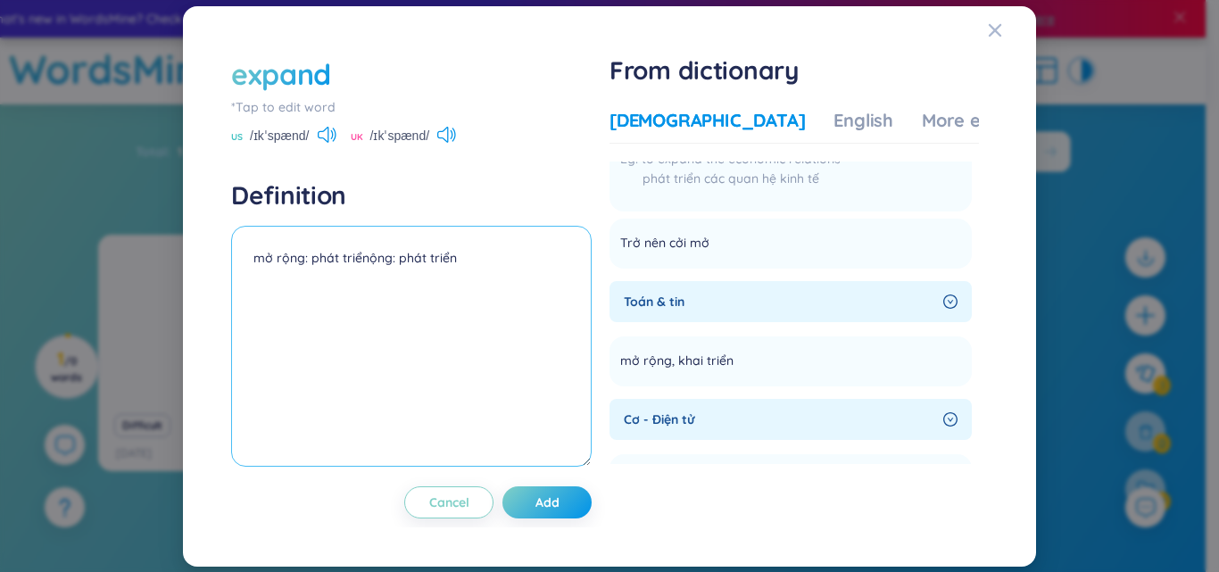
drag, startPoint x: 472, startPoint y: 269, endPoint x: 366, endPoint y: 272, distance: 106.3
click at [366, 272] on textarea "mở rộng: phát triểnộng: phát triển" at bounding box center [411, 346] width 361 height 241
type textarea "mở rộng: phát triển"
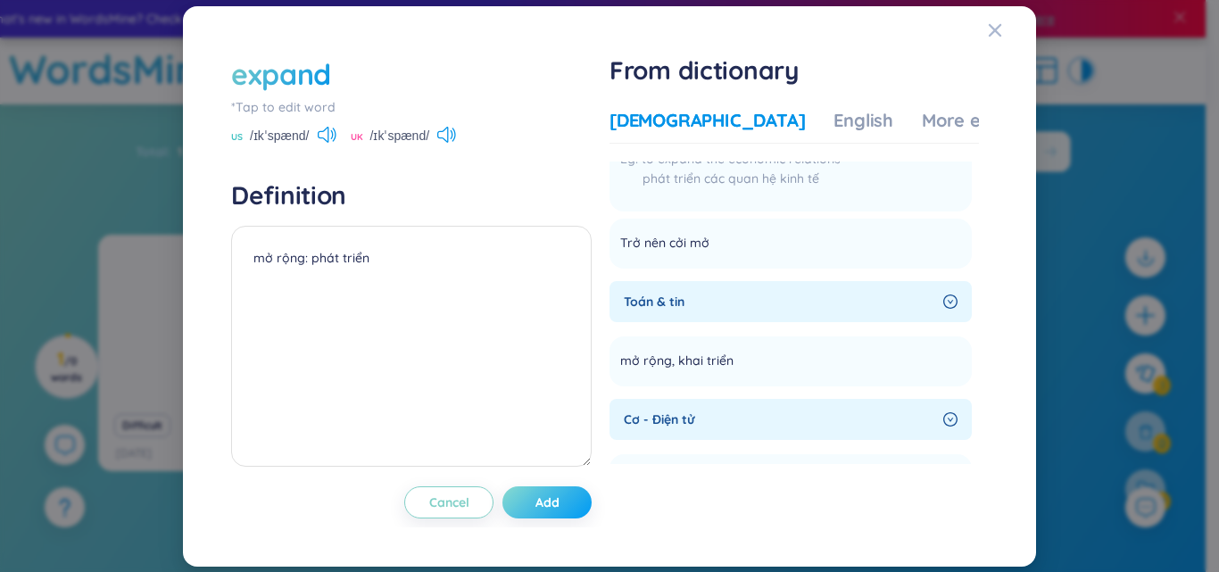
click at [540, 500] on span "Add" at bounding box center [547, 503] width 24 height 18
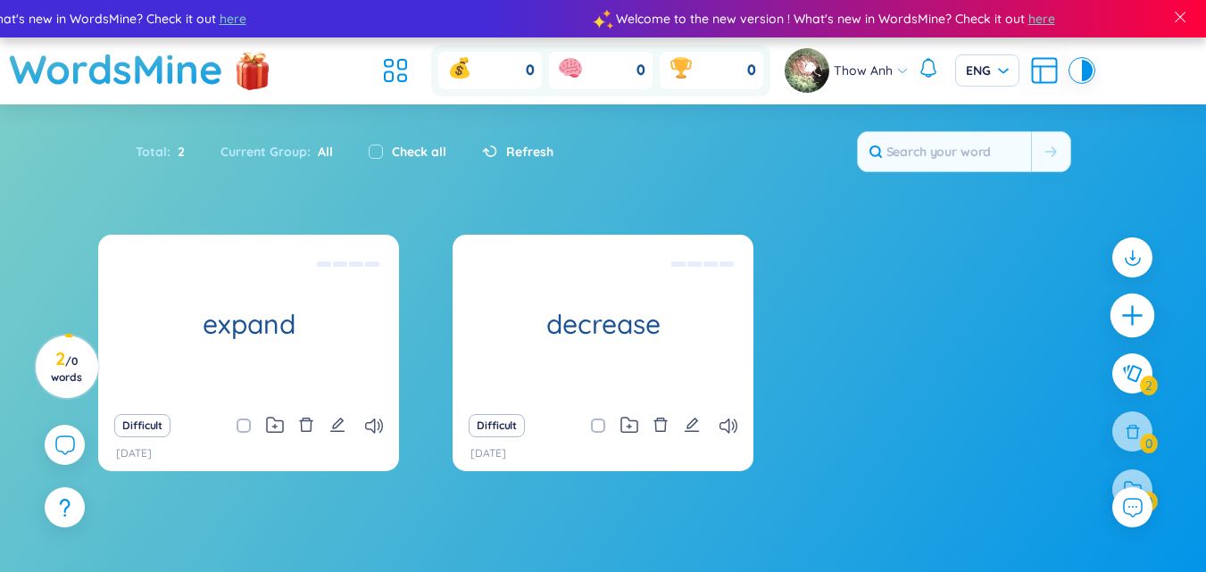
click at [1150, 323] on div at bounding box center [1132, 316] width 45 height 45
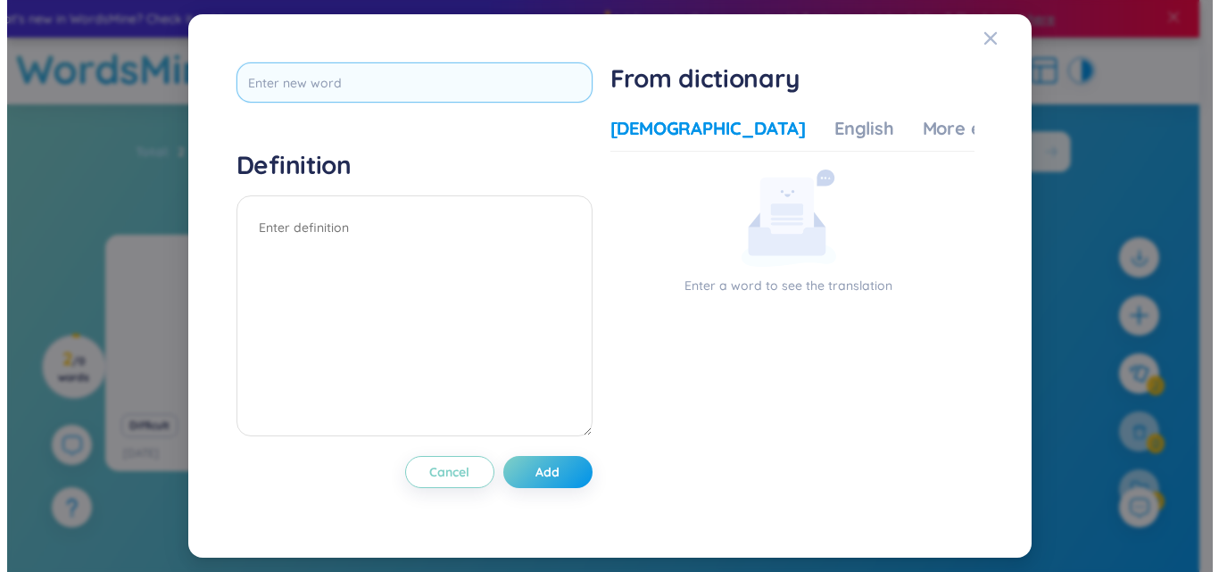
scroll to position [0, 0]
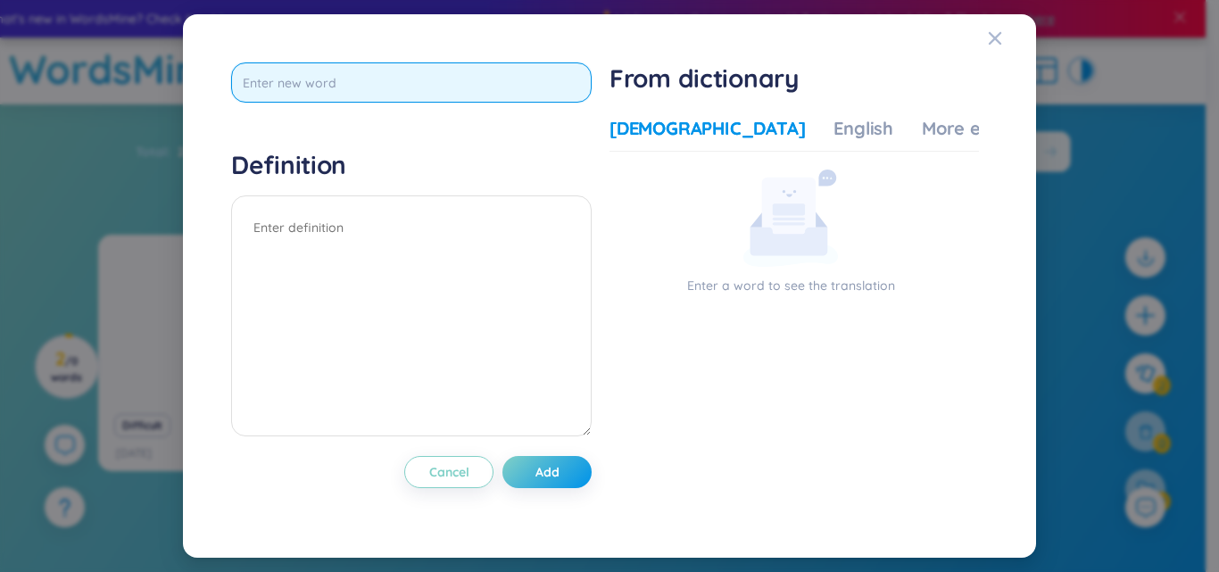
click at [429, 81] on input "text" at bounding box center [411, 82] width 361 height 40
type input "concern"
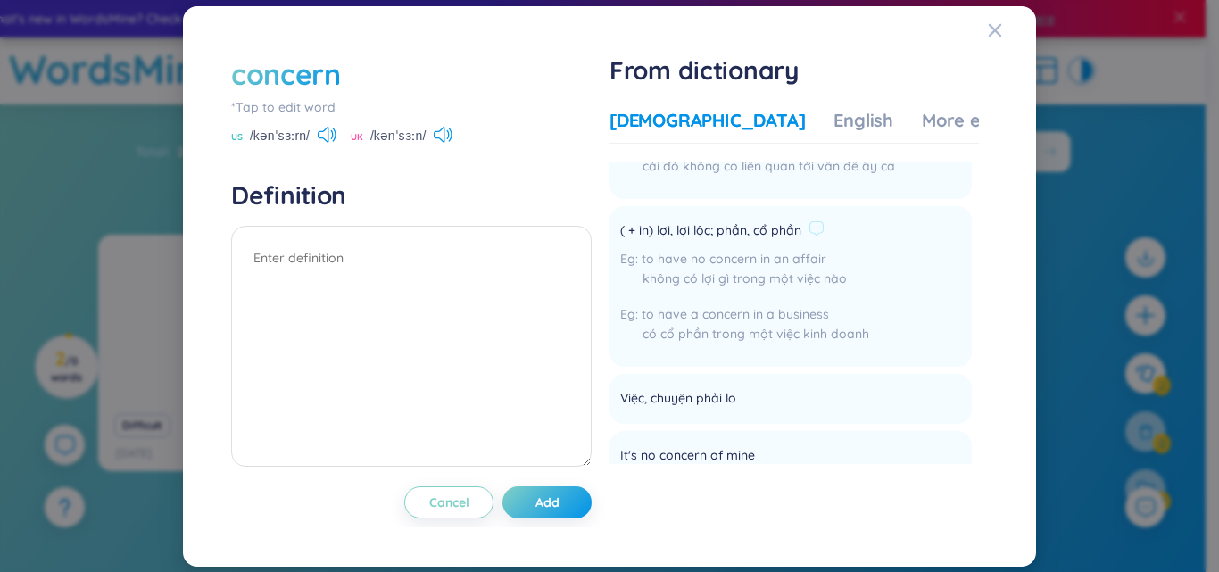
scroll to position [357, 0]
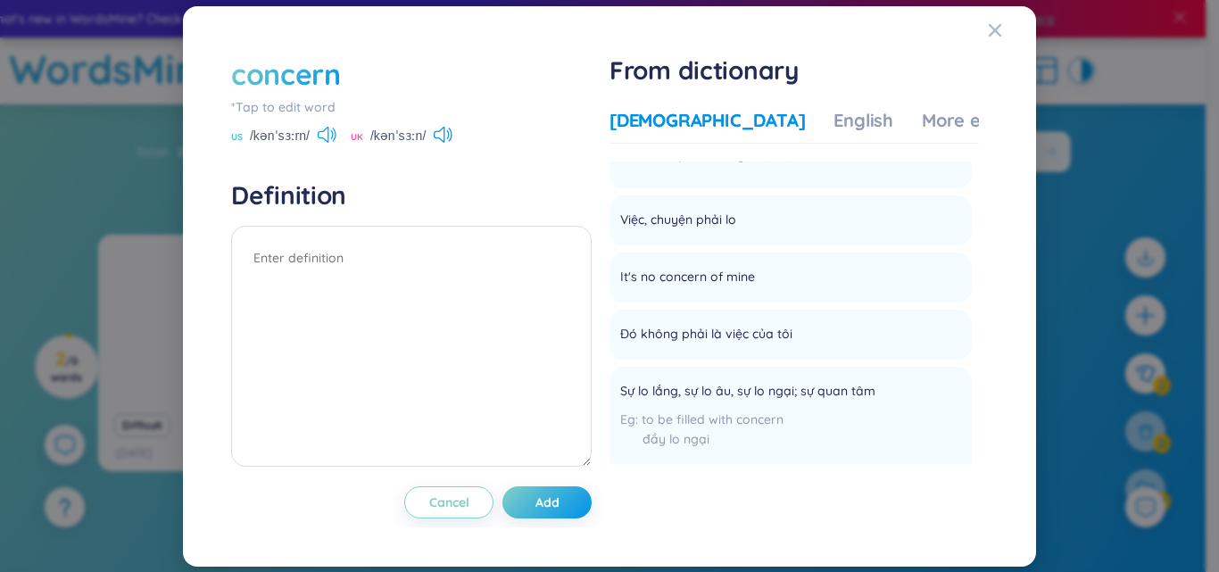
click at [328, 138] on icon at bounding box center [323, 135] width 11 height 16
click at [436, 138] on icon at bounding box center [439, 135] width 11 height 16
click at [335, 134] on icon at bounding box center [335, 134] width 4 height 13
click at [322, 134] on icon at bounding box center [327, 135] width 19 height 16
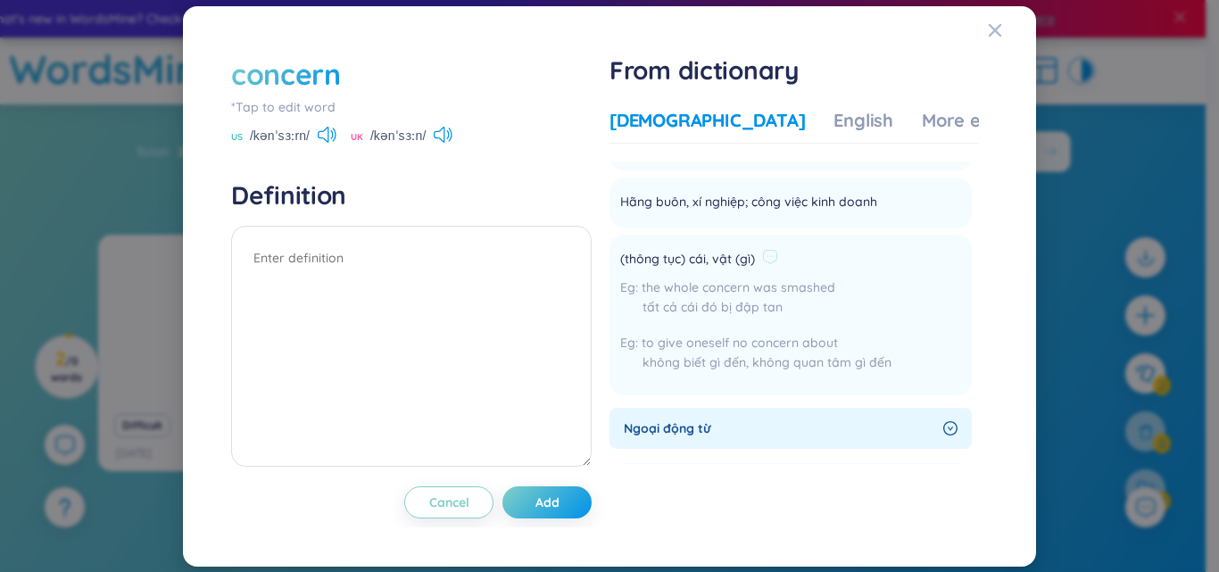
scroll to position [892, 0]
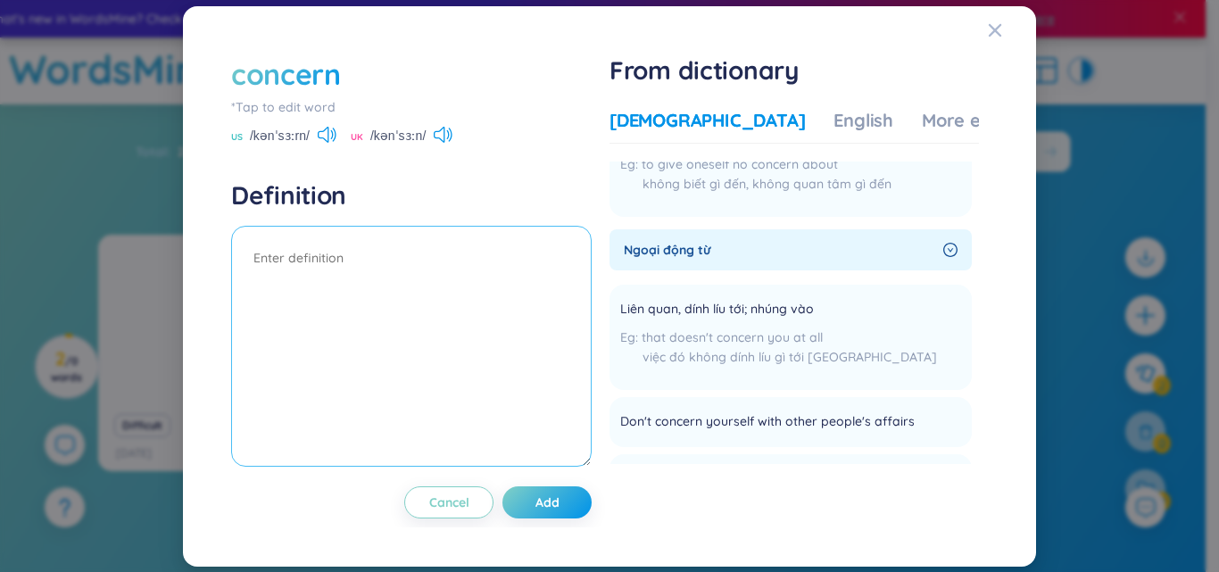
click at [311, 242] on textarea at bounding box center [411, 346] width 361 height 241
type textarea "bận tâm"
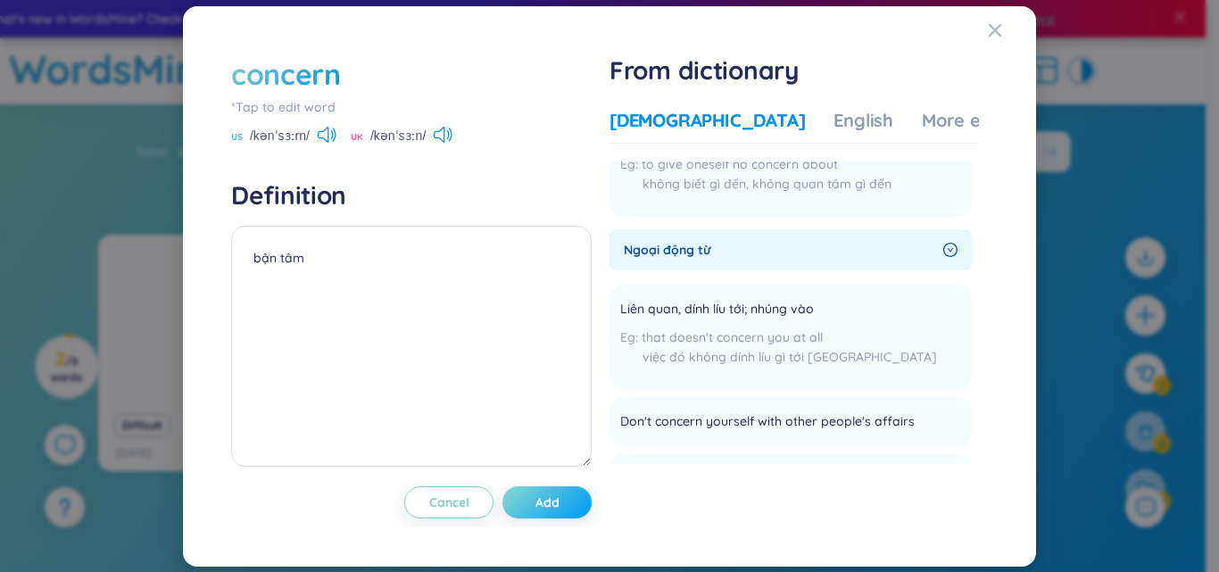
click at [551, 508] on span "Add" at bounding box center [547, 503] width 24 height 18
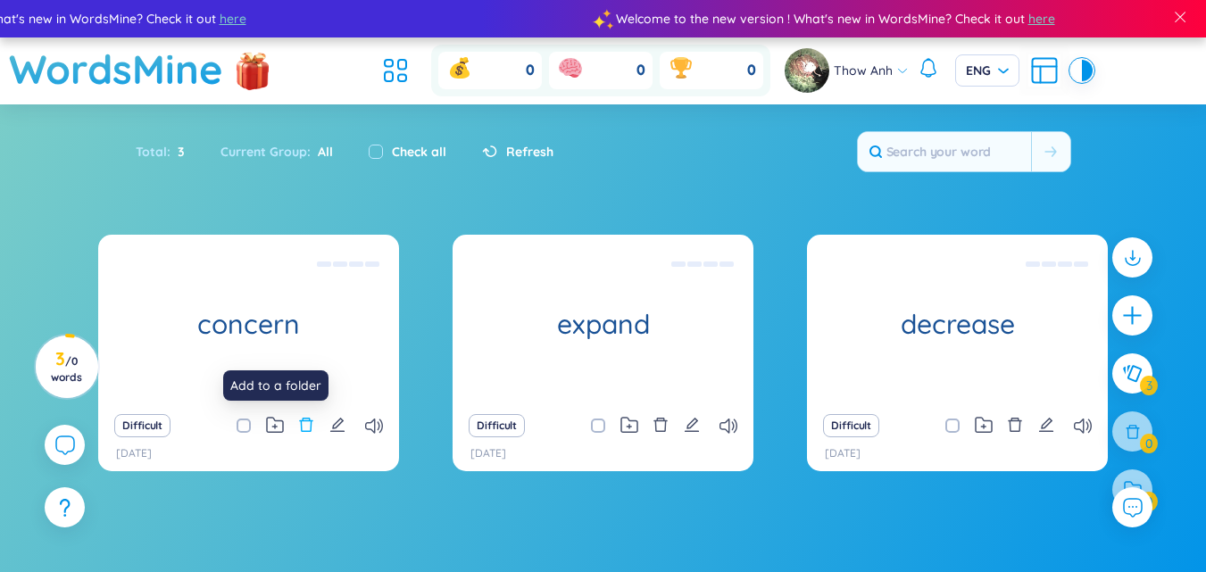
click at [301, 423] on icon "delete" at bounding box center [306, 425] width 16 height 16
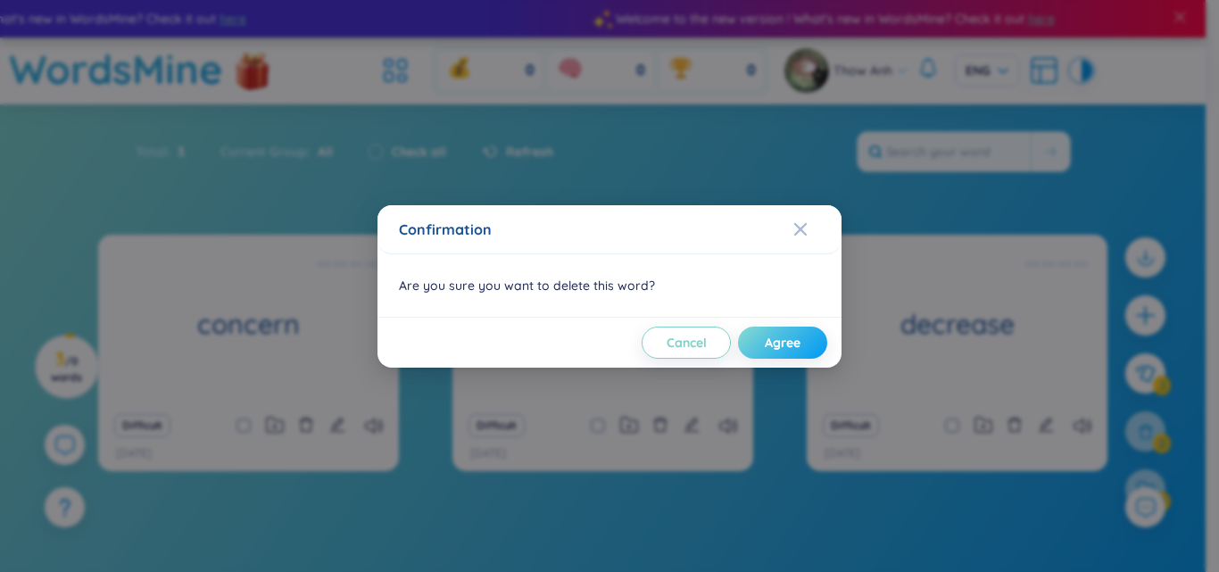
click at [772, 339] on span "Agree" at bounding box center [783, 343] width 36 height 18
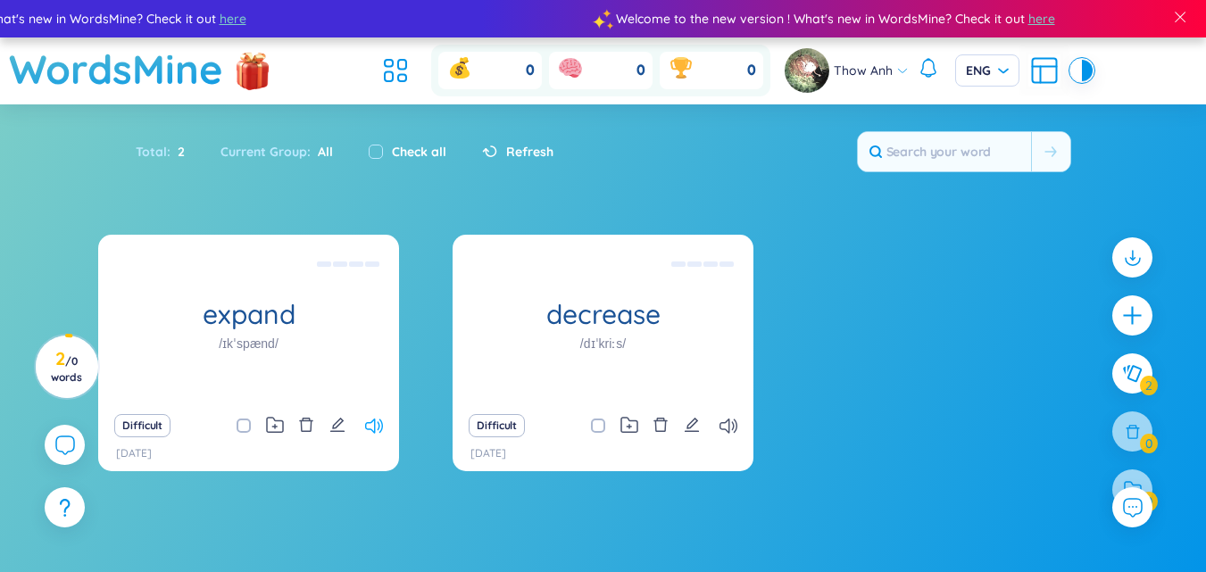
click at [380, 431] on icon at bounding box center [374, 426] width 18 height 15
click at [732, 427] on icon at bounding box center [728, 426] width 18 height 15
click at [311, 427] on icon "delete" at bounding box center [306, 425] width 13 height 14
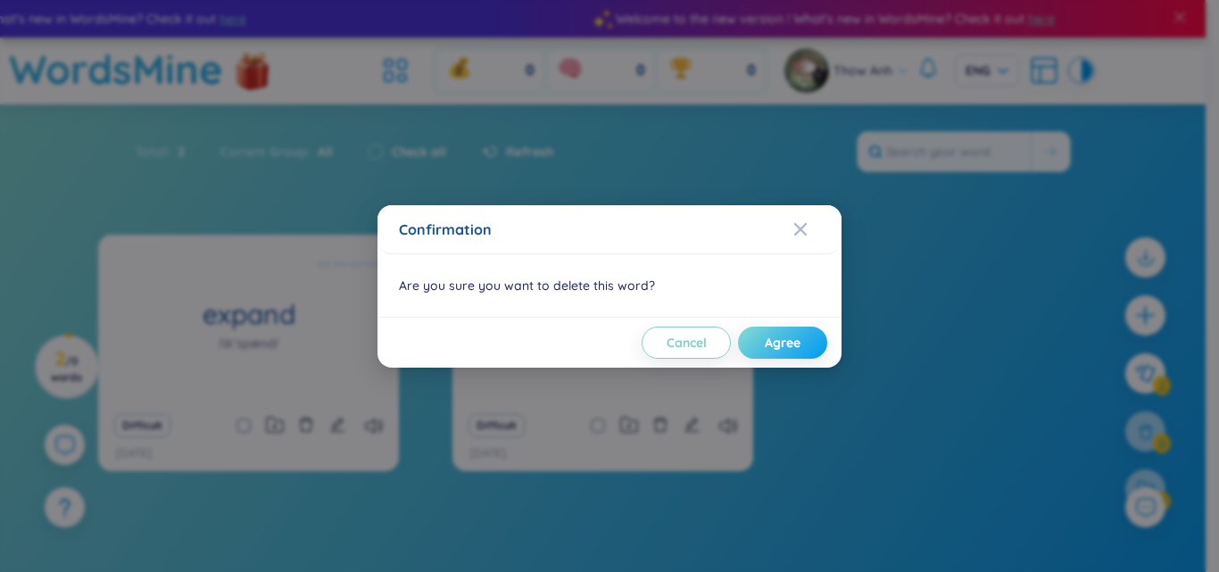
drag, startPoint x: 759, startPoint y: 334, endPoint x: 751, endPoint y: 341, distance: 10.1
click at [760, 336] on button "Agree" at bounding box center [782, 343] width 89 height 32
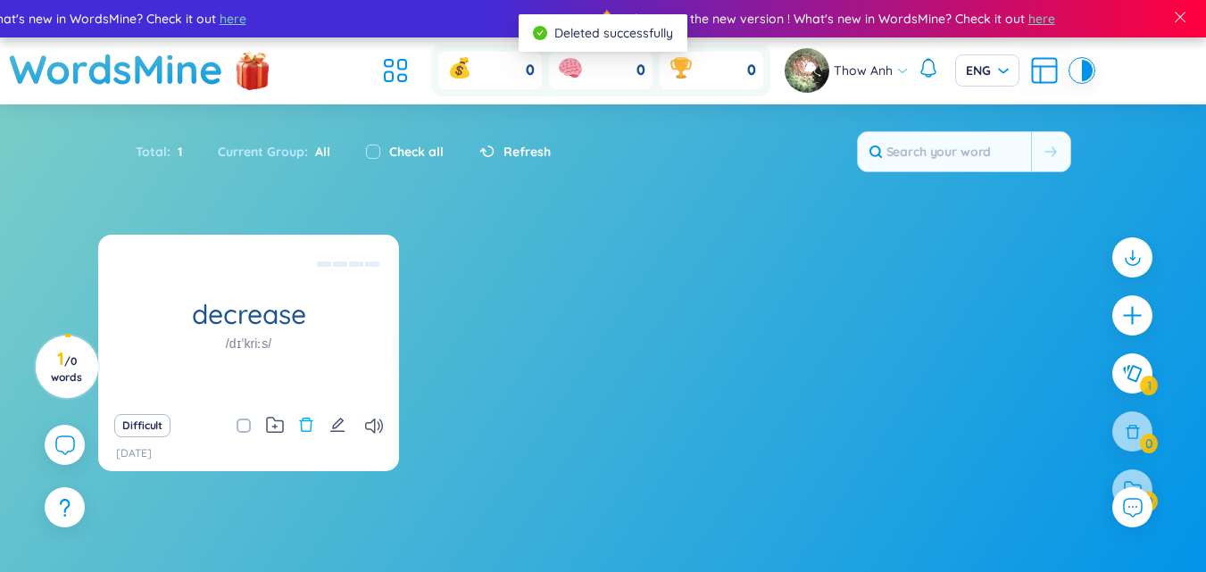
click at [305, 427] on icon "delete" at bounding box center [306, 425] width 16 height 16
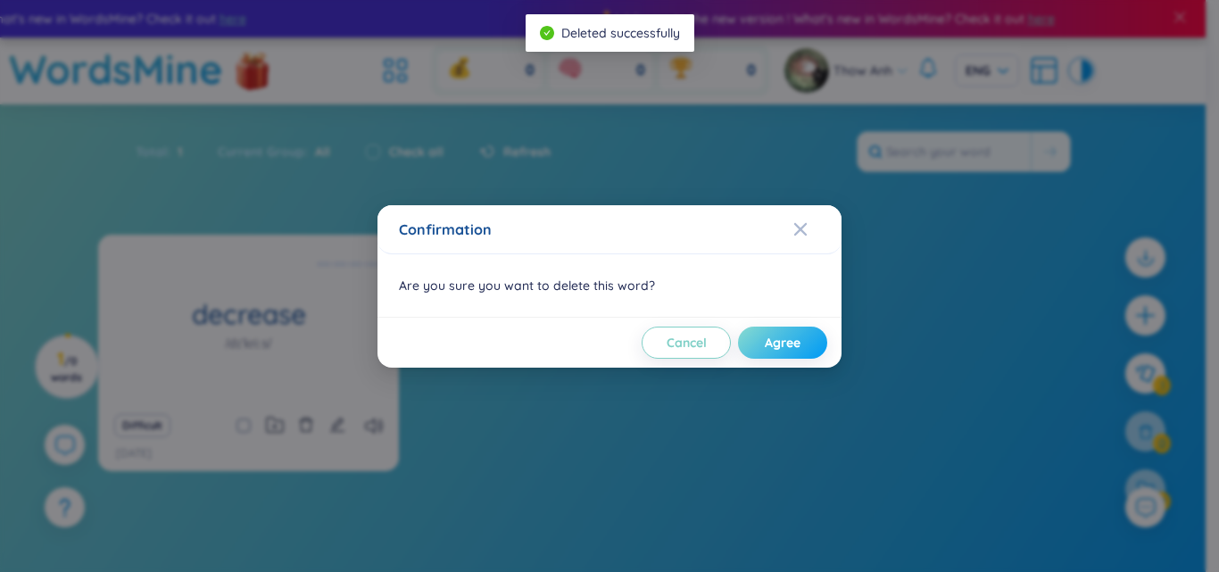
click at [755, 338] on button "Agree" at bounding box center [782, 343] width 89 height 32
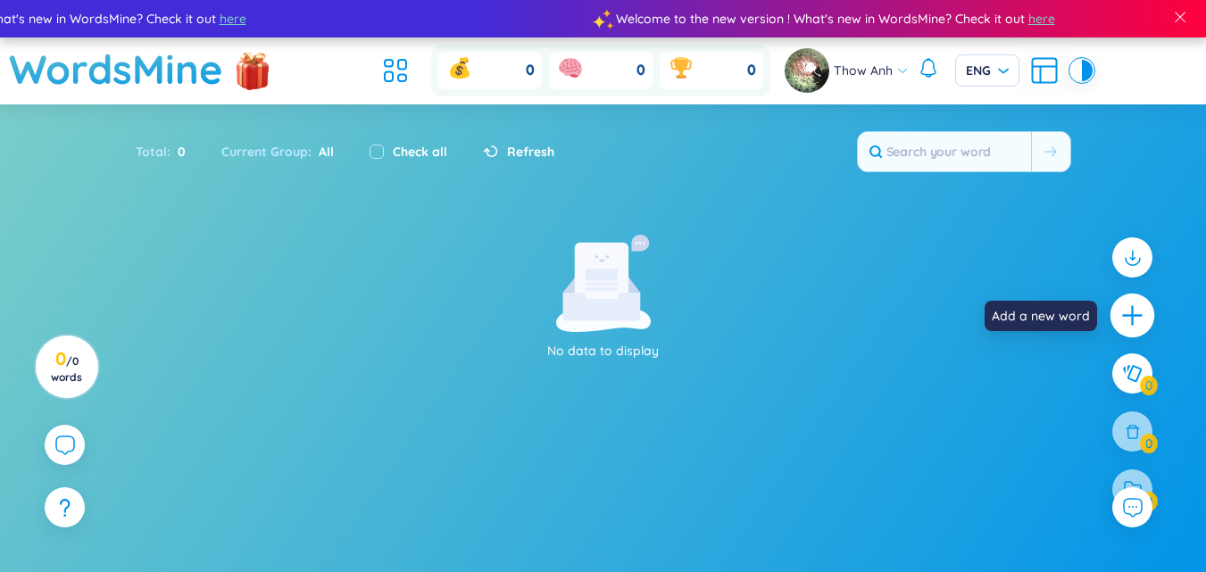
click at [1133, 313] on icon "plus" at bounding box center [1132, 316] width 2 height 20
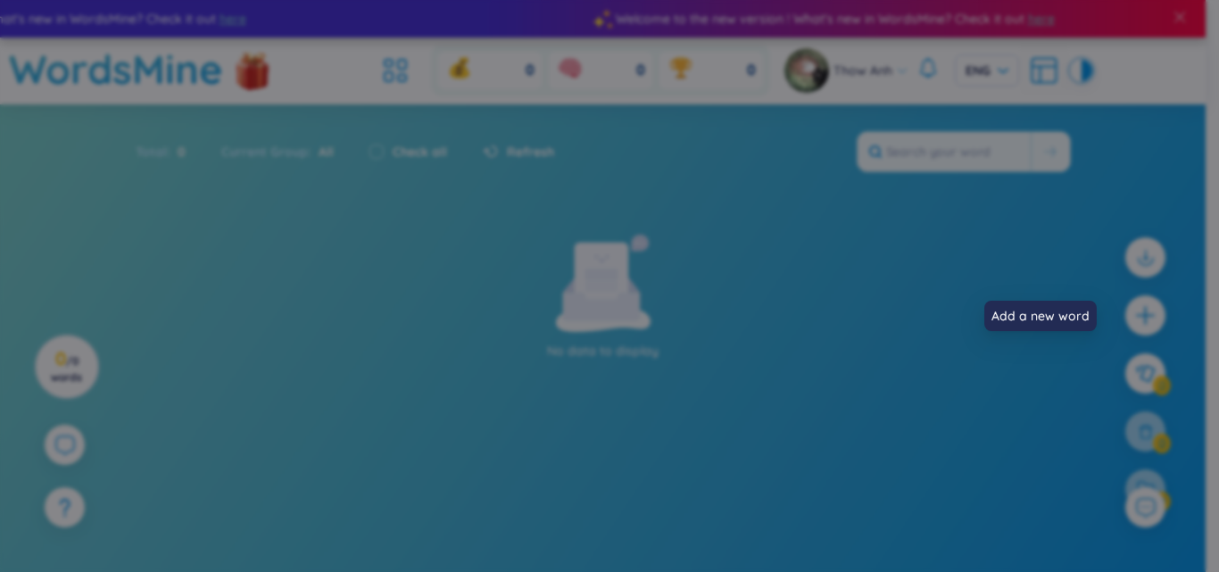
scroll to position [0, 0]
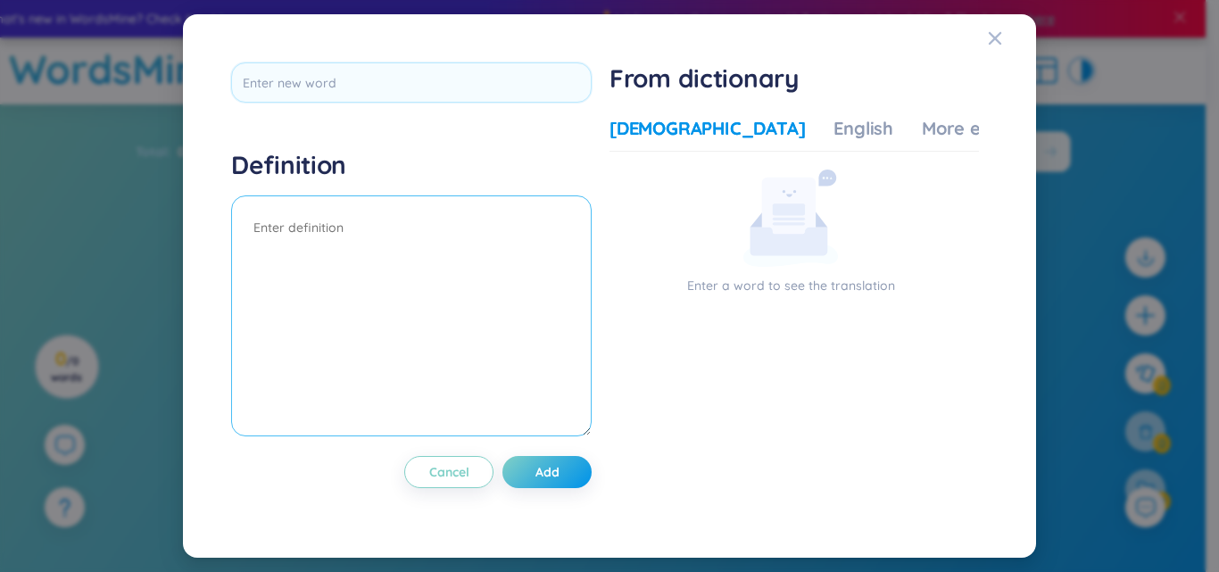
click at [449, 235] on textarea at bounding box center [411, 315] width 361 height 241
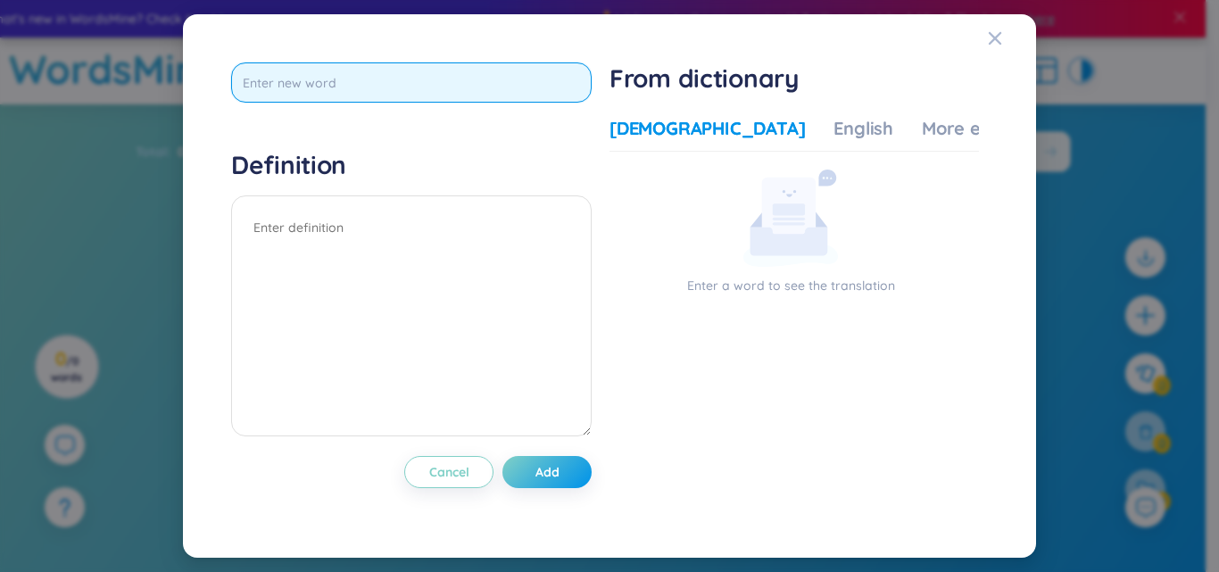
click at [393, 75] on input "text" at bounding box center [411, 82] width 361 height 40
type input "actor"
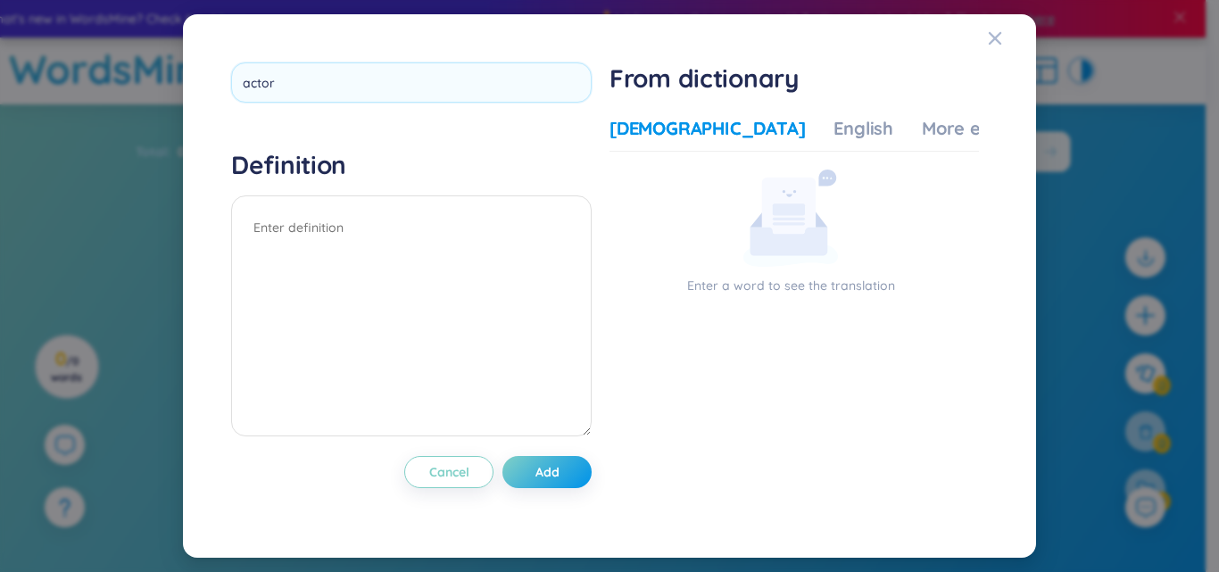
click at [489, 178] on div "actor Definition Cancel Add" at bounding box center [411, 285] width 361 height 447
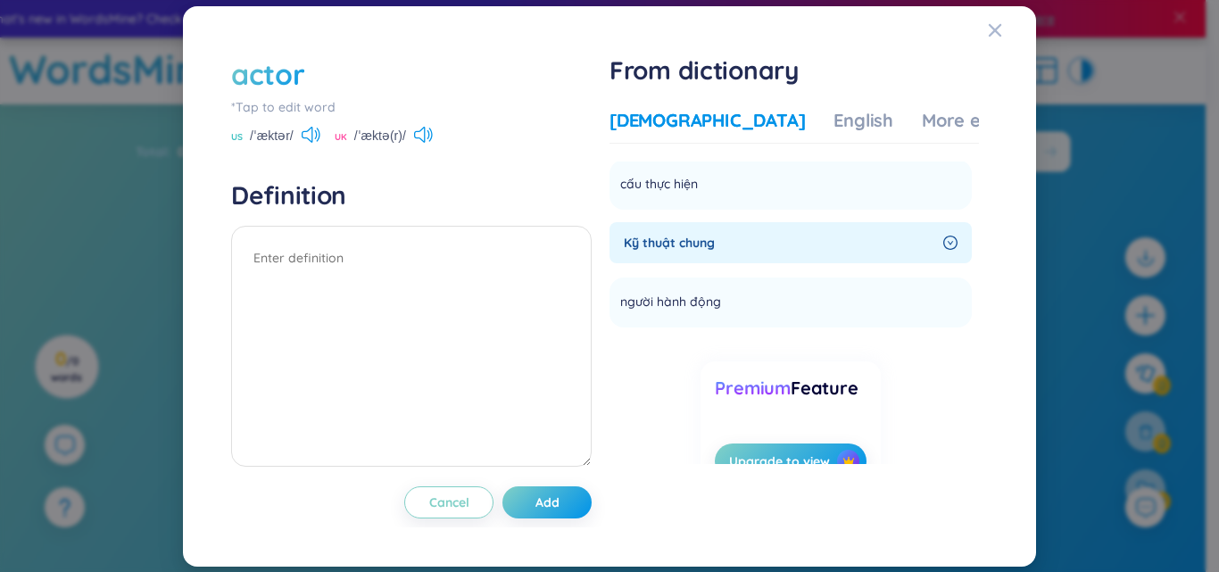
scroll to position [584, 0]
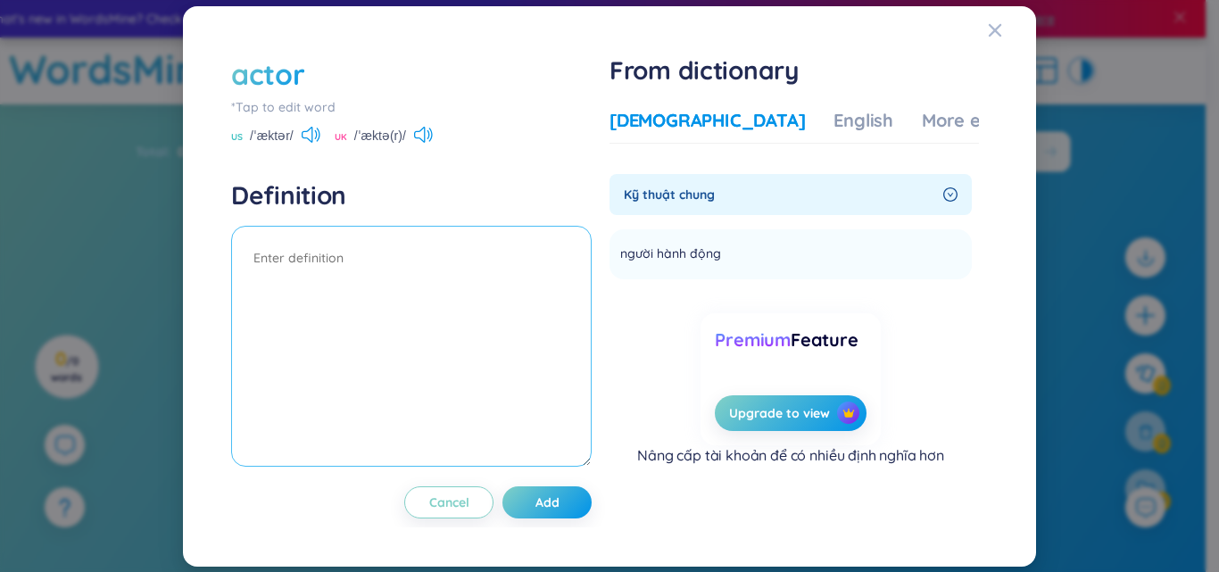
click at [424, 287] on textarea at bounding box center [411, 346] width 361 height 241
click at [322, 64] on div "actor" at bounding box center [411, 73] width 361 height 39
drag, startPoint x: 335, startPoint y: 79, endPoint x: 317, endPoint y: 75, distance: 18.2
click at [334, 79] on div "actor" at bounding box center [411, 73] width 361 height 39
click at [312, 75] on div "actor" at bounding box center [411, 73] width 361 height 39
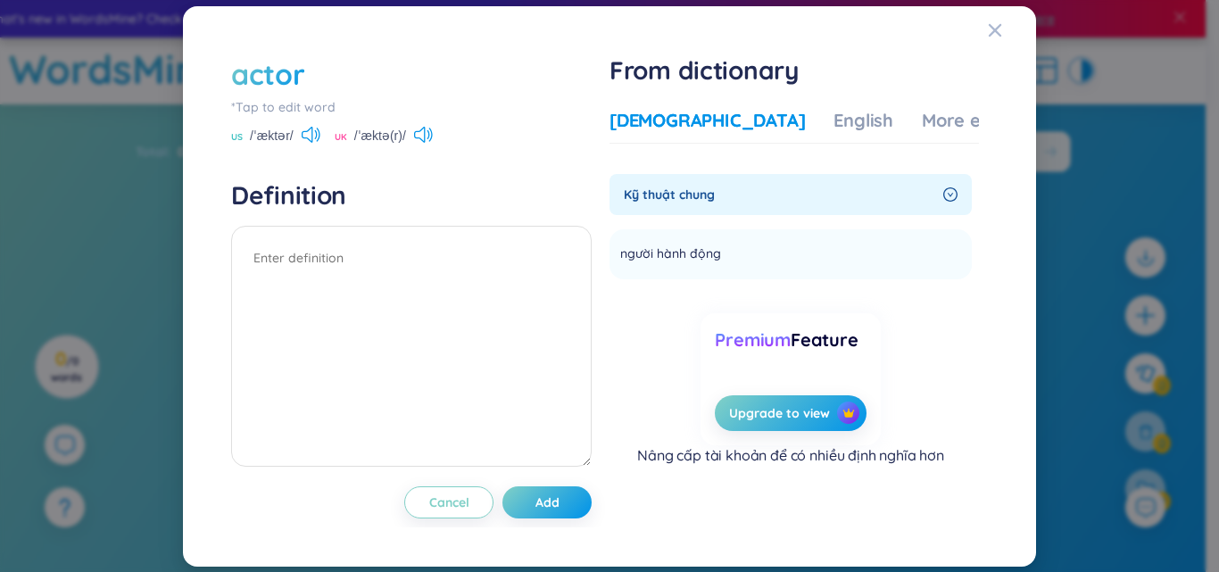
click at [283, 73] on div "actor" at bounding box center [267, 73] width 73 height 39
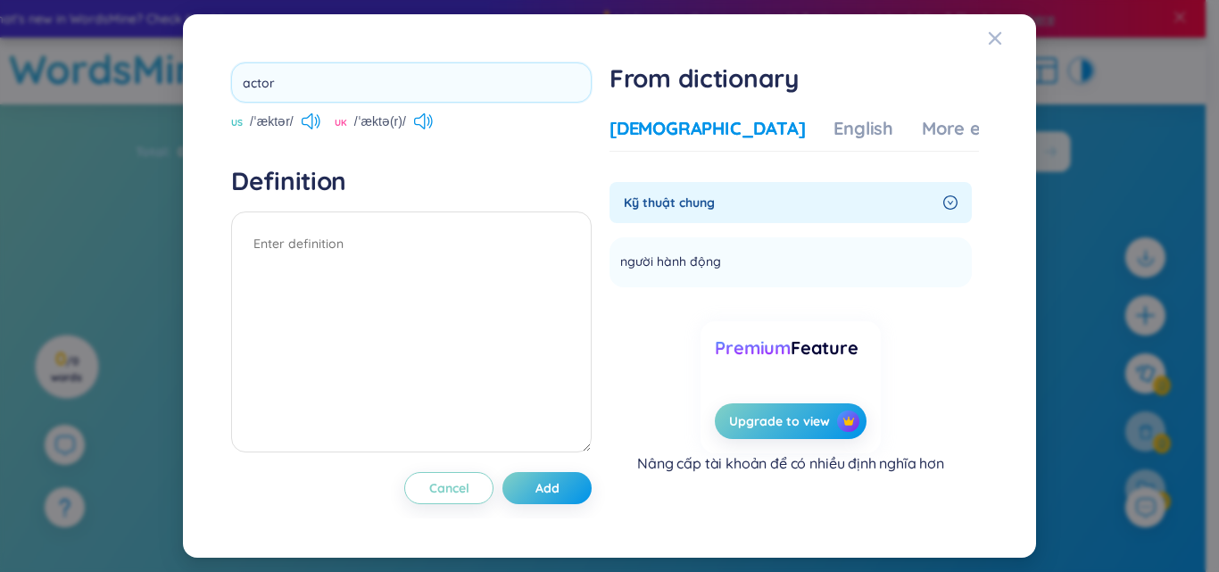
click at [185, 88] on div "actor US /ˈæktər/ UK /ˈæktə(r)/ Definition Cancel Add From dictionary Vietnames…" at bounding box center [609, 286] width 853 height 544
type input "prepositon"
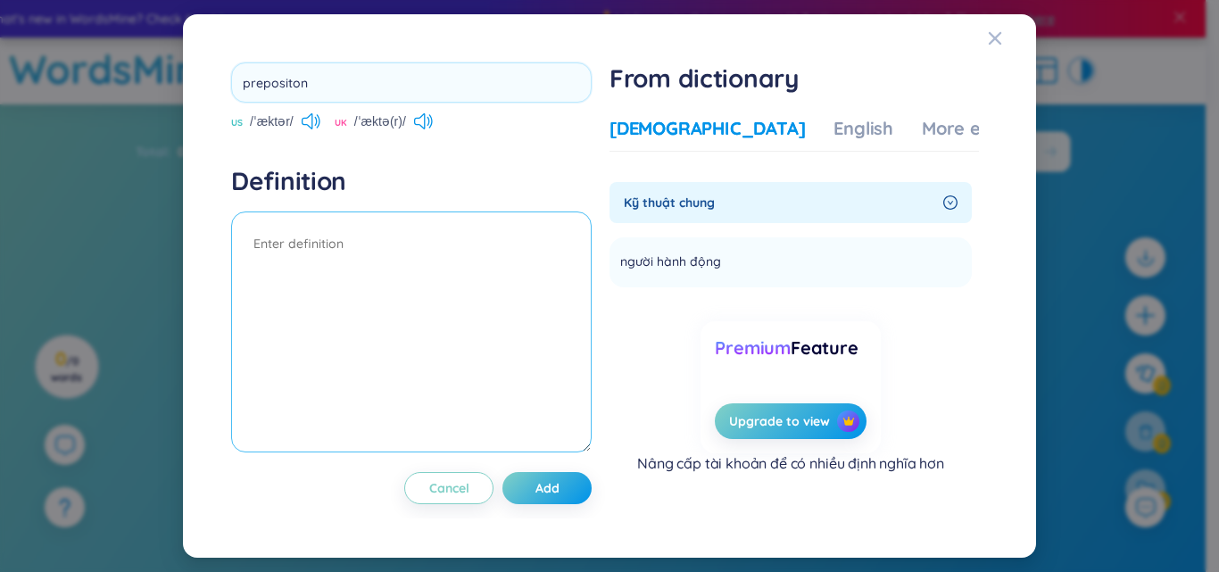
click at [437, 291] on textarea at bounding box center [411, 332] width 361 height 241
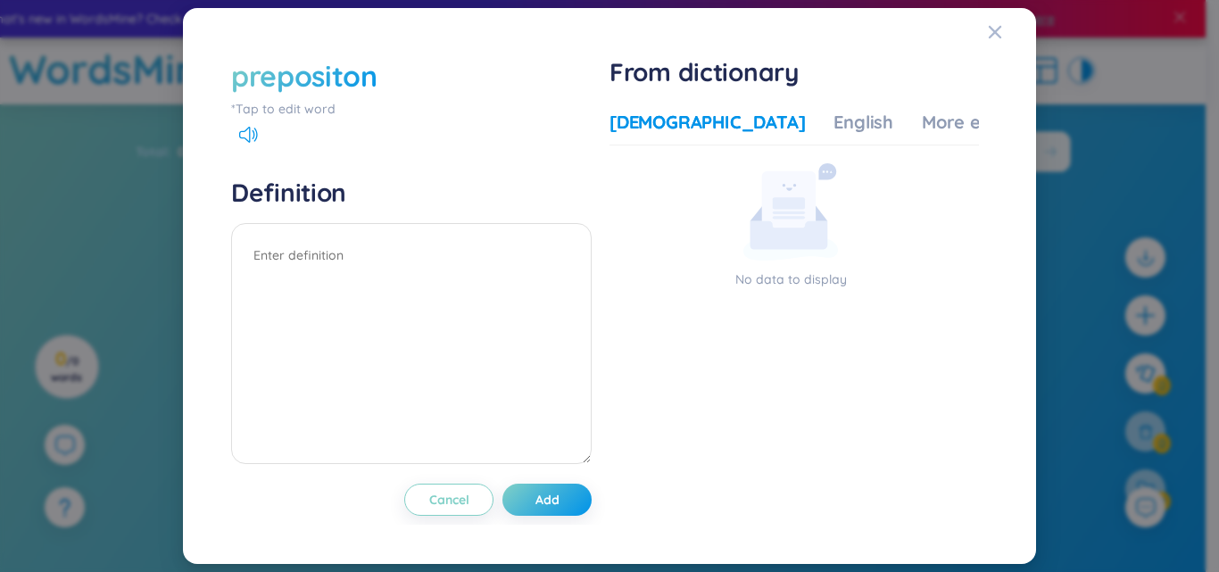
click at [727, 288] on p "No data to display" at bounding box center [791, 280] width 362 height 20
click at [377, 81] on div "prepositon" at bounding box center [304, 75] width 146 height 39
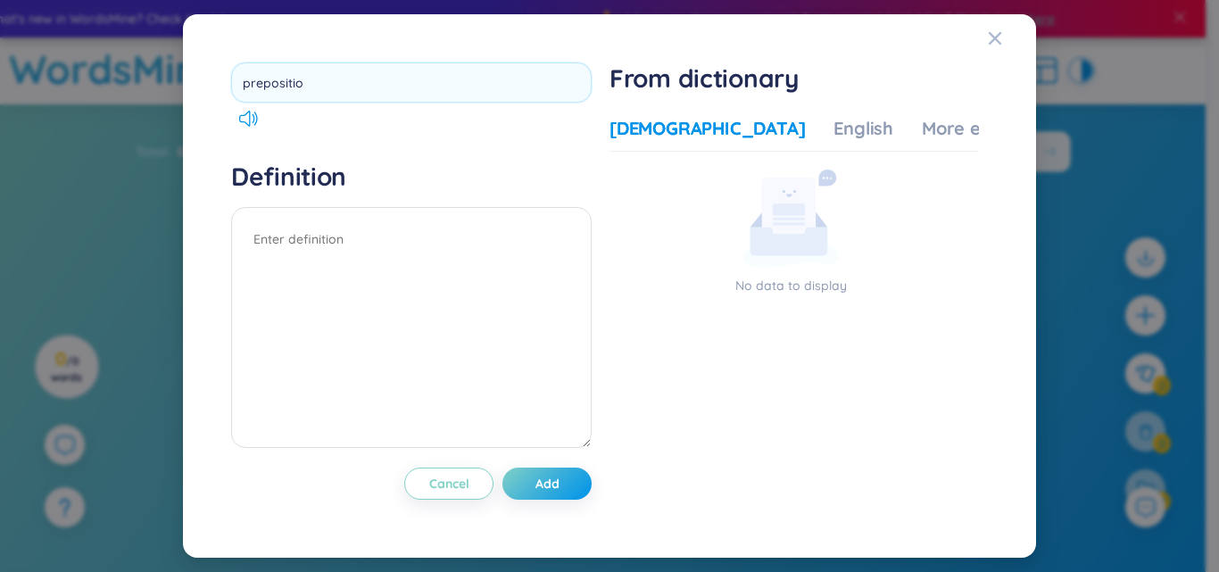
type input "preposition"
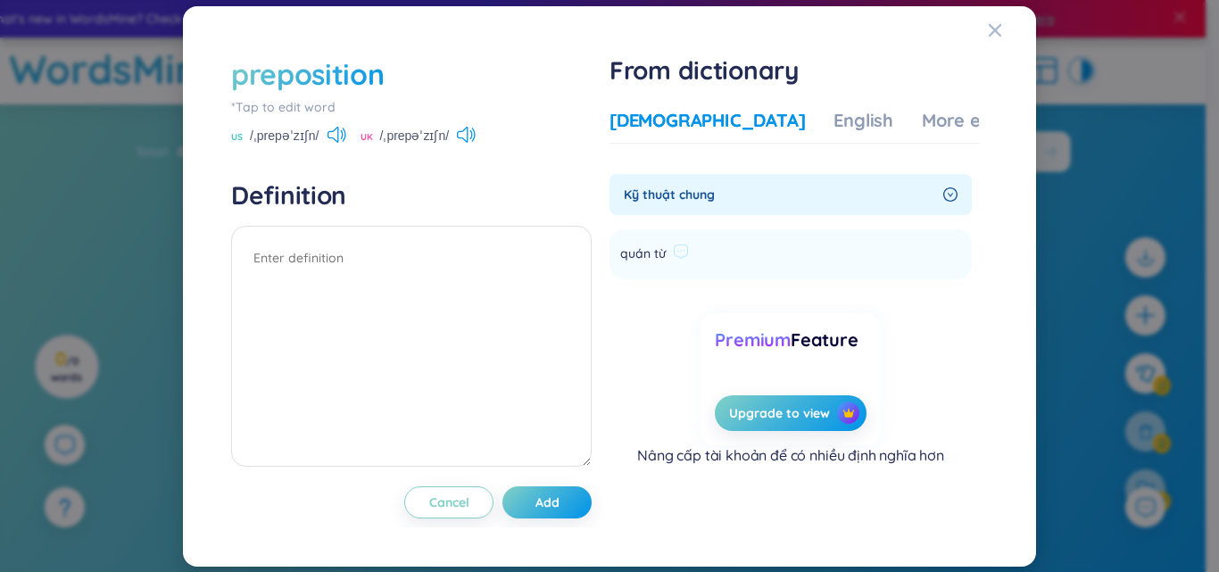
scroll to position [0, 0]
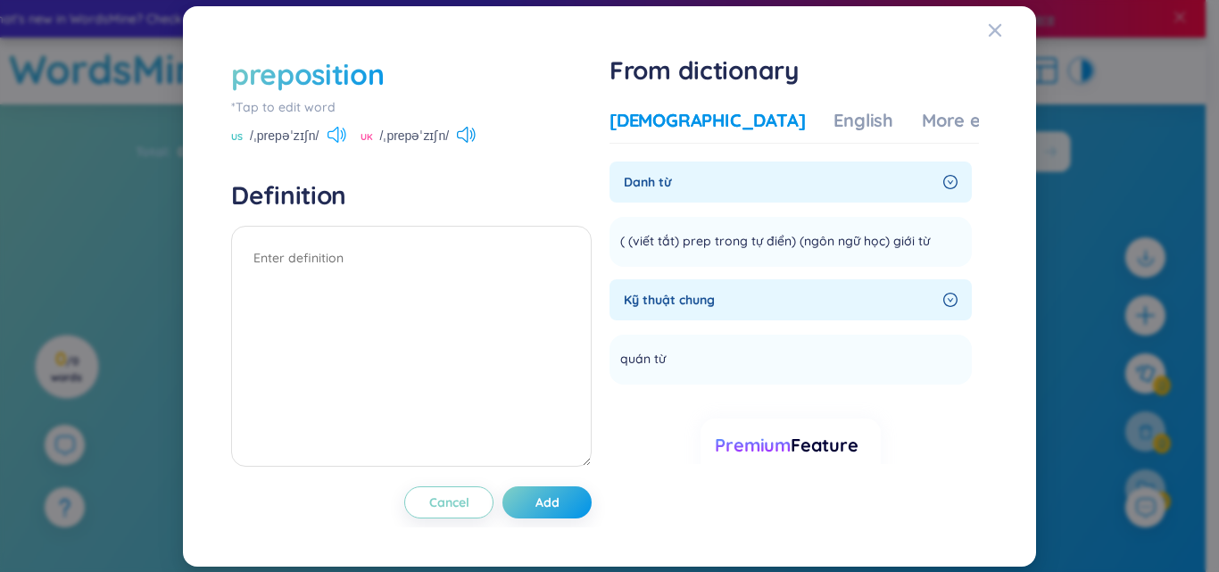
click at [335, 137] on icon at bounding box center [337, 135] width 19 height 16
click at [461, 135] on icon at bounding box center [466, 135] width 19 height 16
click at [470, 130] on icon at bounding box center [466, 135] width 19 height 16
click at [463, 128] on icon at bounding box center [466, 135] width 19 height 16
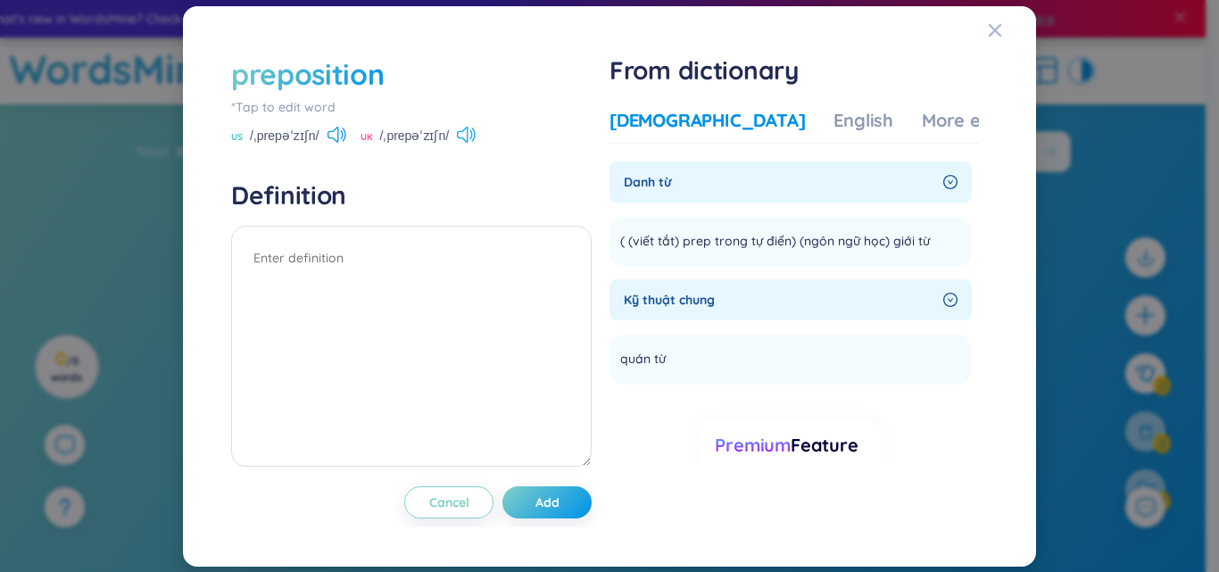
click at [471, 134] on icon at bounding box center [466, 135] width 19 height 16
click at [527, 271] on textarea at bounding box center [411, 346] width 361 height 241
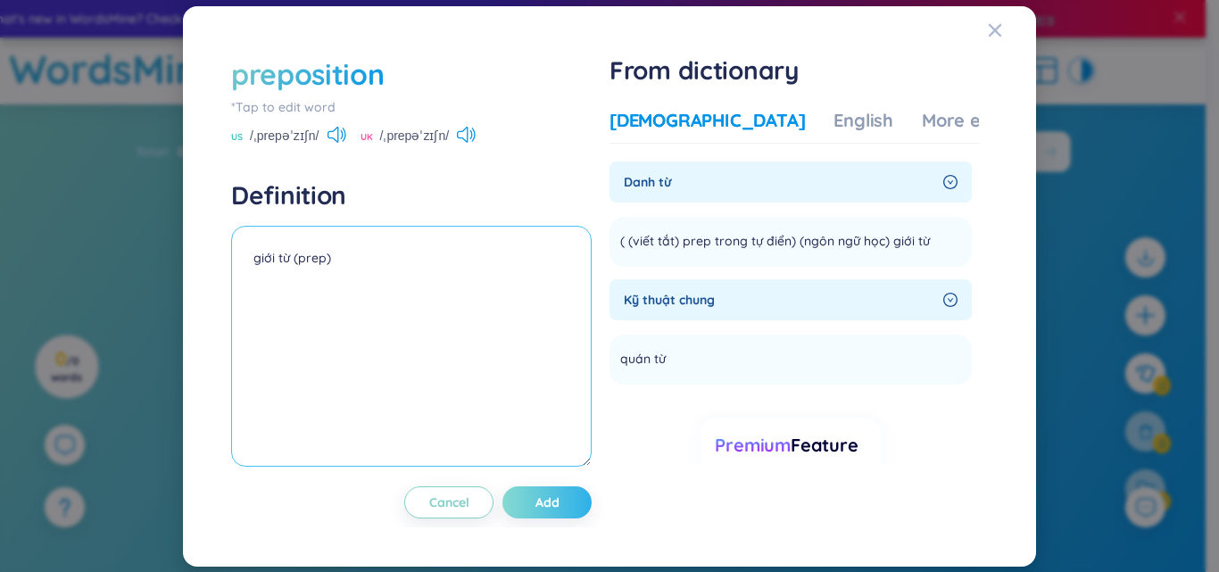
type textarea "giới từ (prep)"
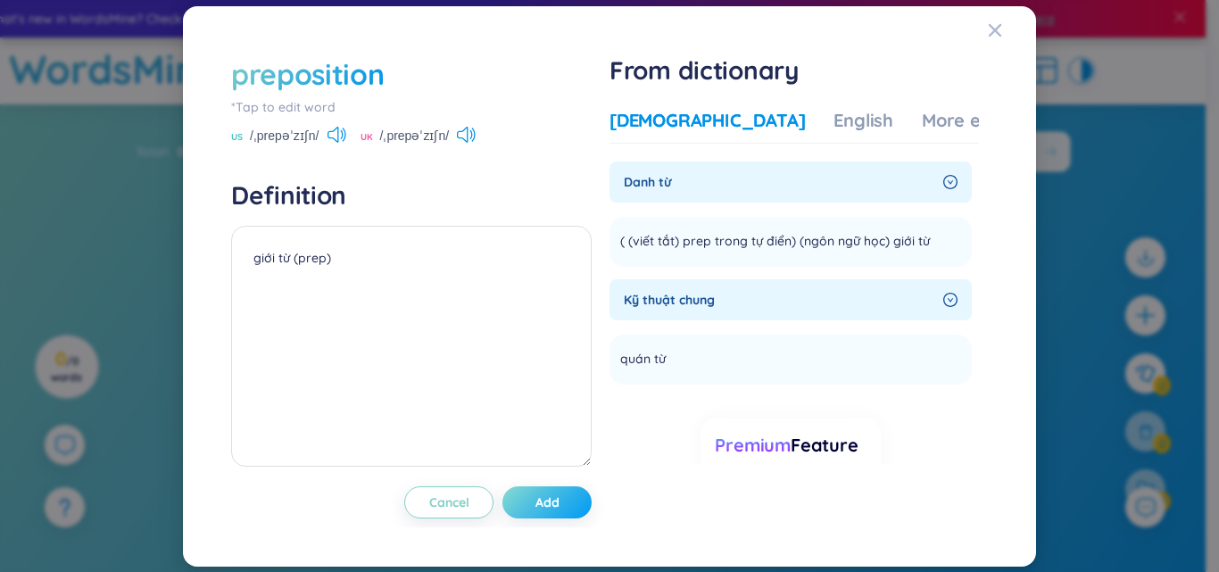
click at [560, 502] on span "Add" at bounding box center [547, 503] width 24 height 18
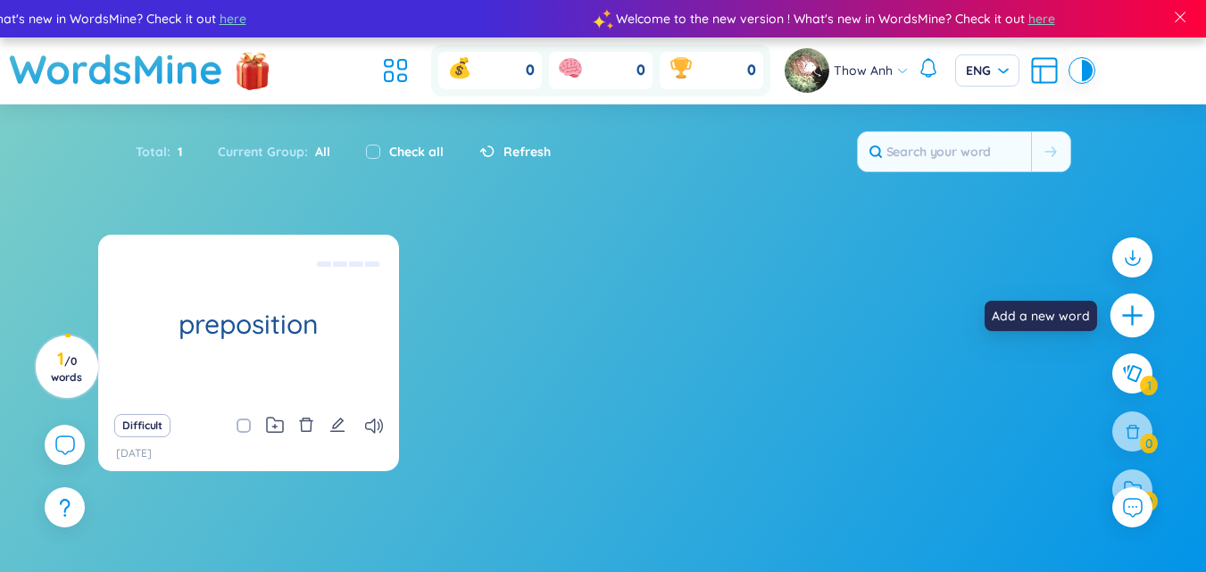
click at [1120, 312] on icon "plus" at bounding box center [1132, 315] width 25 height 25
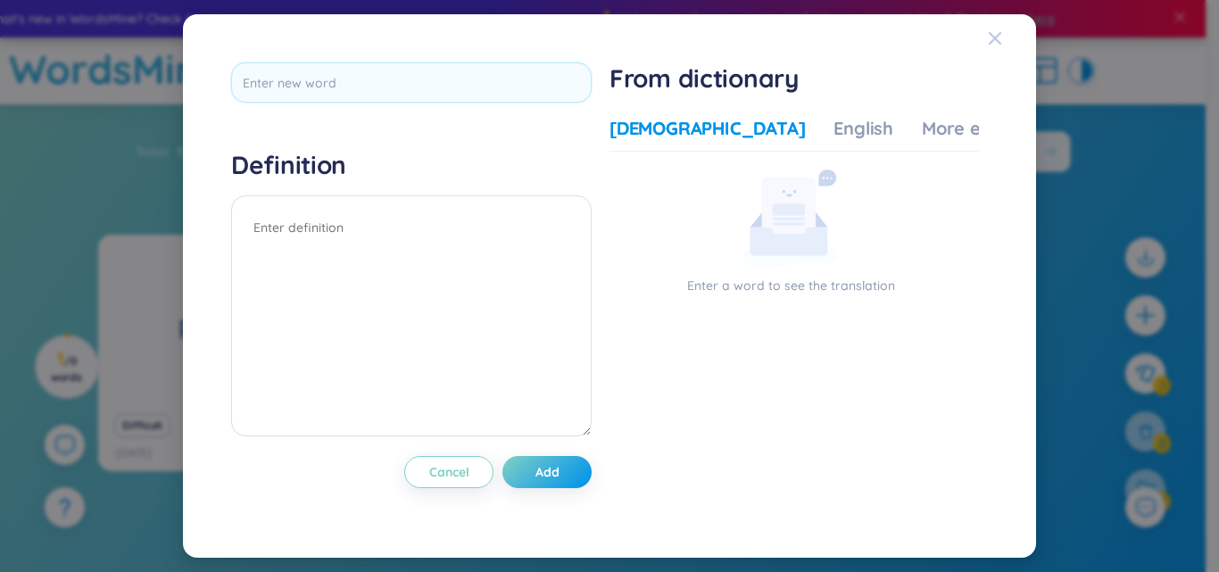
click at [997, 34] on icon "Close" at bounding box center [995, 38] width 14 height 14
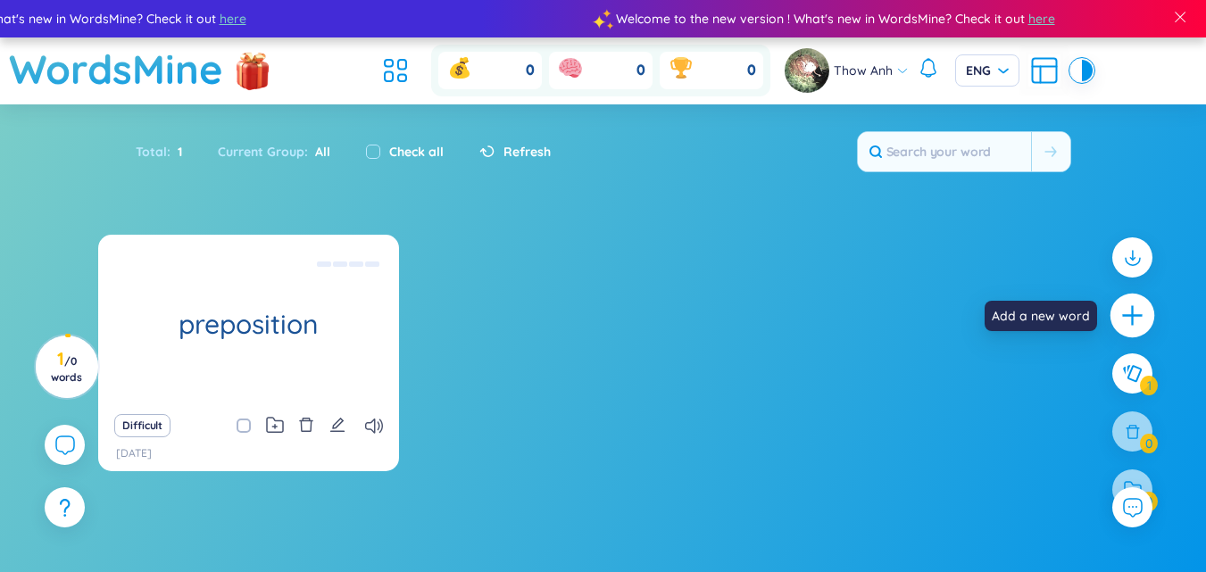
click at [1121, 315] on icon "plus" at bounding box center [1132, 315] width 25 height 25
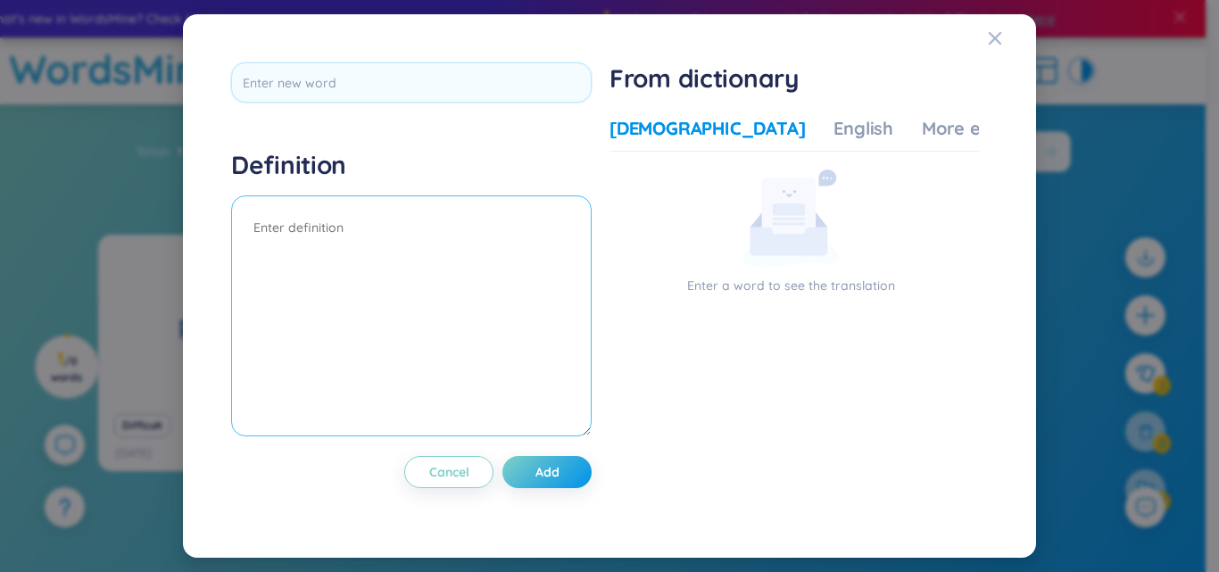
click at [378, 247] on textarea at bounding box center [411, 315] width 361 height 241
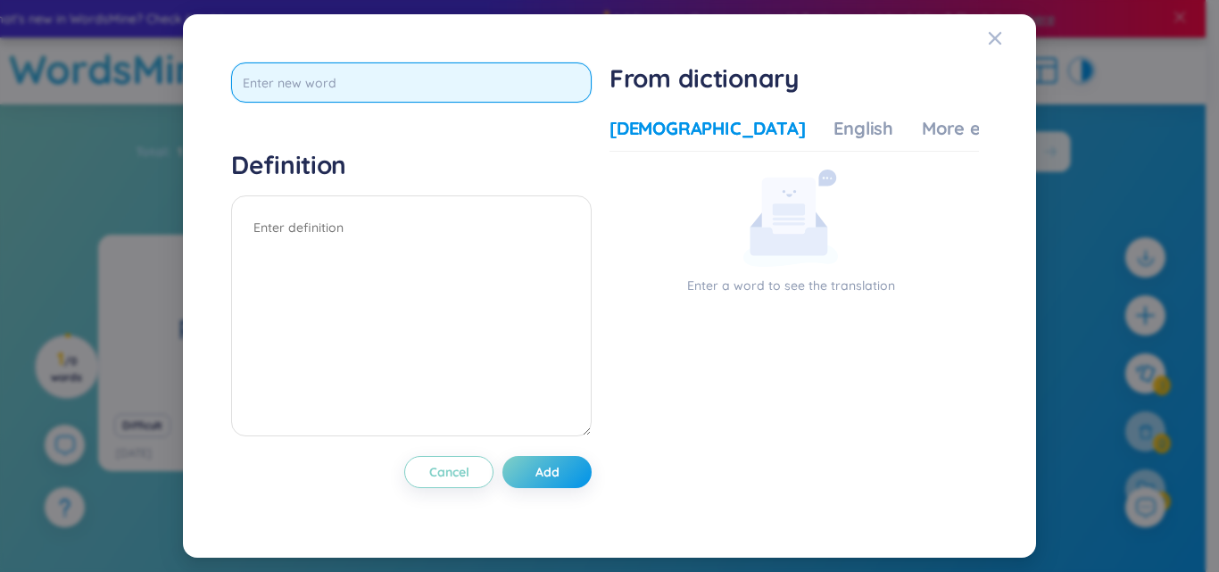
click at [315, 90] on input "text" at bounding box center [411, 82] width 361 height 40
type input "cọnunction"
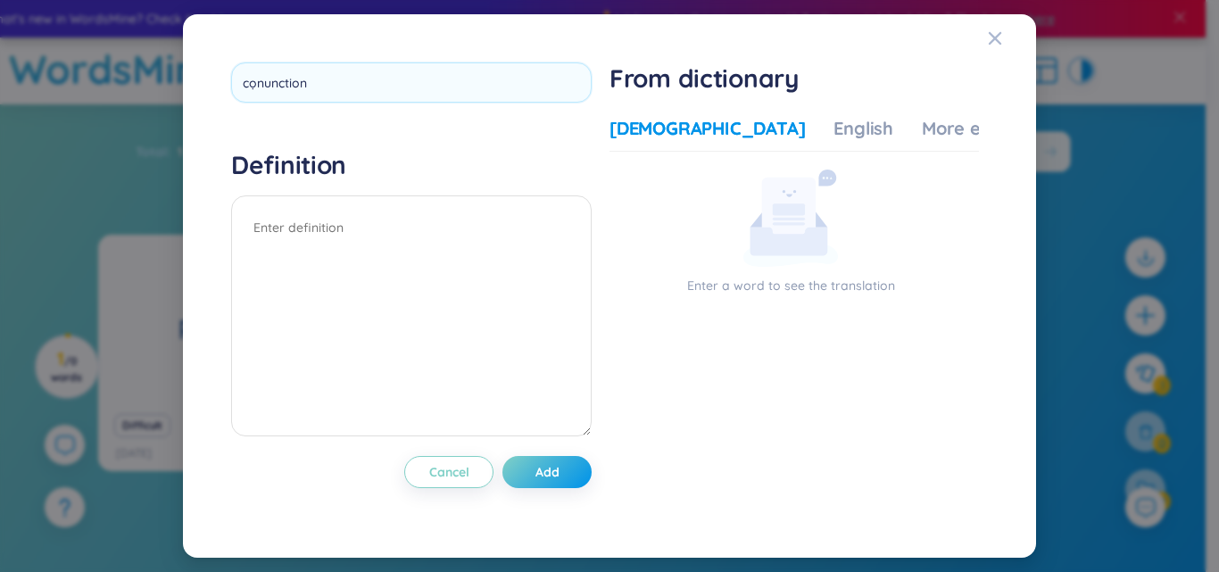
click at [479, 177] on div "cọnunction Definition Cancel Add" at bounding box center [411, 285] width 361 height 447
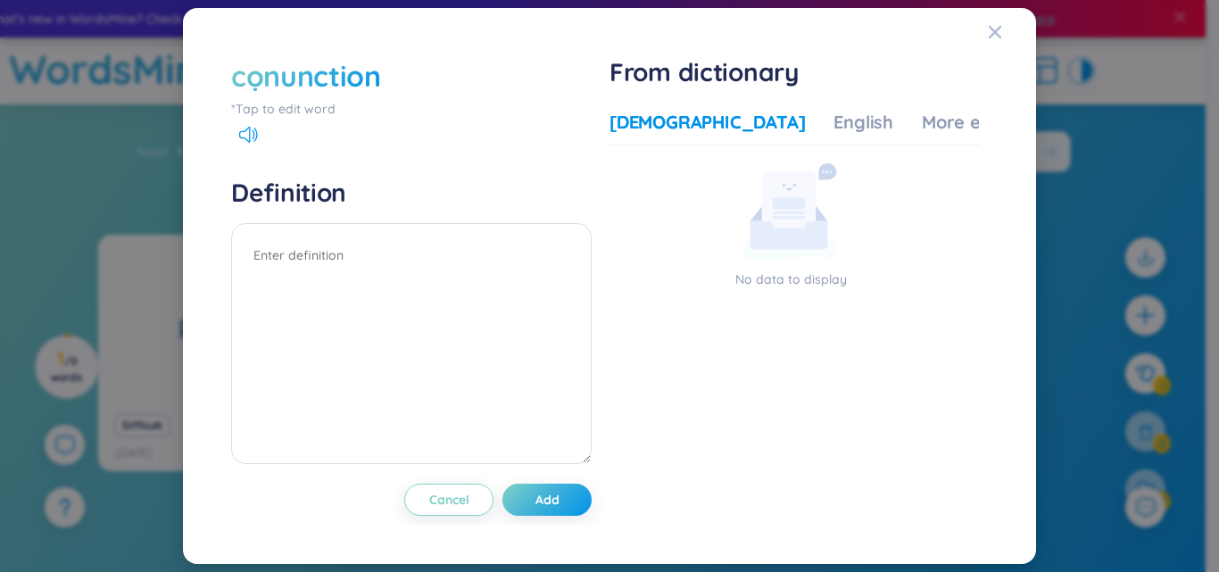
click at [272, 74] on div "cọnunction" at bounding box center [306, 75] width 150 height 39
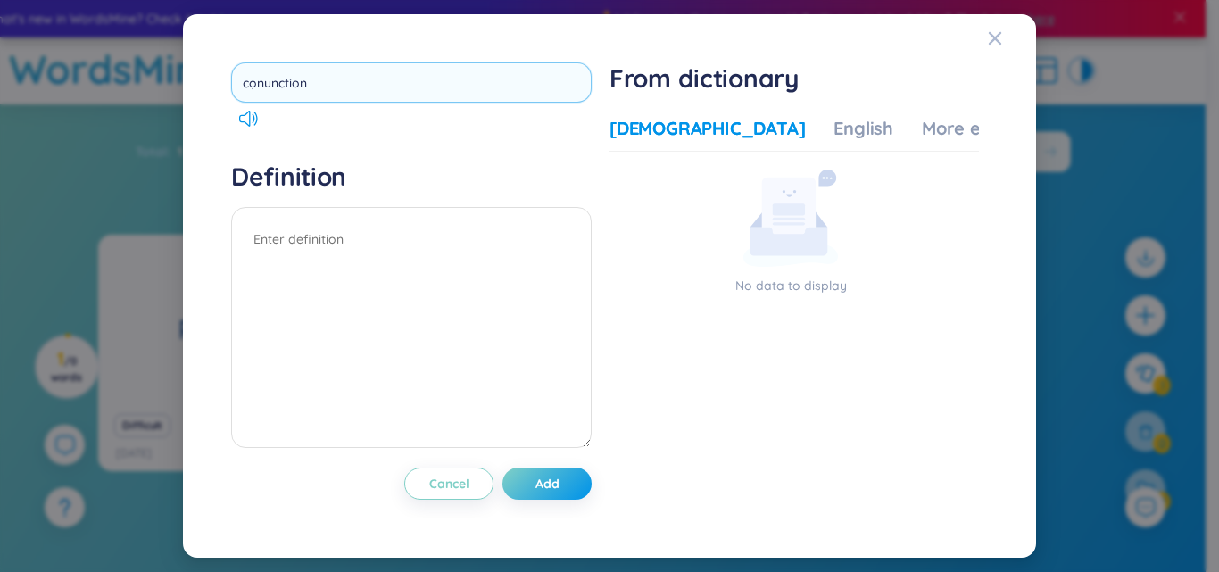
click at [266, 87] on input "cọnunction" at bounding box center [411, 82] width 361 height 40
type input "cojunction"
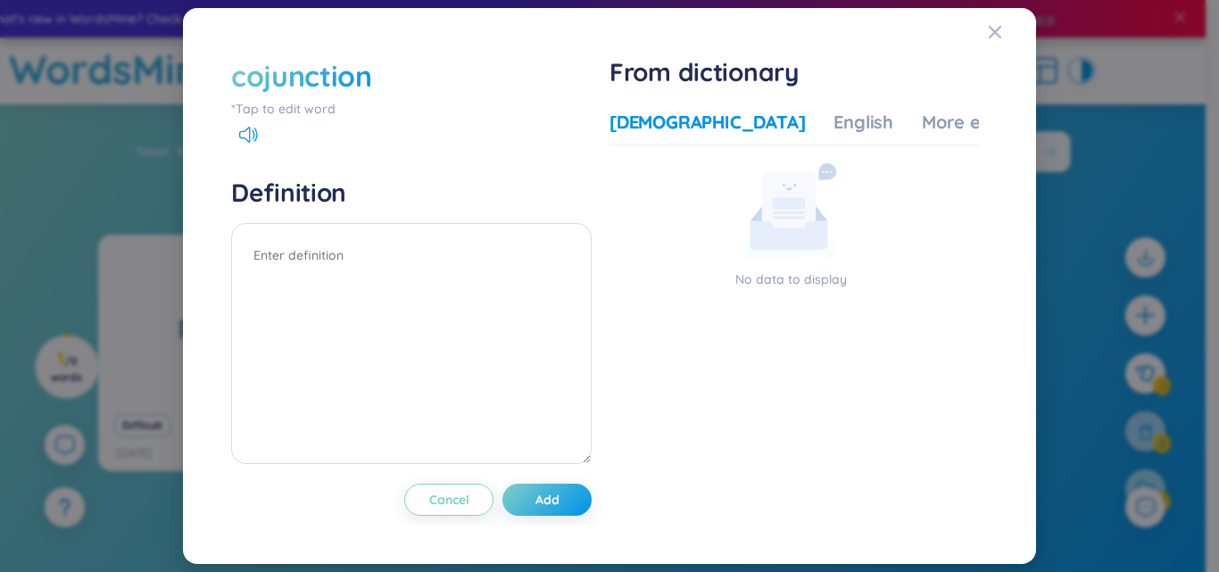
click at [265, 78] on div "cojunction" at bounding box center [301, 75] width 141 height 39
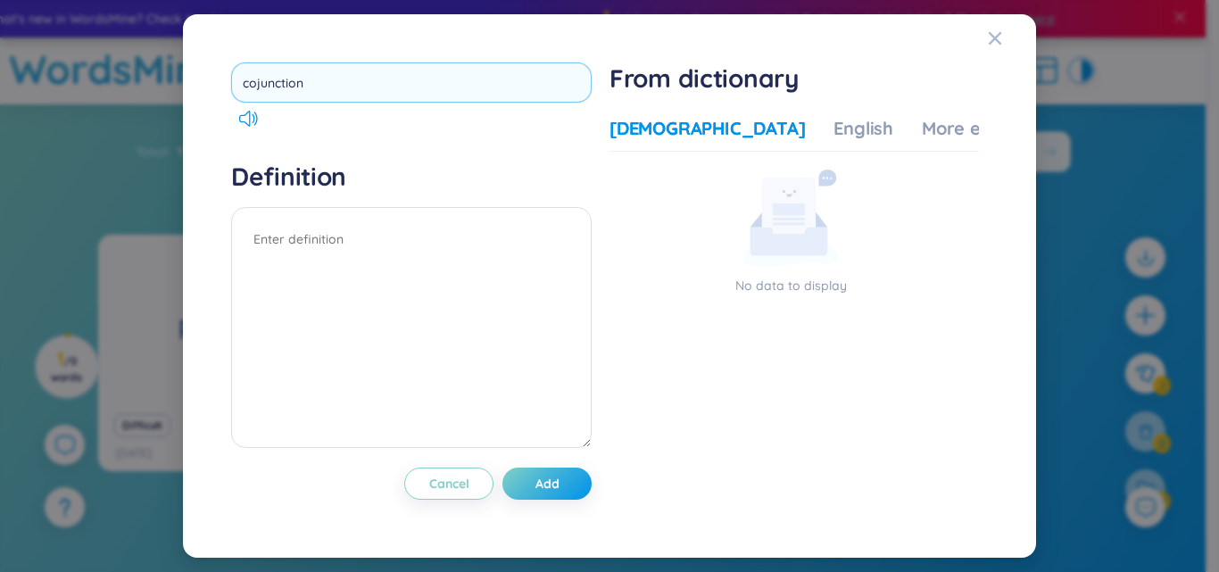
click at [252, 86] on input "cojunction" at bounding box center [411, 82] width 361 height 40
type input "conjunction"
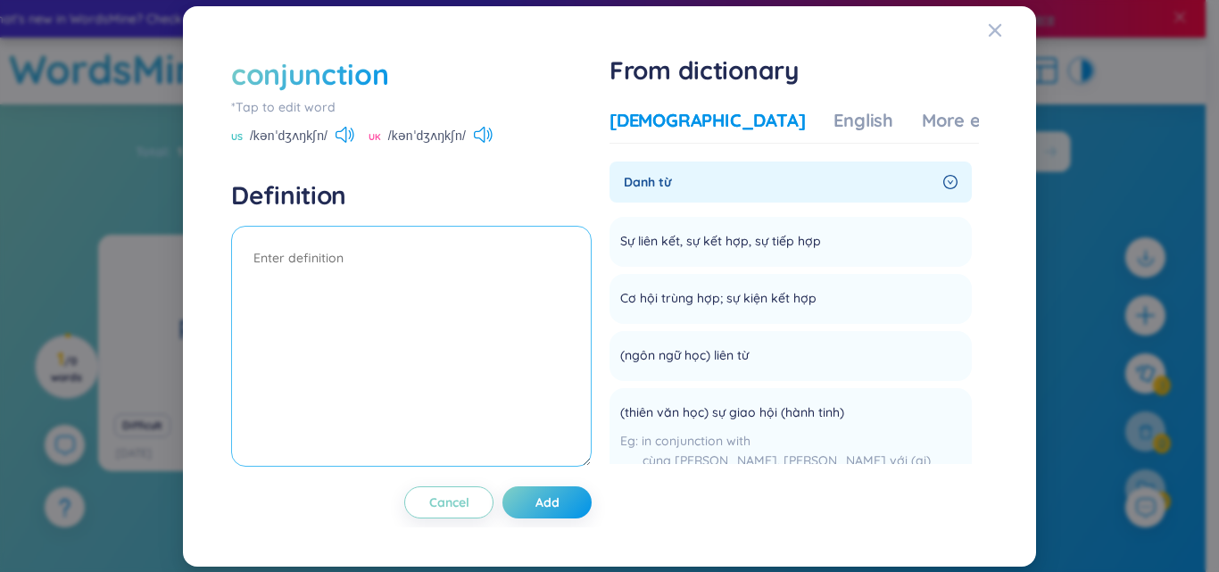
click at [420, 303] on textarea at bounding box center [411, 346] width 361 height 241
type textarea "liên từ (conj)"
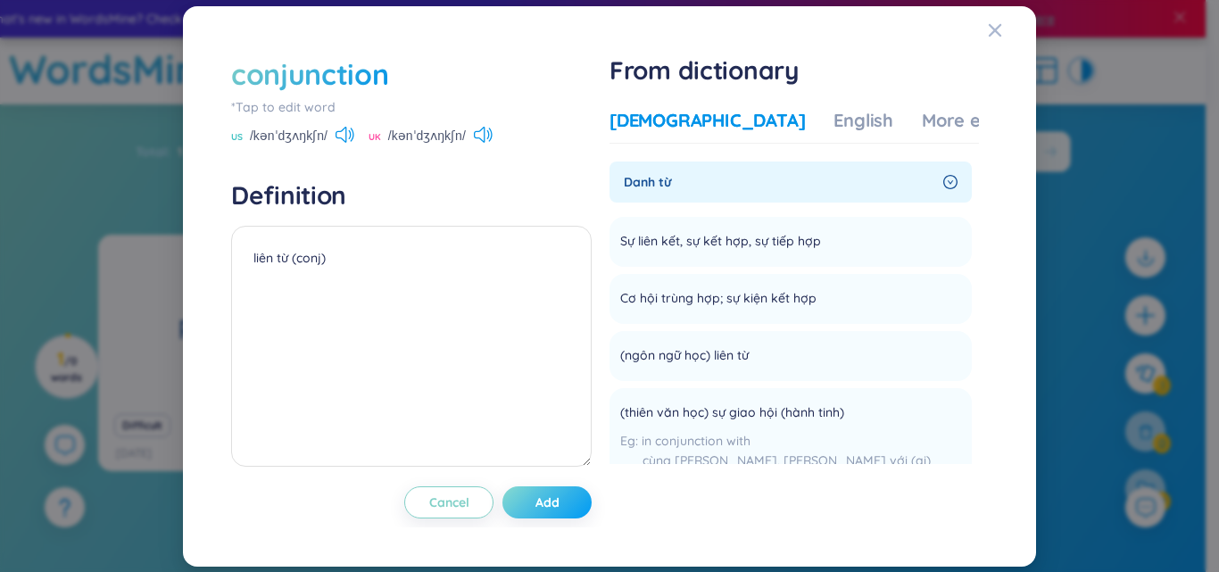
click at [546, 503] on span "Add" at bounding box center [547, 503] width 24 height 18
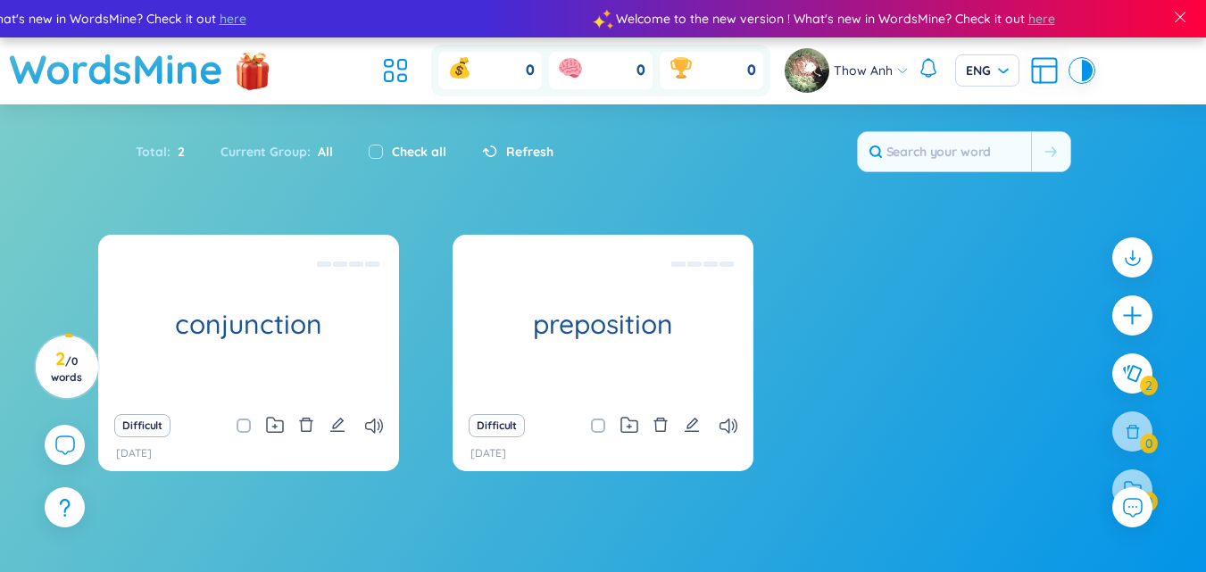
click at [887, 331] on div "conjunction liên từ (conj) Difficult 17/9/2025 preposition giới từ (prep) Diffi…" at bounding box center [602, 364] width 1009 height 259
drag, startPoint x: 1135, startPoint y: 310, endPoint x: 1085, endPoint y: 310, distance: 50.0
click at [1134, 311] on icon "plus" at bounding box center [1132, 315] width 22 height 22
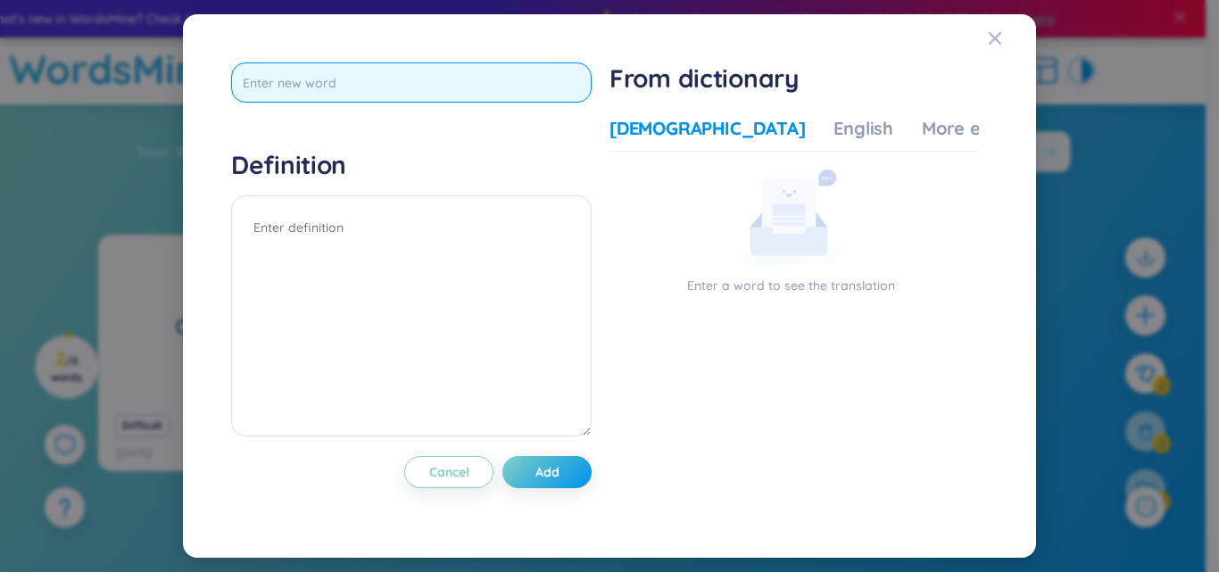
click at [374, 81] on input "text" at bounding box center [411, 82] width 361 height 40
type input "pronouns"
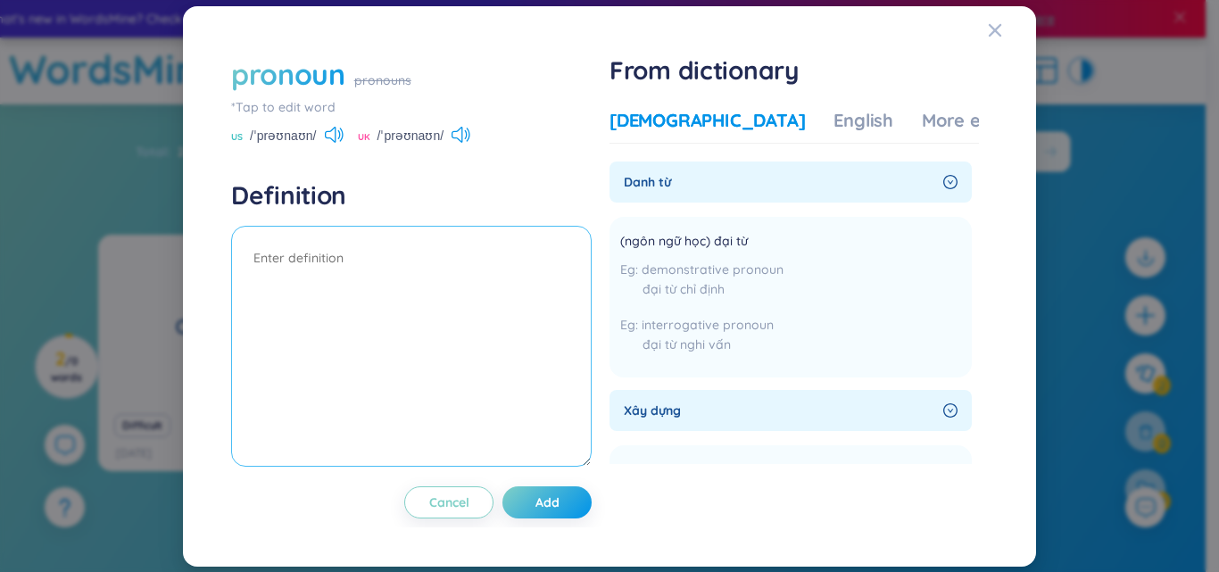
click at [388, 269] on textarea at bounding box center [411, 346] width 361 height 241
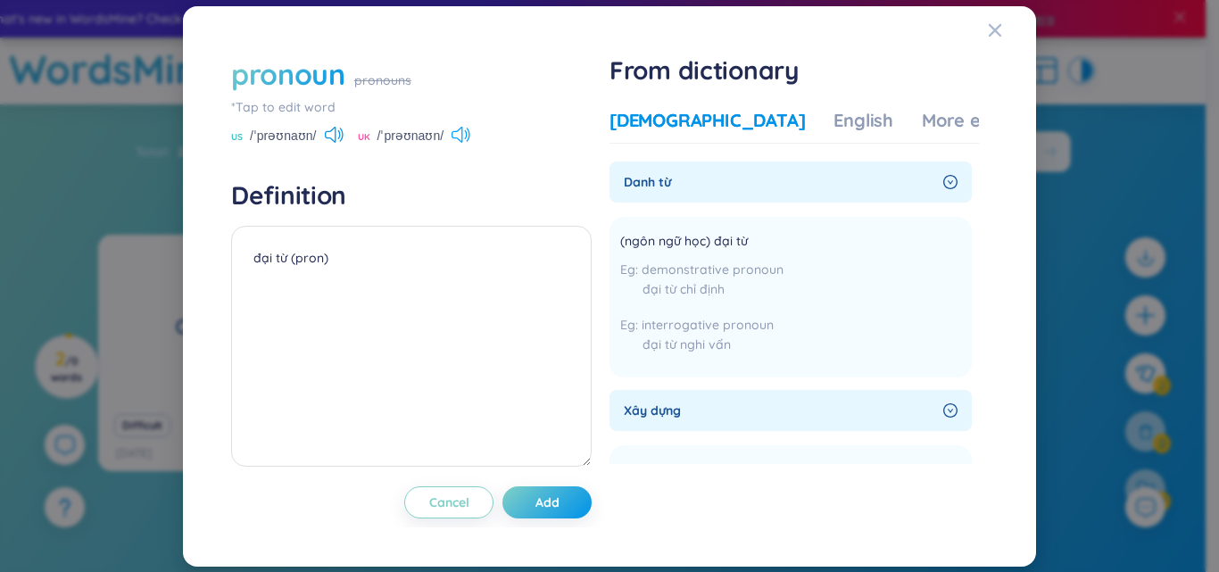
click at [462, 137] on icon at bounding box center [461, 135] width 19 height 16
click at [465, 137] on icon at bounding box center [461, 135] width 19 height 16
click at [333, 131] on icon at bounding box center [334, 135] width 19 height 16
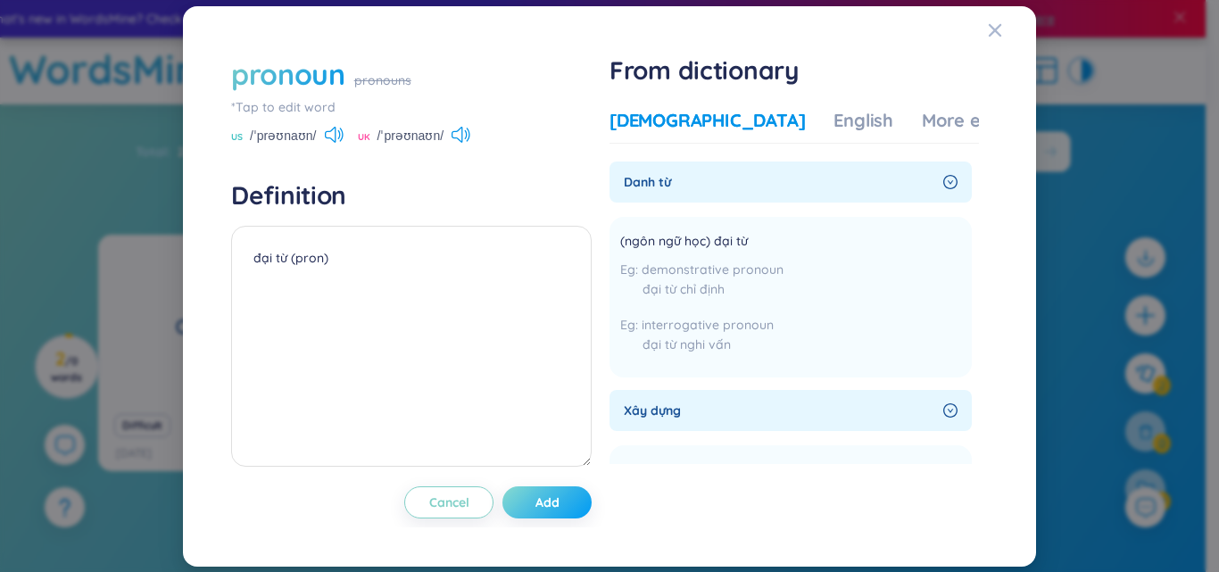
click at [565, 500] on button "Add" at bounding box center [546, 502] width 89 height 32
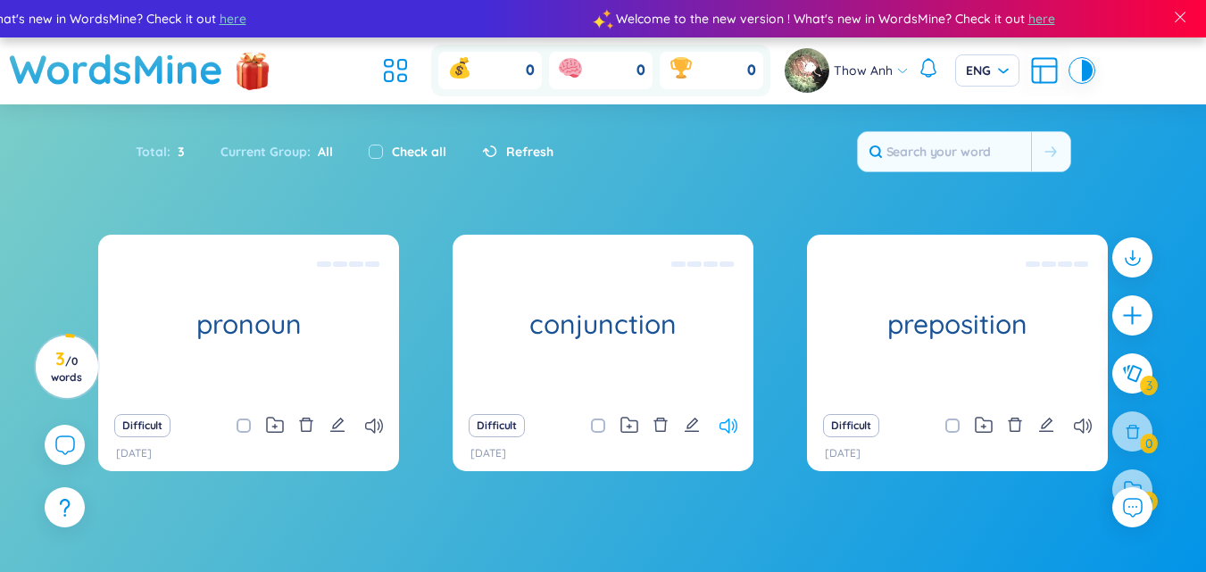
click at [732, 429] on icon at bounding box center [728, 426] width 18 height 15
click at [695, 426] on icon "edit" at bounding box center [692, 425] width 16 height 16
type textarea "liên từ (conj)"
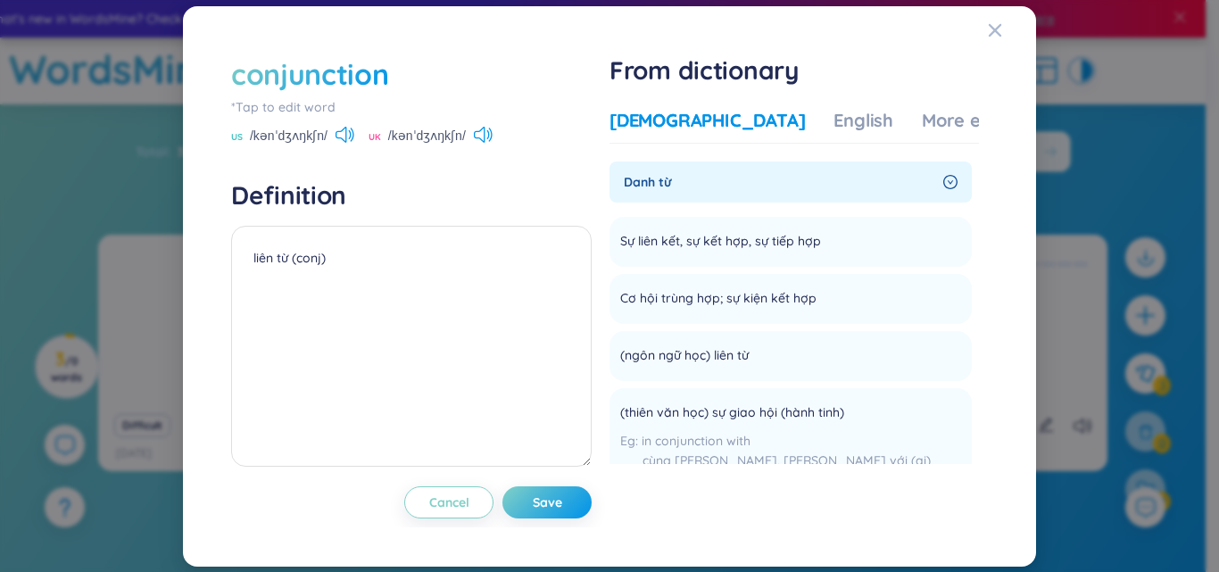
click at [333, 131] on div "US /kənˈdʒʌŋkʃn/" at bounding box center [292, 137] width 123 height 16
click at [344, 131] on icon at bounding box center [345, 135] width 19 height 16
click at [336, 131] on icon at bounding box center [341, 135] width 11 height 16
click at [349, 131] on icon at bounding box center [345, 135] width 19 height 16
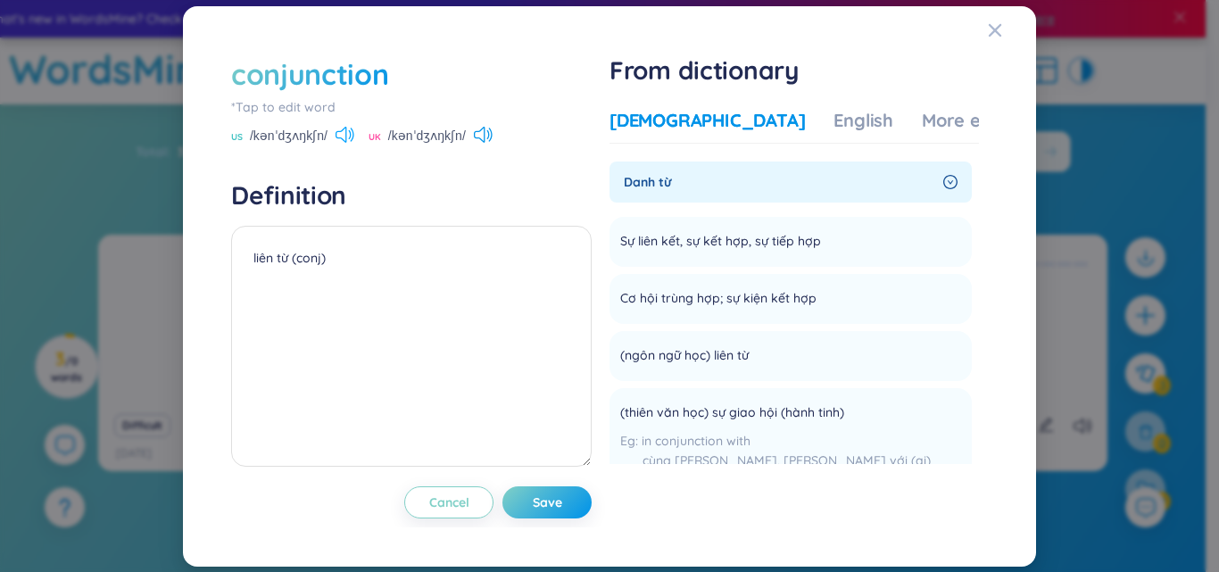
click at [349, 131] on icon at bounding box center [345, 135] width 19 height 16
click at [343, 131] on icon at bounding box center [345, 135] width 19 height 16
click at [474, 136] on icon at bounding box center [483, 135] width 19 height 16
click at [475, 135] on icon at bounding box center [483, 135] width 19 height 16
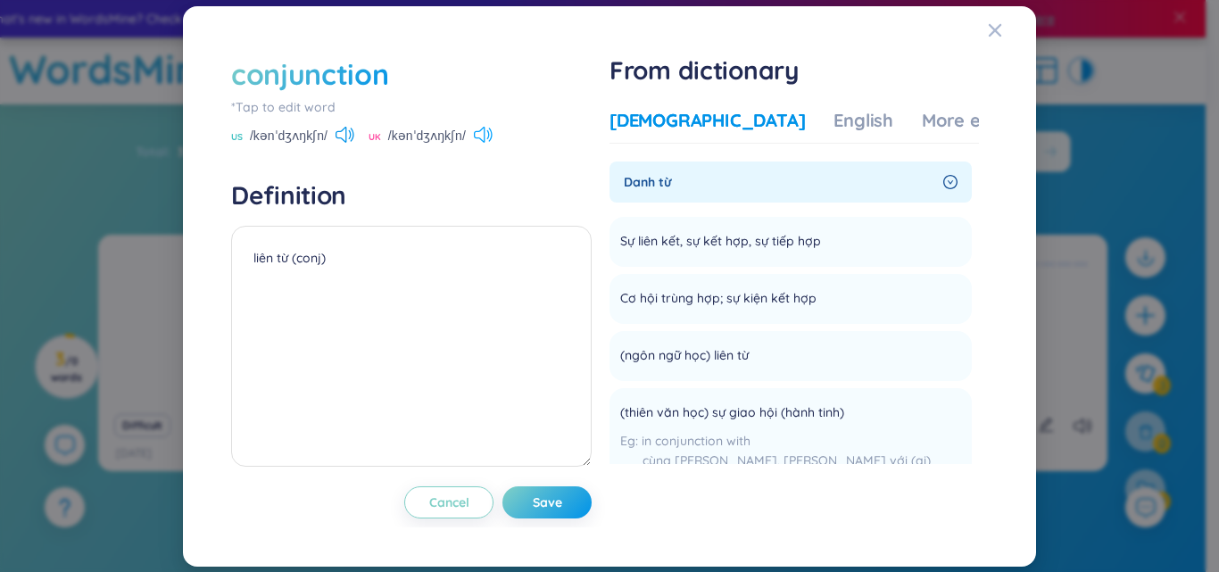
click at [486, 137] on icon at bounding box center [487, 134] width 3 height 9
click at [991, 23] on icon "Close" at bounding box center [995, 30] width 14 height 14
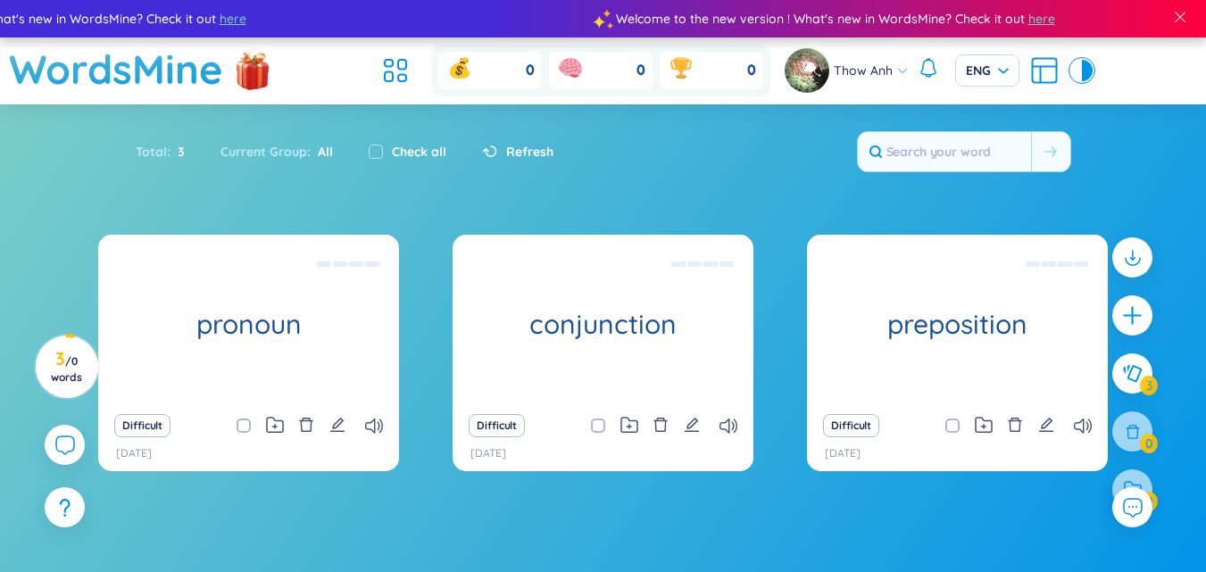
click at [1124, 304] on icon "plus" at bounding box center [1132, 315] width 22 height 22
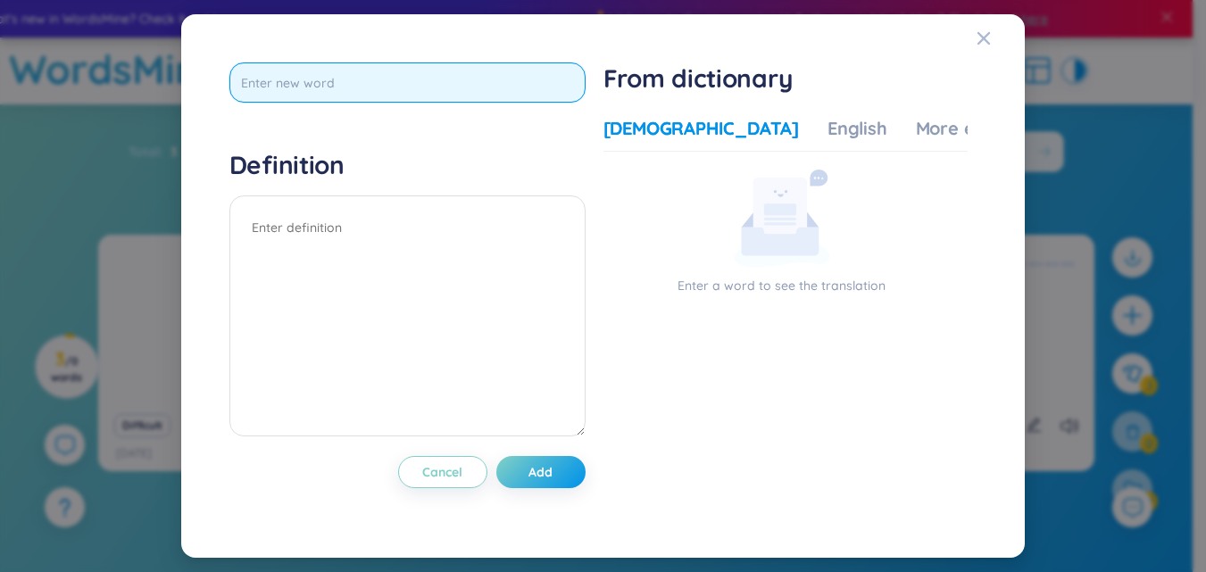
click at [286, 80] on input "text" at bounding box center [407, 82] width 356 height 40
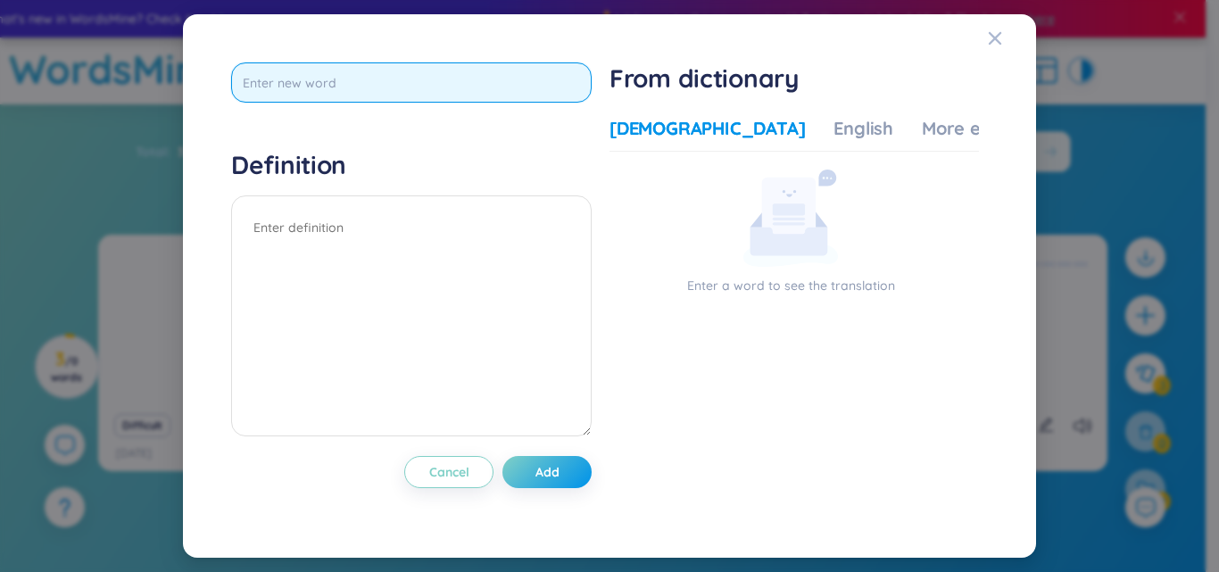
type input "a"
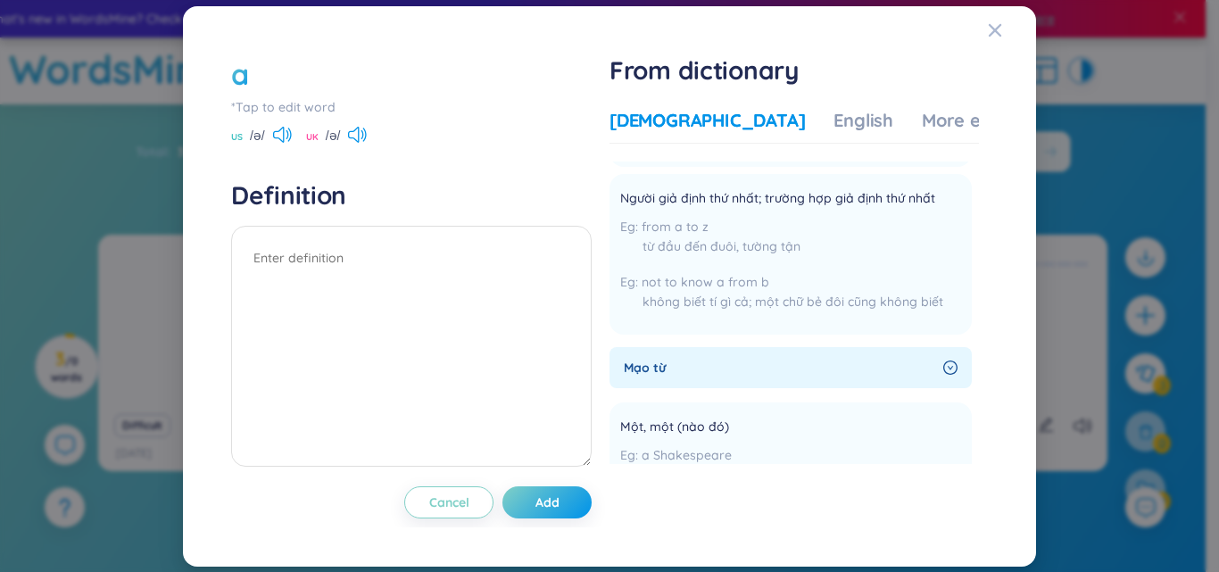
scroll to position [41, 0]
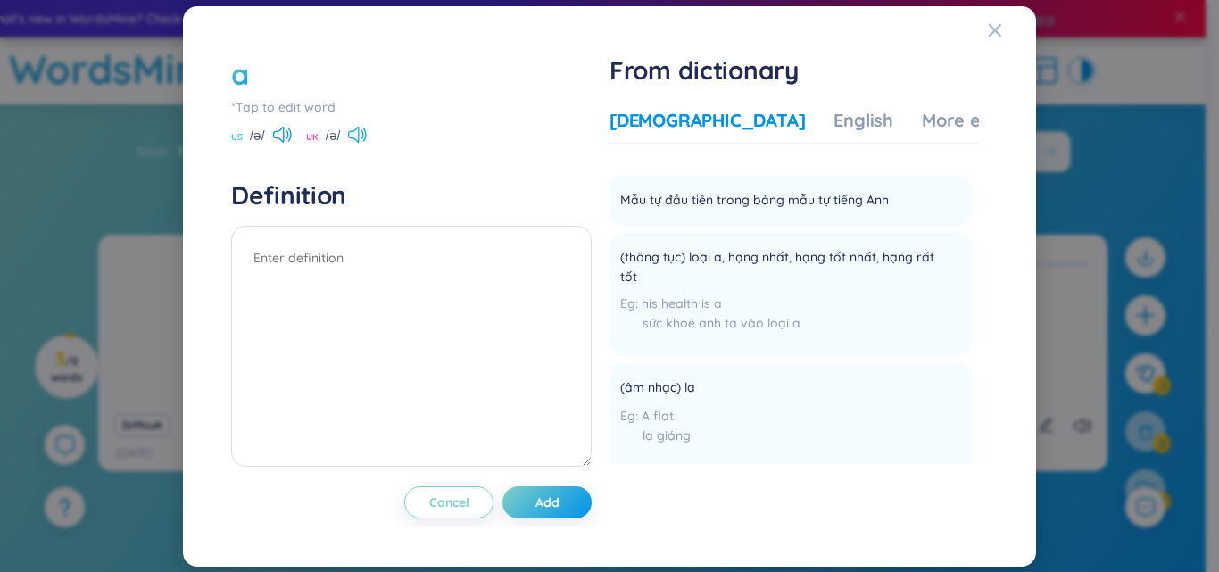
click at [357, 136] on icon at bounding box center [357, 135] width 19 height 16
click at [359, 133] on icon at bounding box center [353, 135] width 11 height 16
click at [283, 131] on icon at bounding box center [282, 135] width 19 height 16
click at [988, 32] on icon "Close" at bounding box center [995, 30] width 14 height 14
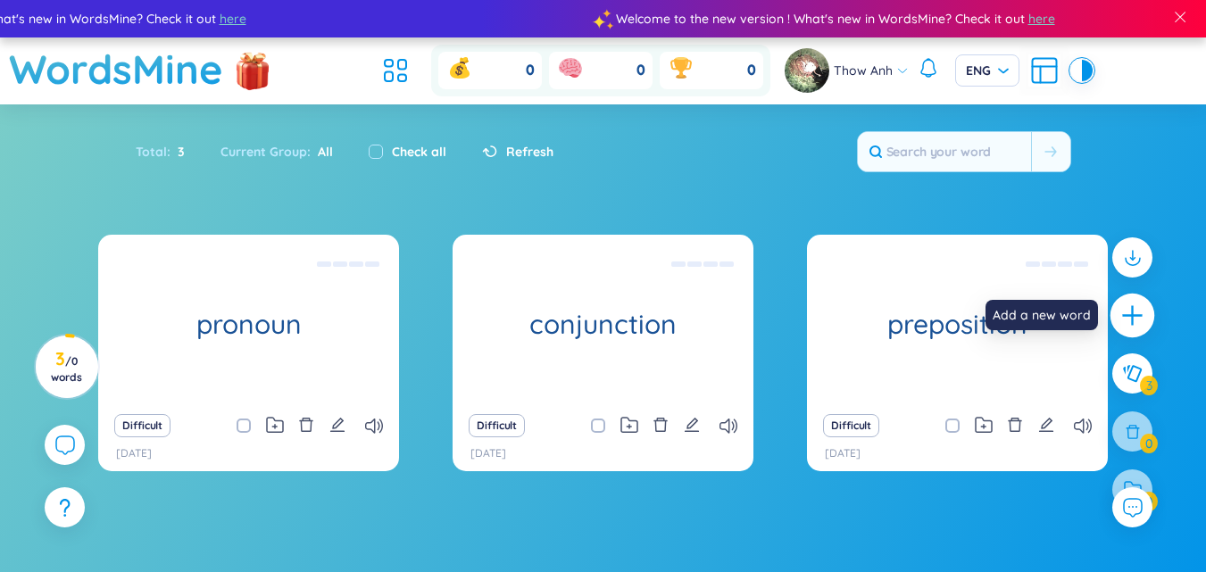
click at [1140, 315] on icon "plus" at bounding box center [1132, 316] width 20 height 2
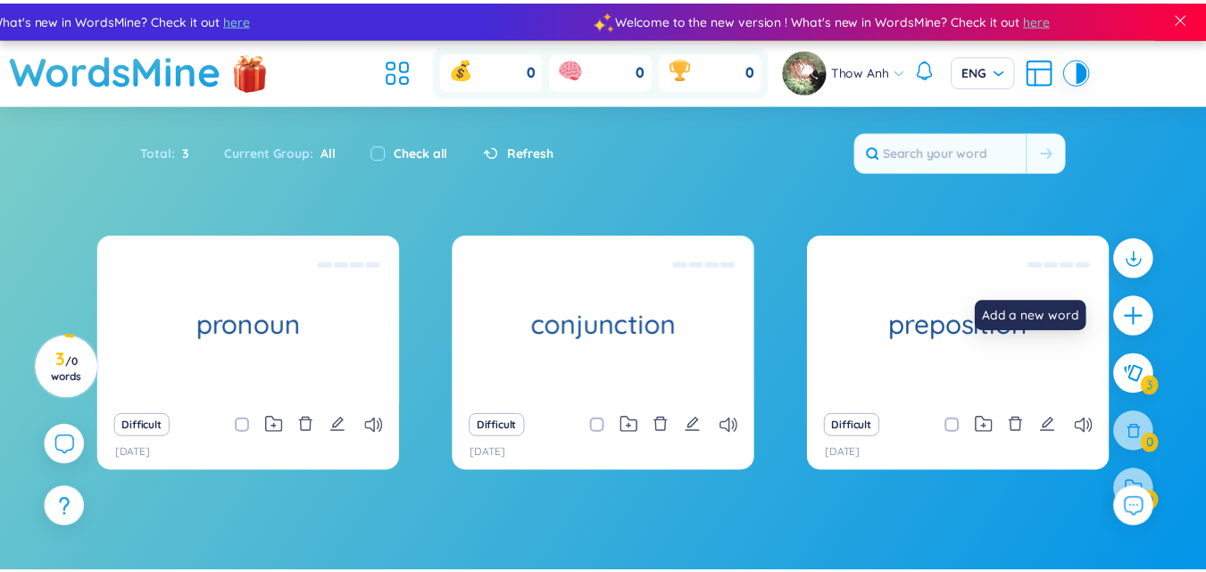
scroll to position [0, 0]
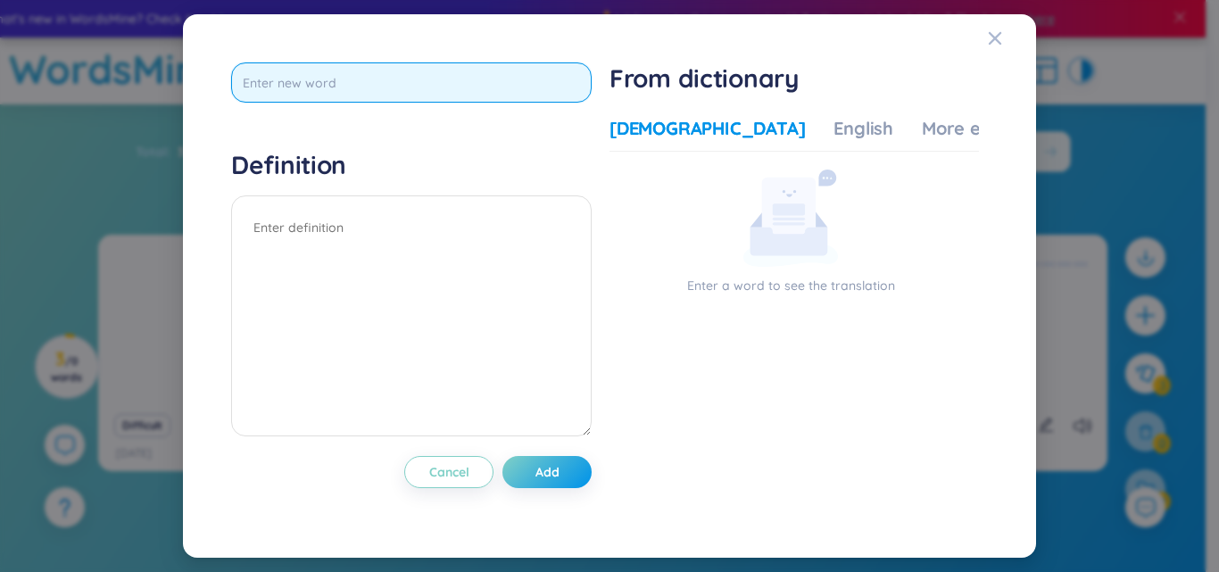
click at [363, 78] on input "text" at bounding box center [411, 82] width 361 height 40
paste input "abandon"
type input "abandon"
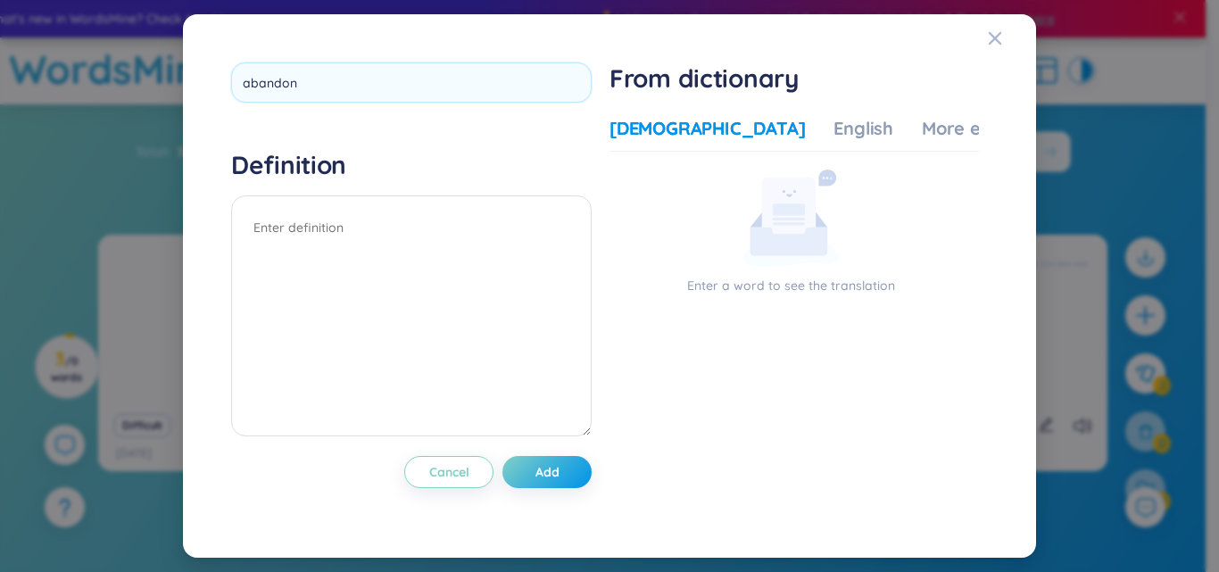
click at [609, 231] on div "abandon Definition Cancel Add From dictionary Vietnamese English More examples …" at bounding box center [609, 286] width 775 height 465
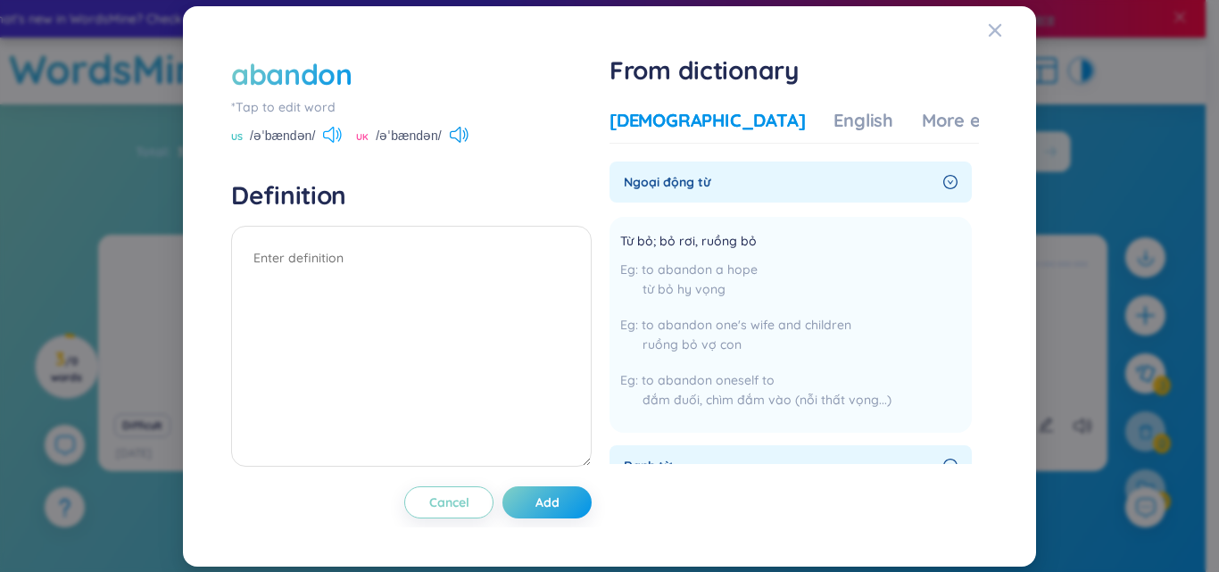
click at [337, 136] on icon at bounding box center [332, 135] width 19 height 16
click at [457, 139] on icon at bounding box center [455, 135] width 11 height 16
click at [383, 253] on textarea at bounding box center [411, 346] width 361 height 241
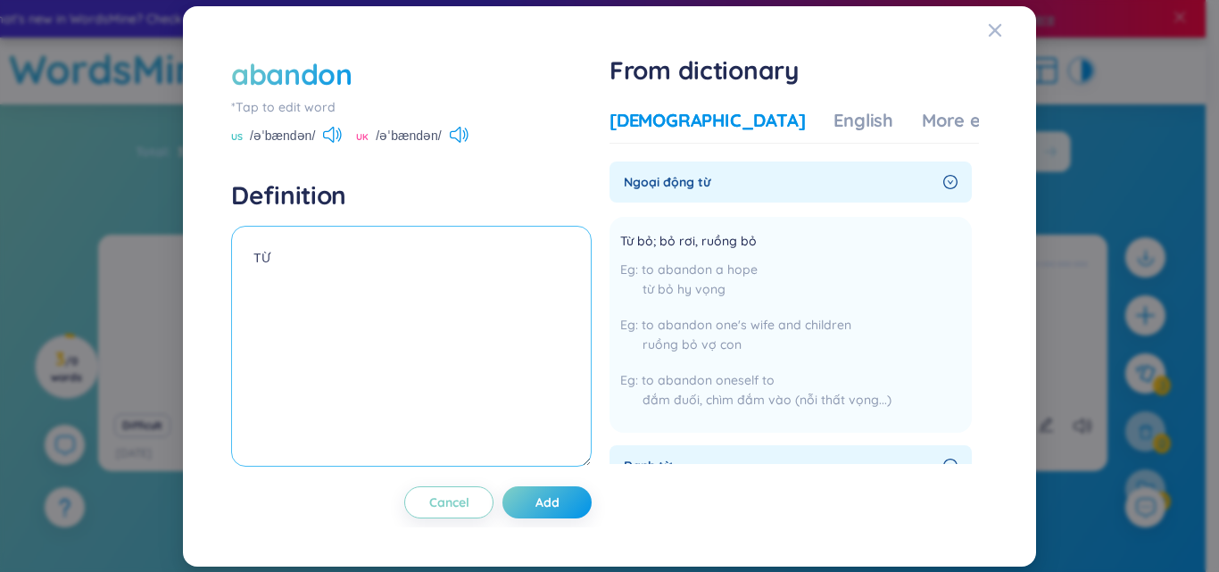
type textarea "T"
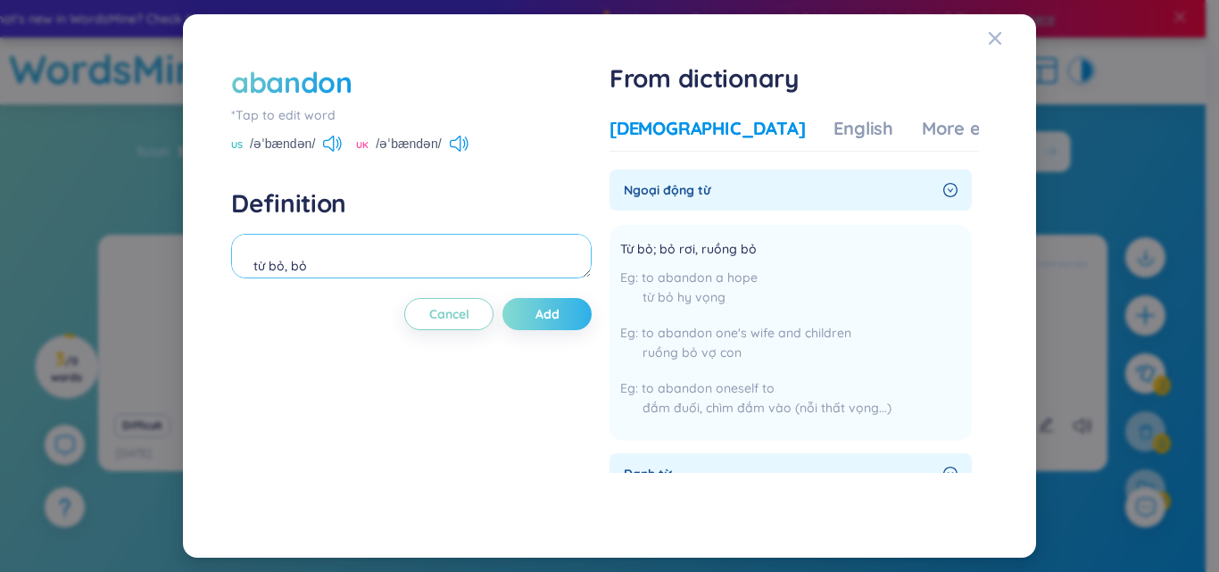
type textarea "từ bỏ, bỏ"
click at [541, 317] on span "Add" at bounding box center [547, 314] width 24 height 18
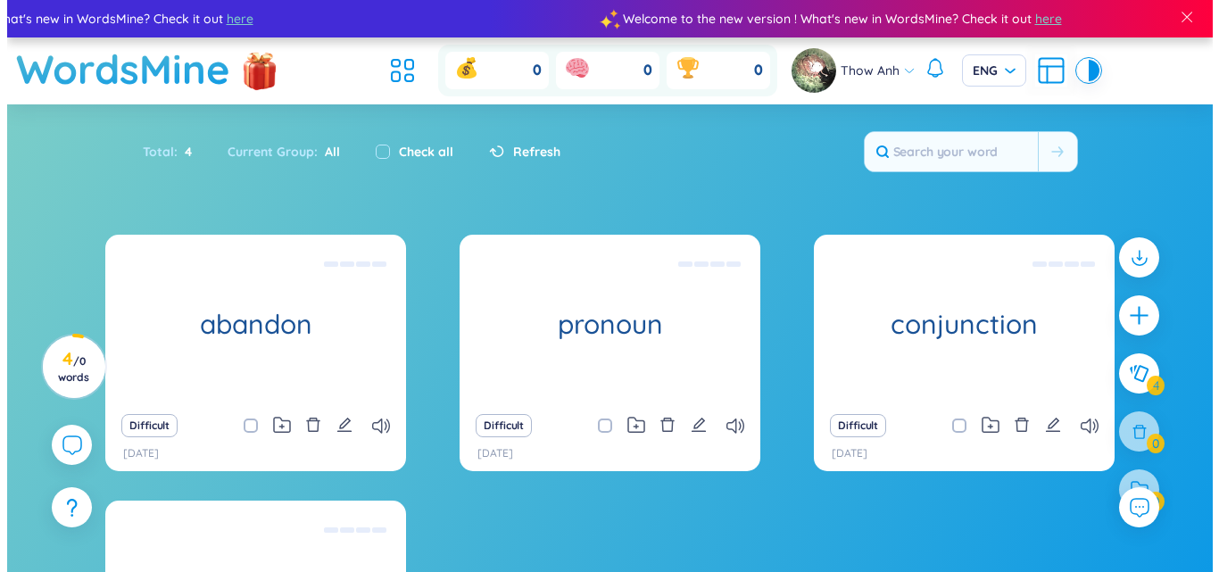
scroll to position [178, 0]
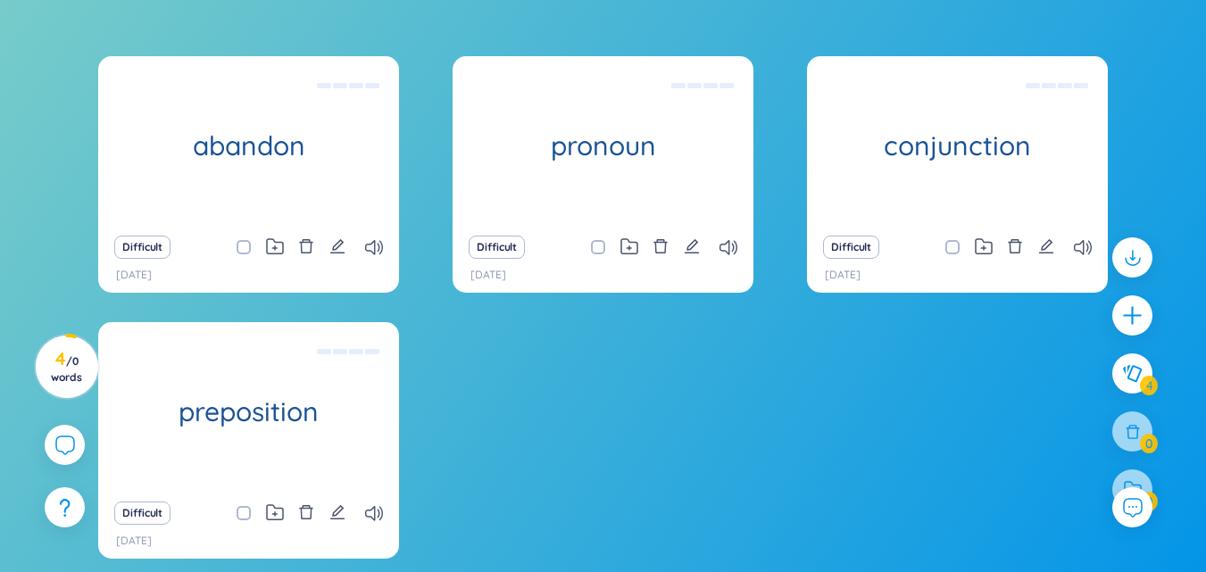
click at [1109, 313] on div at bounding box center [1132, 382] width 58 height 308
click at [1121, 313] on icon "plus" at bounding box center [1132, 315] width 25 height 25
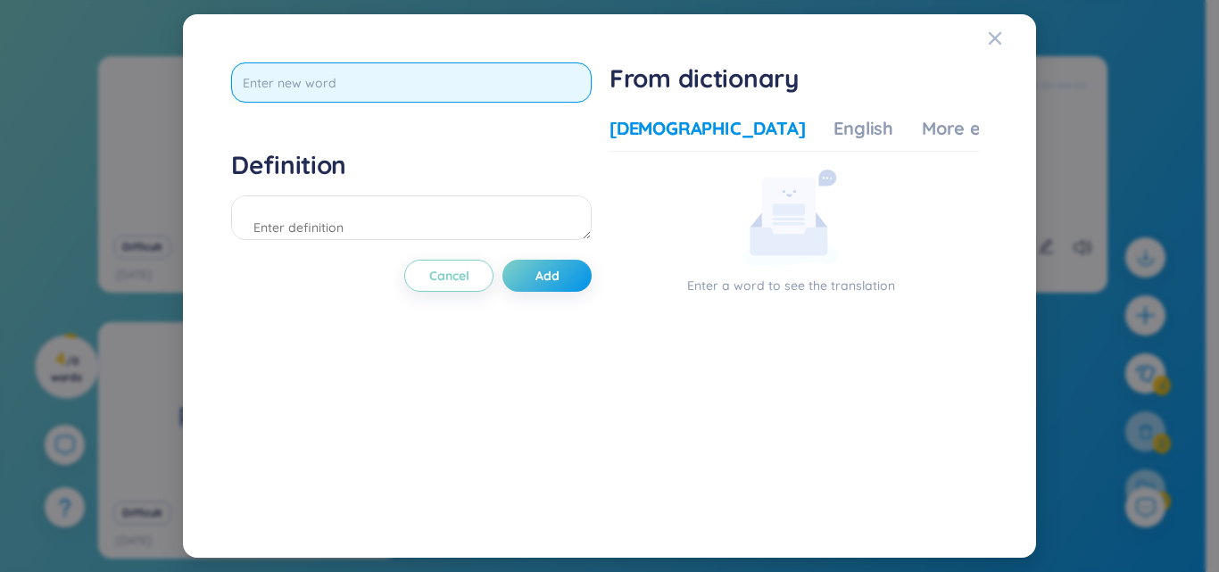
click at [378, 83] on input "text" at bounding box center [411, 82] width 361 height 40
paste input "ability"
type input "ability"
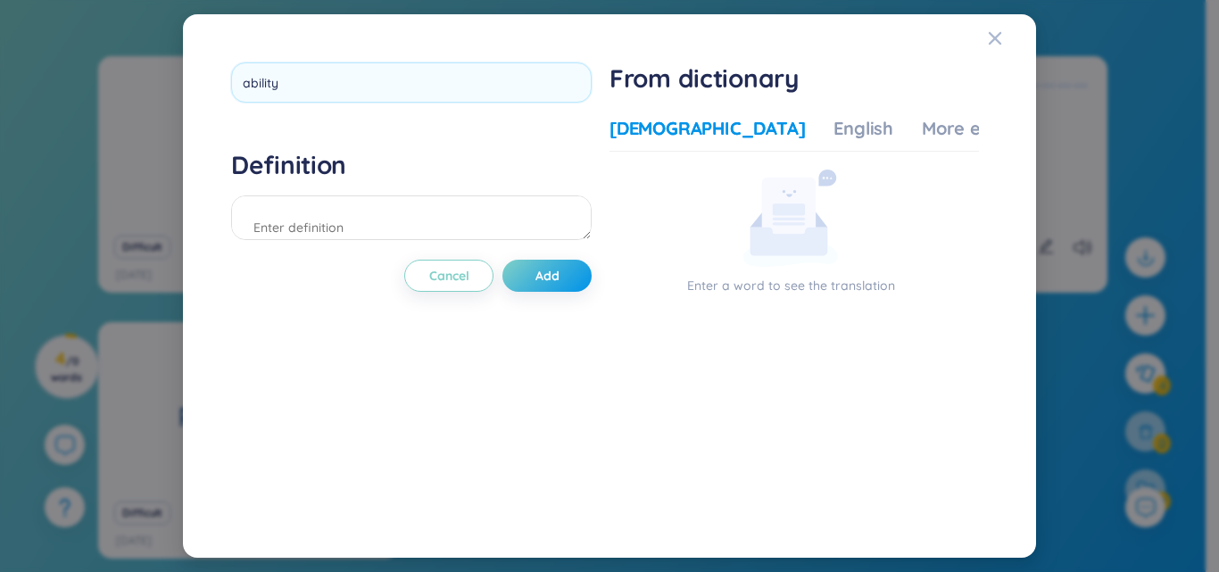
click at [418, 346] on div "ability Definition Cancel Add" at bounding box center [411, 285] width 361 height 447
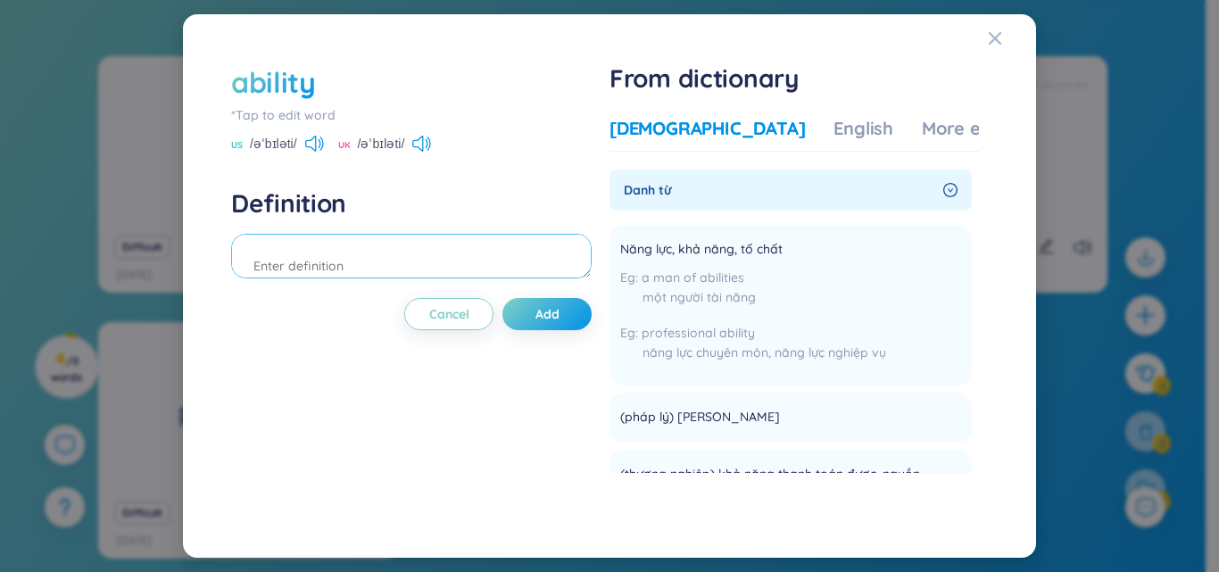
click at [312, 255] on textarea at bounding box center [411, 256] width 361 height 45
type textarea "năng lực, khả"
click at [522, 316] on button "Add" at bounding box center [546, 314] width 89 height 32
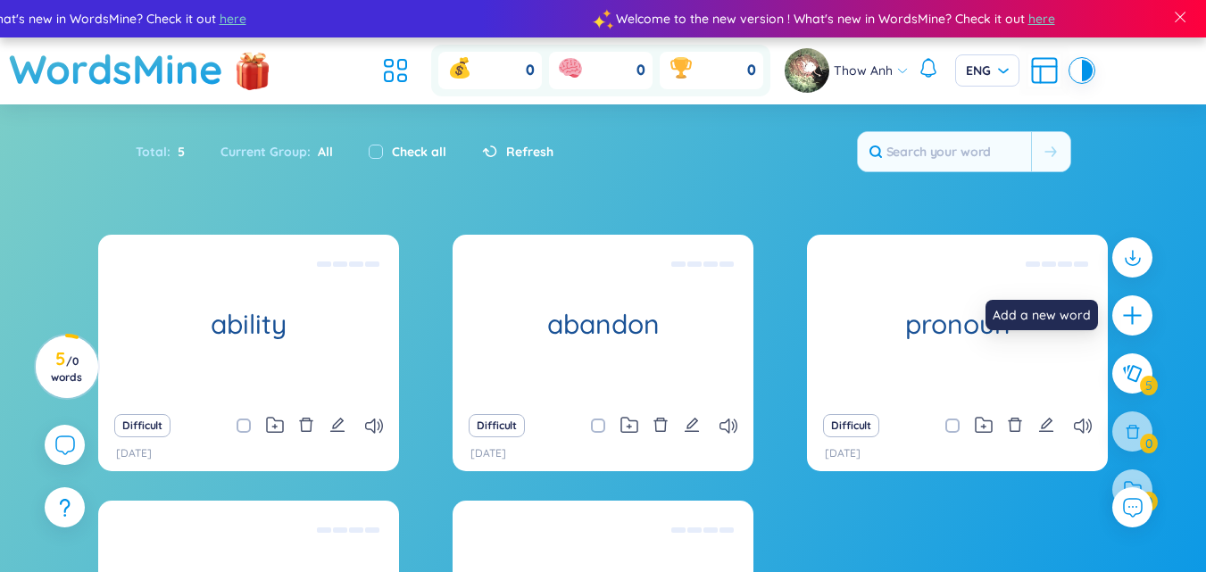
drag, startPoint x: 1150, startPoint y: 322, endPoint x: 1004, endPoint y: 318, distance: 146.4
click at [1150, 322] on div at bounding box center [1132, 315] width 40 height 40
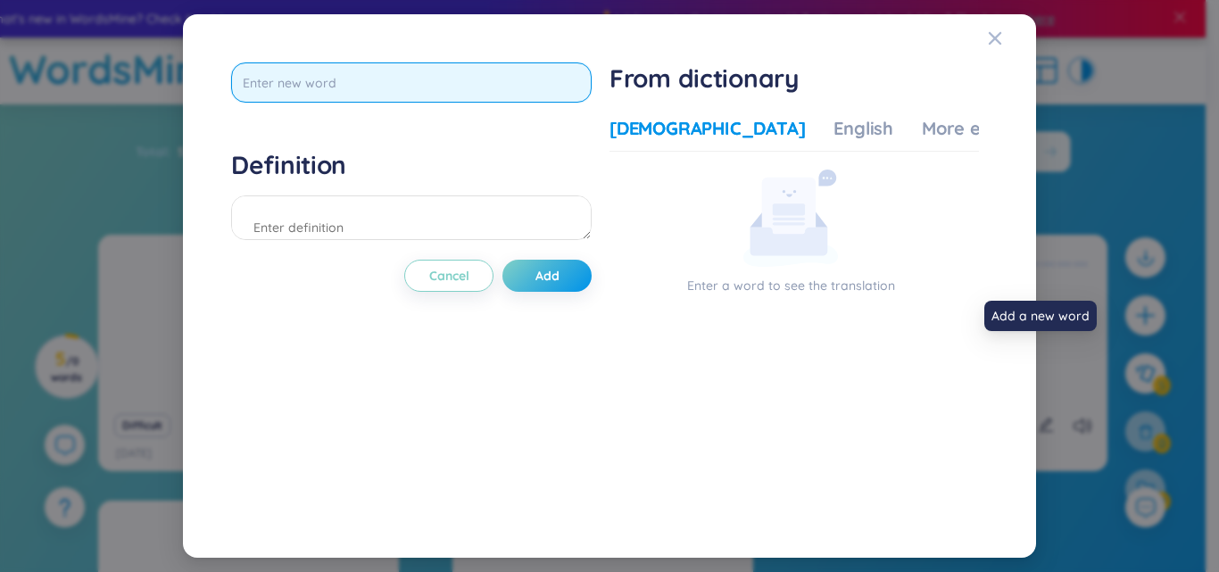
click at [283, 67] on input "text" at bounding box center [411, 82] width 361 height 40
type input "able"
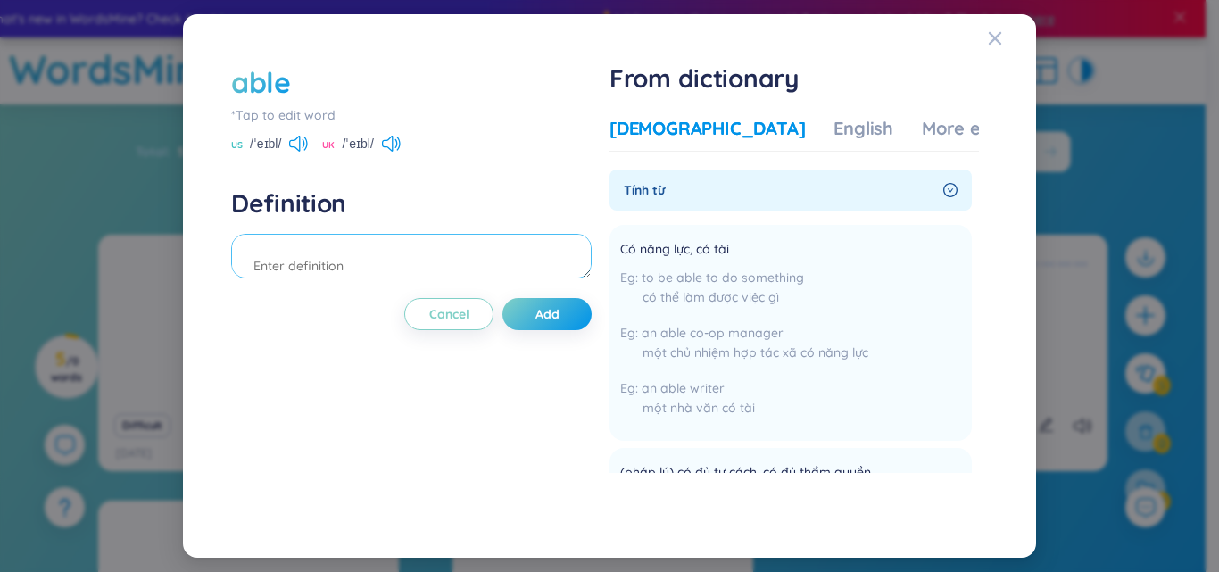
click at [417, 277] on textarea at bounding box center [411, 256] width 361 height 45
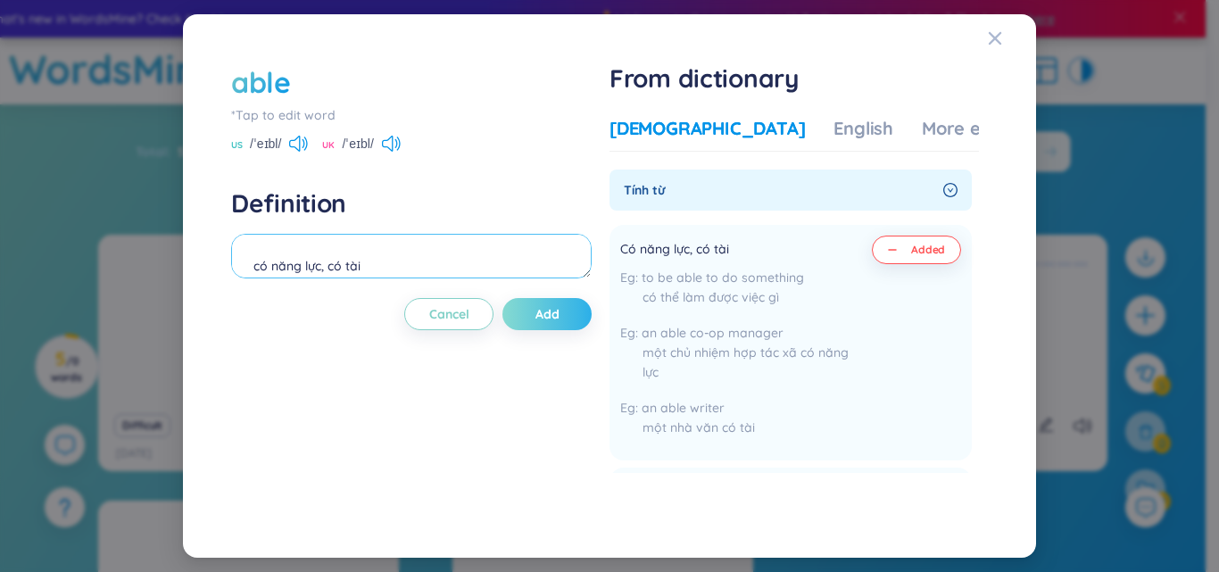
type textarea "có năng lực, có tài"
click at [544, 308] on span "Add" at bounding box center [547, 314] width 24 height 18
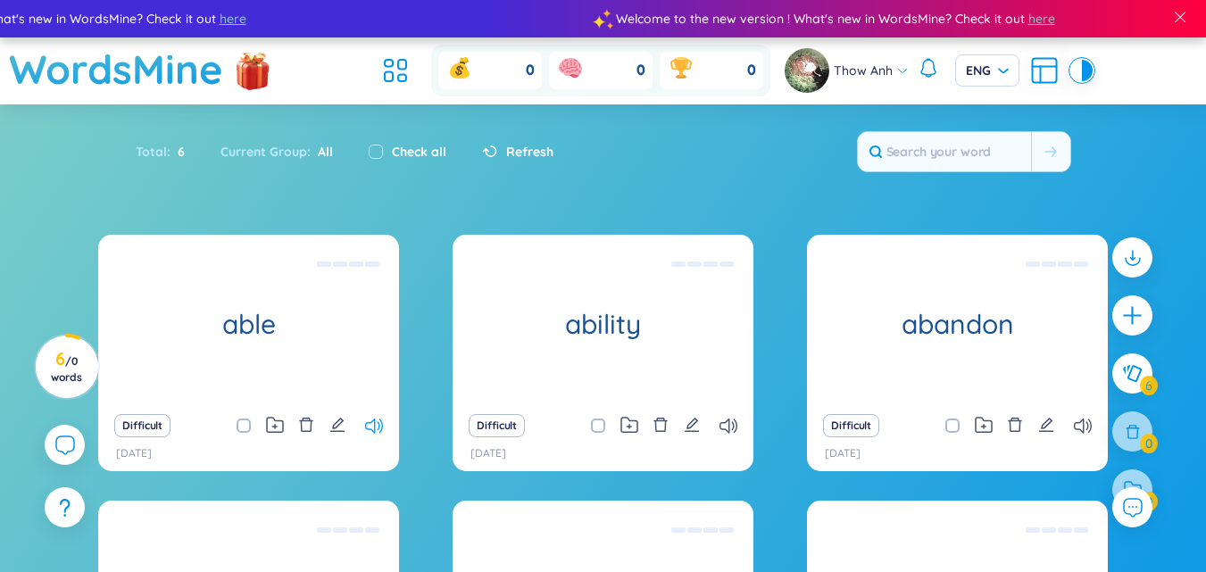
click at [373, 421] on icon at bounding box center [374, 426] width 18 height 15
drag, startPoint x: 1132, startPoint y: 317, endPoint x: 862, endPoint y: 325, distance: 269.7
click at [1132, 316] on icon "plus" at bounding box center [1132, 315] width 22 height 22
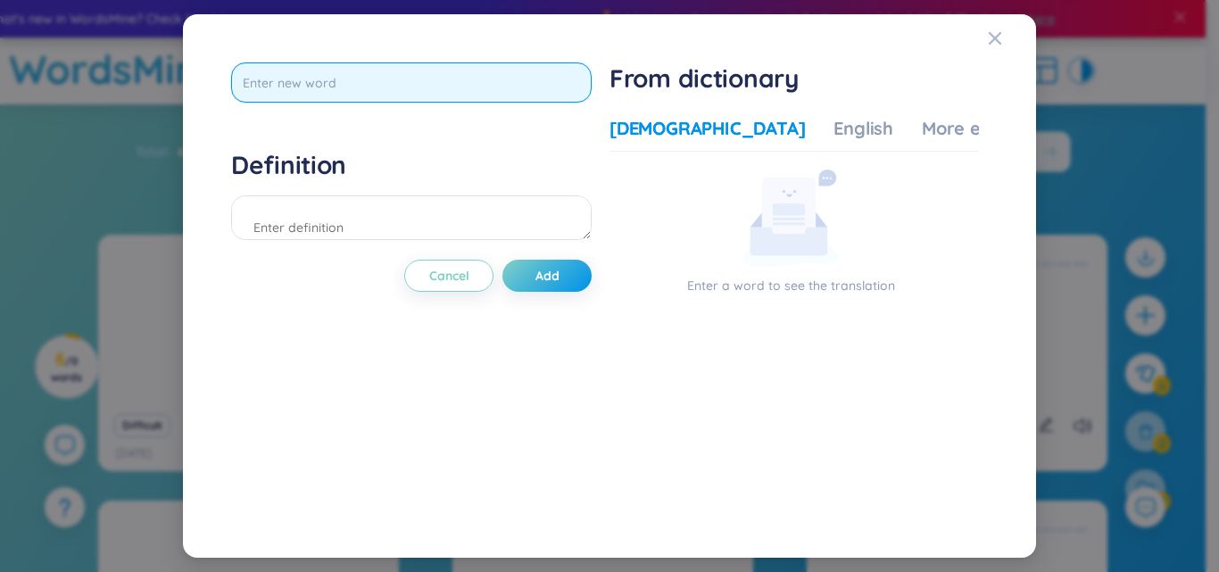
click at [353, 88] on input "text" at bounding box center [411, 82] width 361 height 40
type input "about"
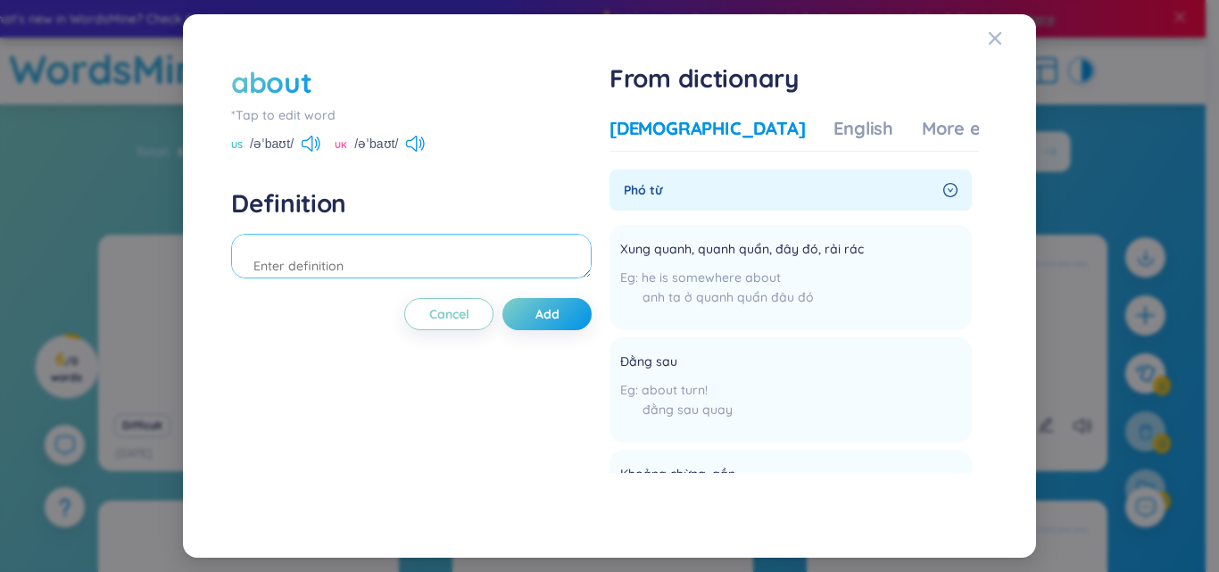
click at [342, 257] on textarea at bounding box center [411, 256] width 361 height 45
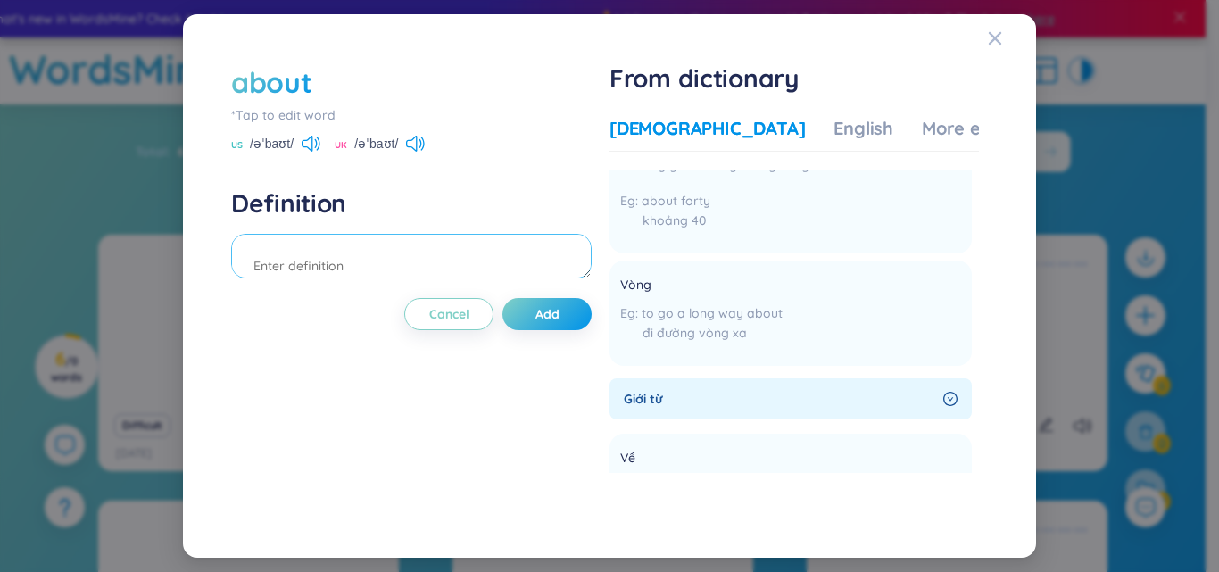
scroll to position [535, 0]
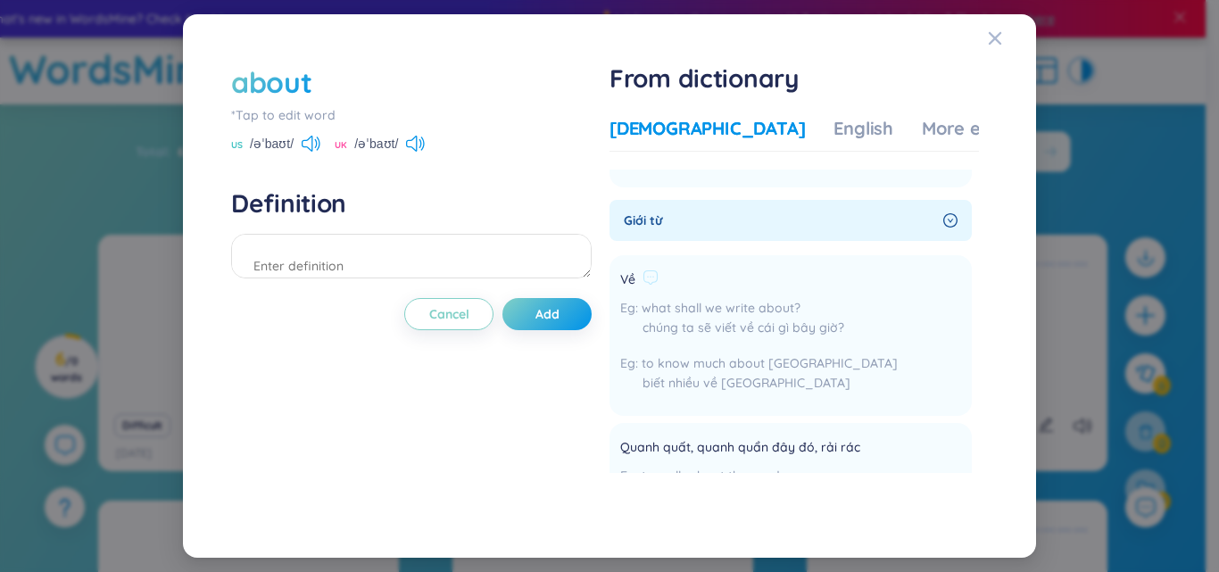
click at [720, 383] on div "biết nhiều về Việt Nam" at bounding box center [759, 383] width 278 height 20
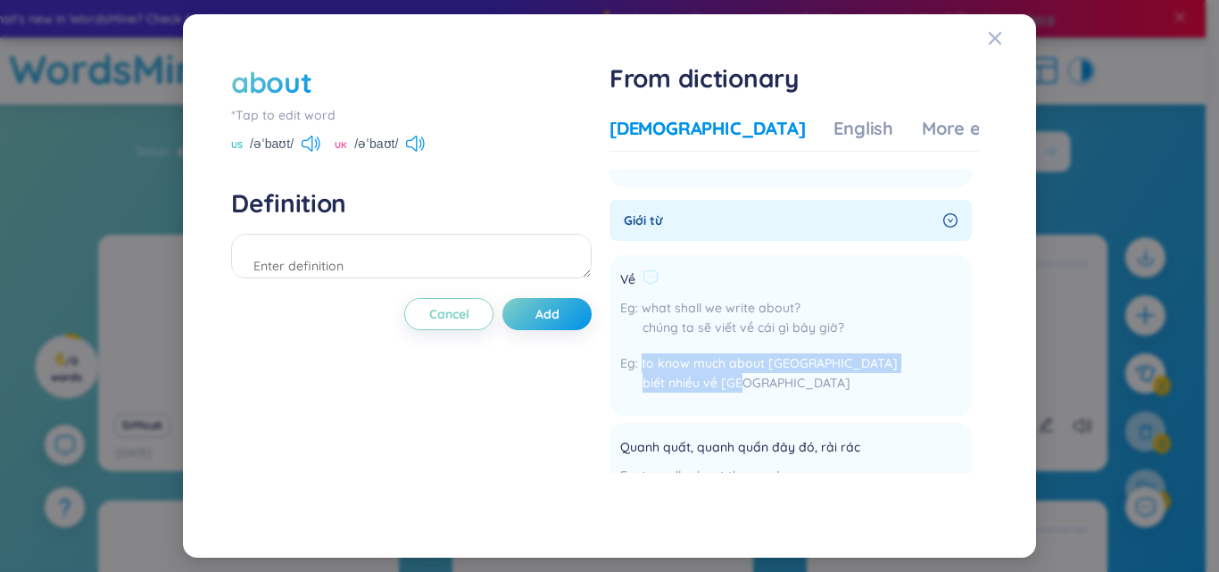
drag, startPoint x: 744, startPoint y: 386, endPoint x: 638, endPoint y: 369, distance: 107.6
click at [638, 369] on div "to know much about Vietnam biết nhiều về Việt Nam" at bounding box center [759, 377] width 278 height 48
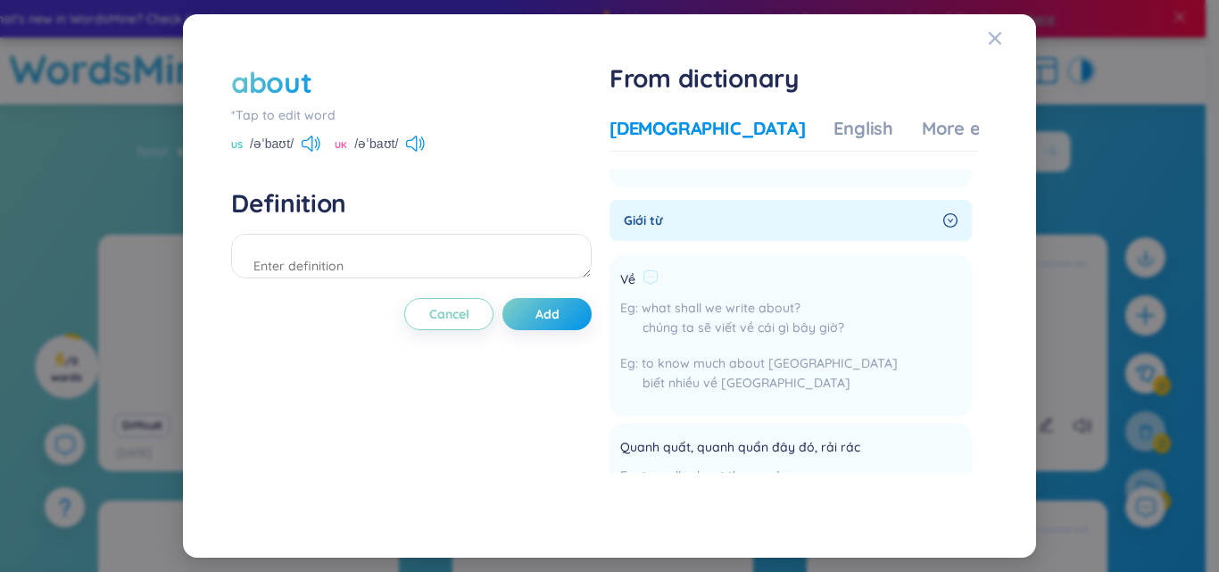
click at [794, 378] on div "biết nhiều về Việt Nam" at bounding box center [759, 383] width 278 height 20
drag, startPoint x: 844, startPoint y: 327, endPoint x: 635, endPoint y: 299, distance: 210.7
click at [635, 299] on div "what shall we write about? chúng ta sẽ viết về cái gì bây giờ?" at bounding box center [759, 322] width 278 height 48
copy div "what shall we write about? chúng ta sẽ viết về cái gì bây giờ?"
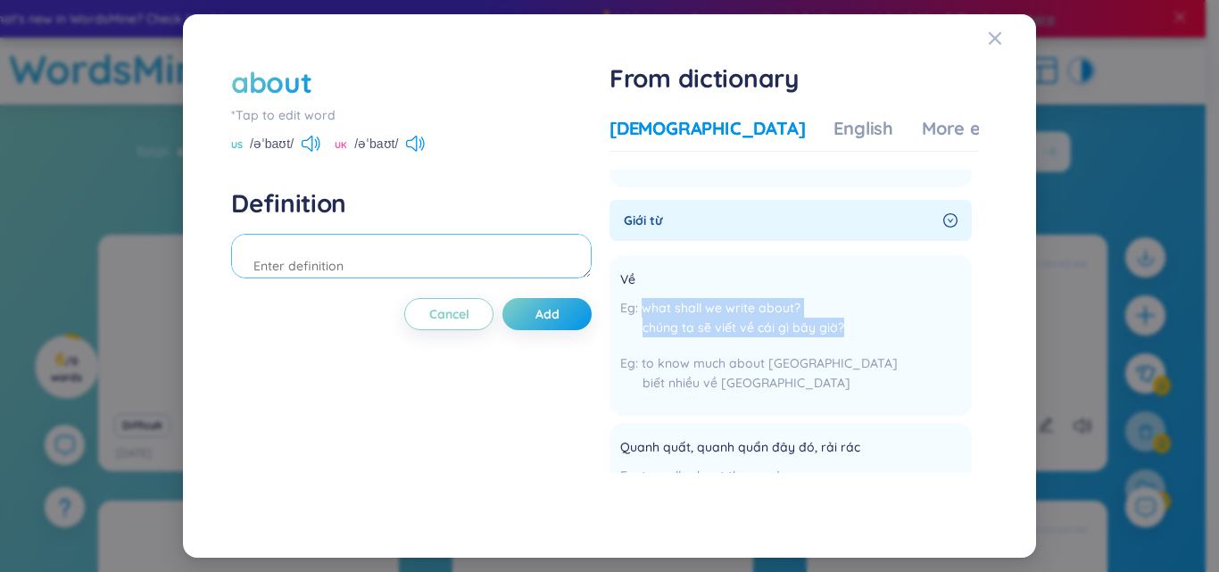
click at [382, 263] on textarea at bounding box center [411, 256] width 361 height 45
paste textarea "what shall we write about? chúng ta sẽ viết về cái gì bây giờ?"
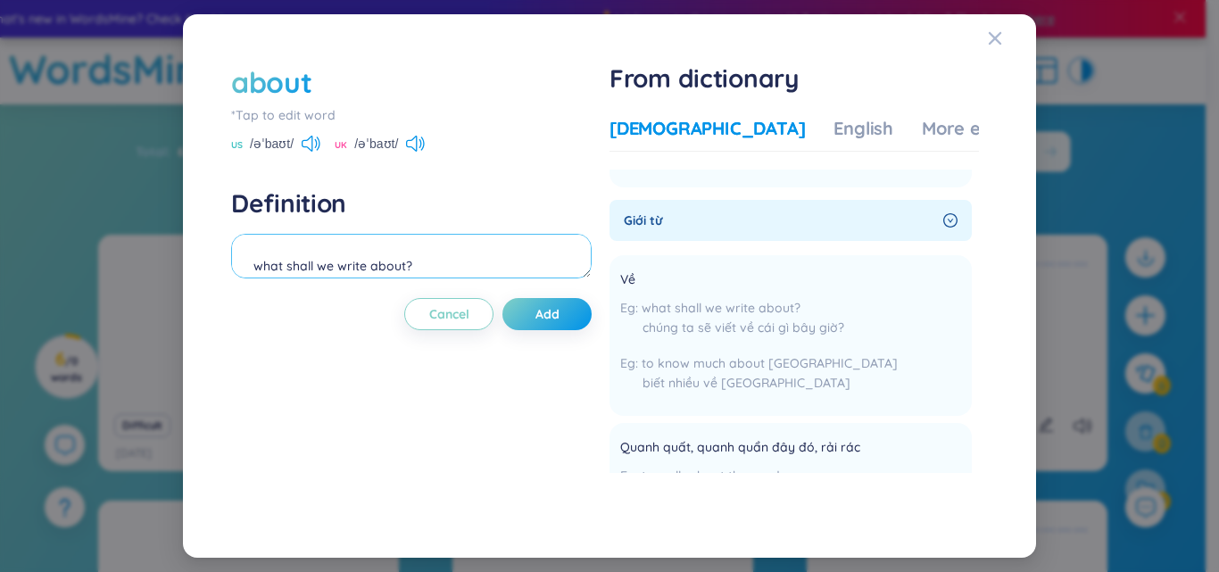
scroll to position [17, 0]
click at [413, 250] on textarea "what shall we write about? chúng ta sẽ viết về cái gì bây giờ?" at bounding box center [411, 256] width 361 height 45
click at [259, 251] on textarea "what shall we write about? chúng ta sẽ viết về cái gì bây giờ?" at bounding box center [411, 256] width 361 height 45
click at [257, 253] on textarea "what shall we write about? chúng ta sẽ viết về cái gì bây giờ?" at bounding box center [411, 256] width 361 height 45
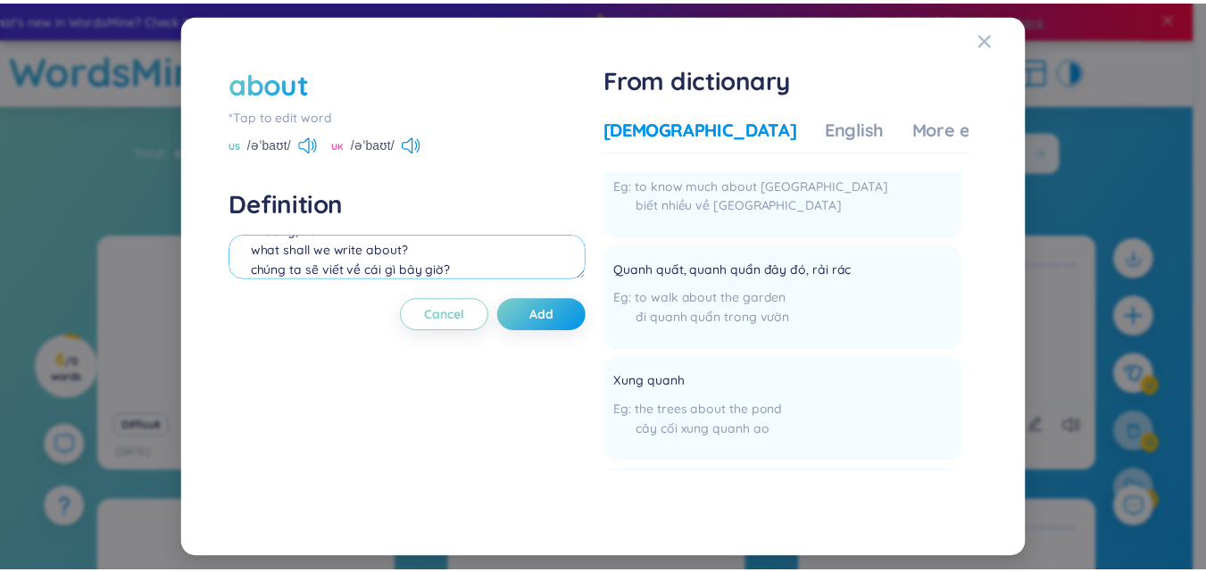
scroll to position [0, 0]
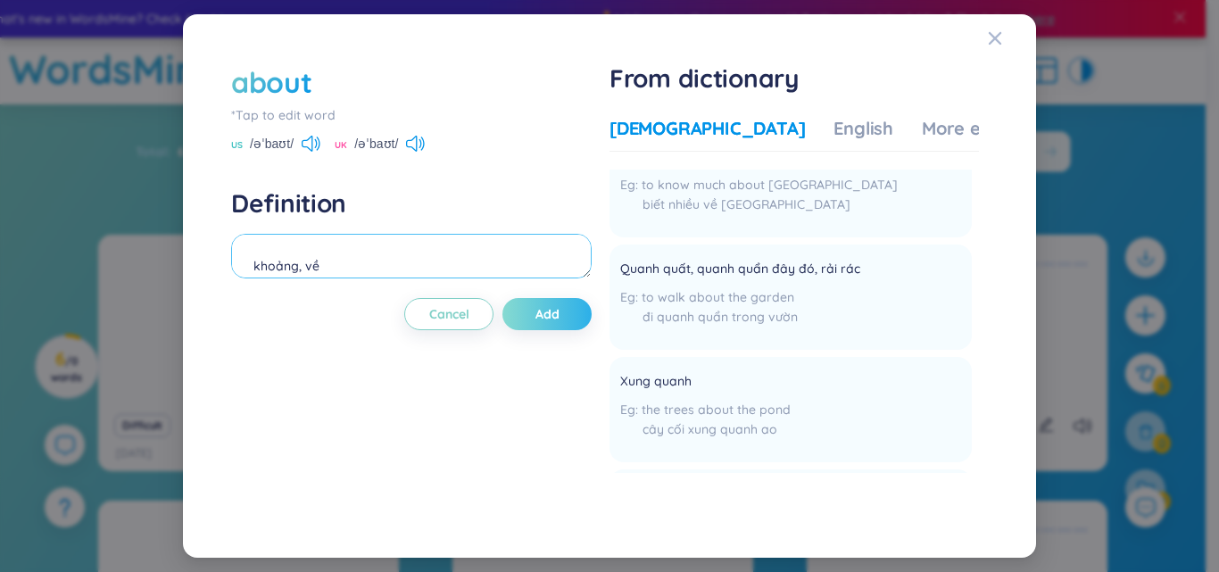
type textarea "khoảng, về what shall we write about? chúng ta sẽ viết về cái gì bây giờ?"
click at [559, 318] on span "Add" at bounding box center [547, 314] width 24 height 18
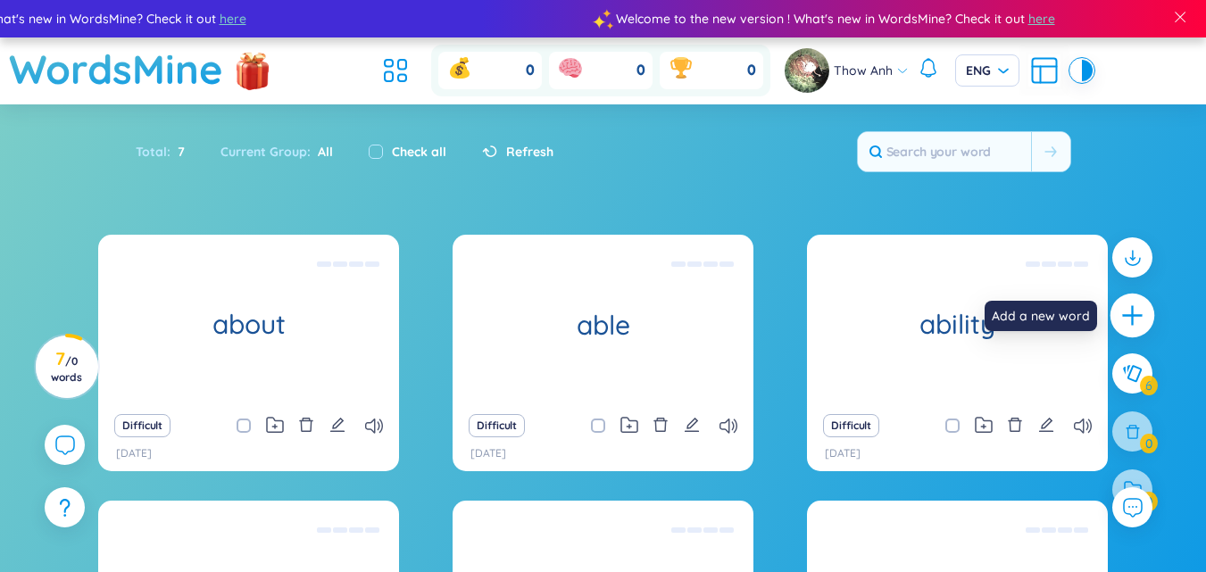
click at [1134, 321] on icon "plus" at bounding box center [1132, 315] width 25 height 25
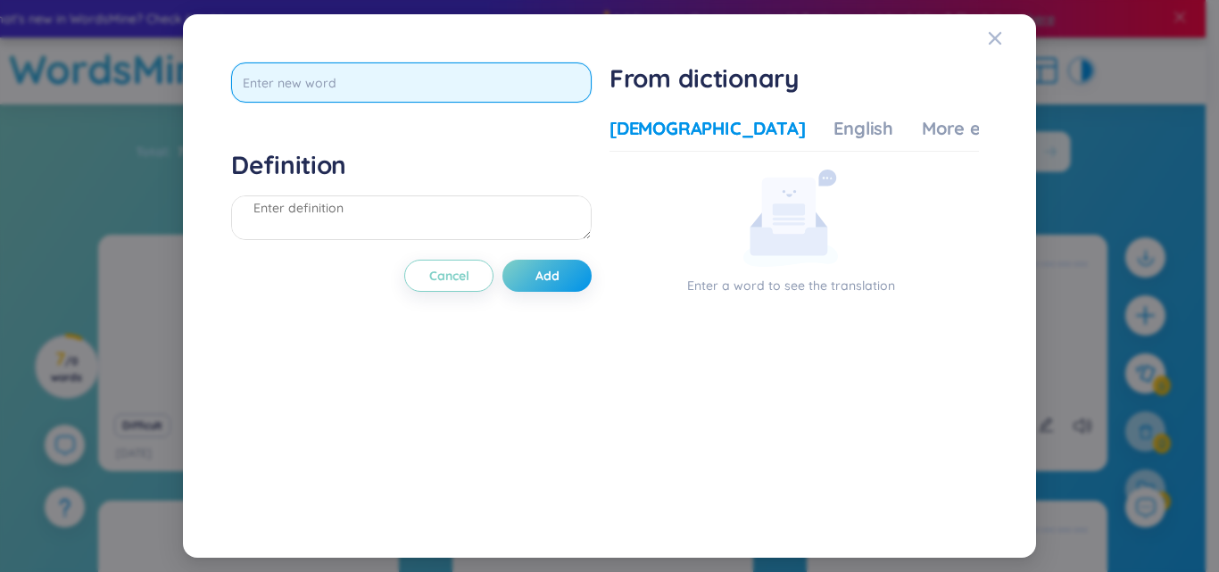
click at [333, 71] on input "text" at bounding box center [411, 82] width 361 height 40
type input "above"
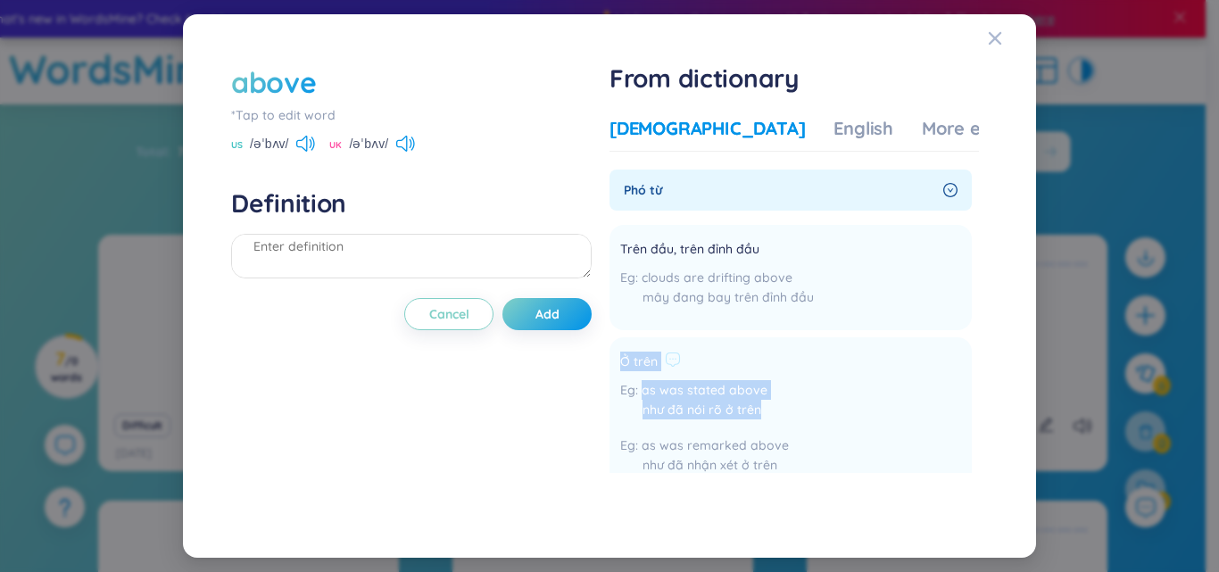
drag, startPoint x: 762, startPoint y: 233, endPoint x: 624, endPoint y: 361, distance: 188.2
click at [624, 361] on li "Ở trên as was stated above như đã nói rõ ở trên as was remarked above như đã nh…" at bounding box center [791, 417] width 362 height 161
click at [785, 373] on div "Ở trên" at bounding box center [704, 362] width 169 height 21
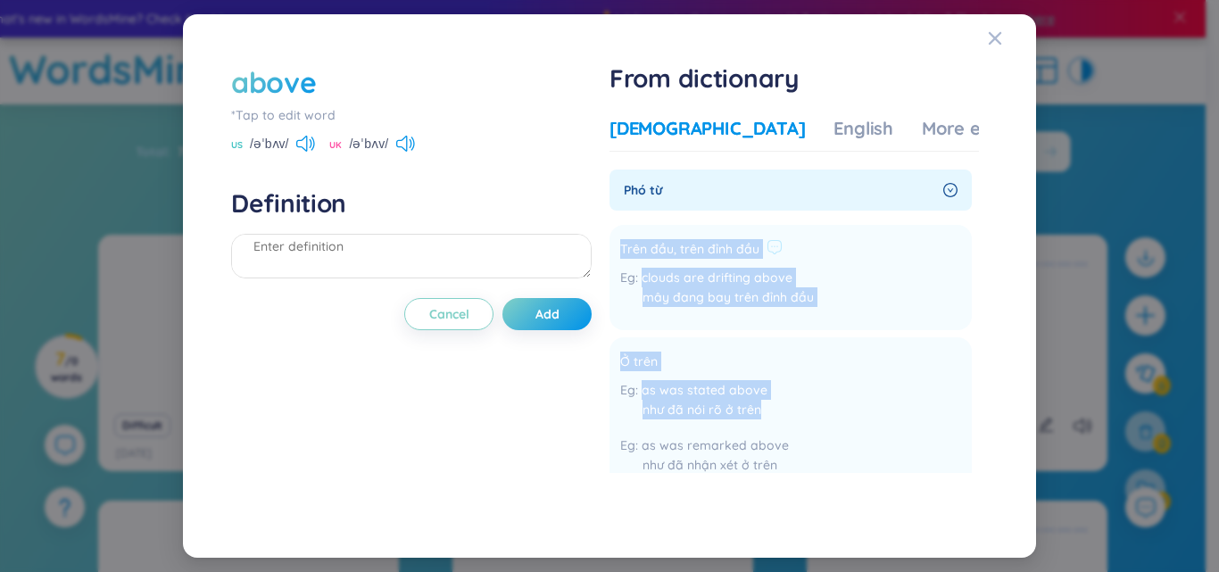
drag, startPoint x: 763, startPoint y: 411, endPoint x: 621, endPoint y: 240, distance: 221.8
click at [621, 240] on ul "Trên đầu, trên đỉnh đầu clouds are drifting above mây đang bay trên đỉnh đầu Ad…" at bounding box center [791, 554] width 362 height 673
copy ul "Trên đầu, trên đỉnh đầu clouds are drifting above mây đang bay trên đỉnh đầu Ad…"
click at [392, 253] on textarea at bounding box center [411, 256] width 361 height 45
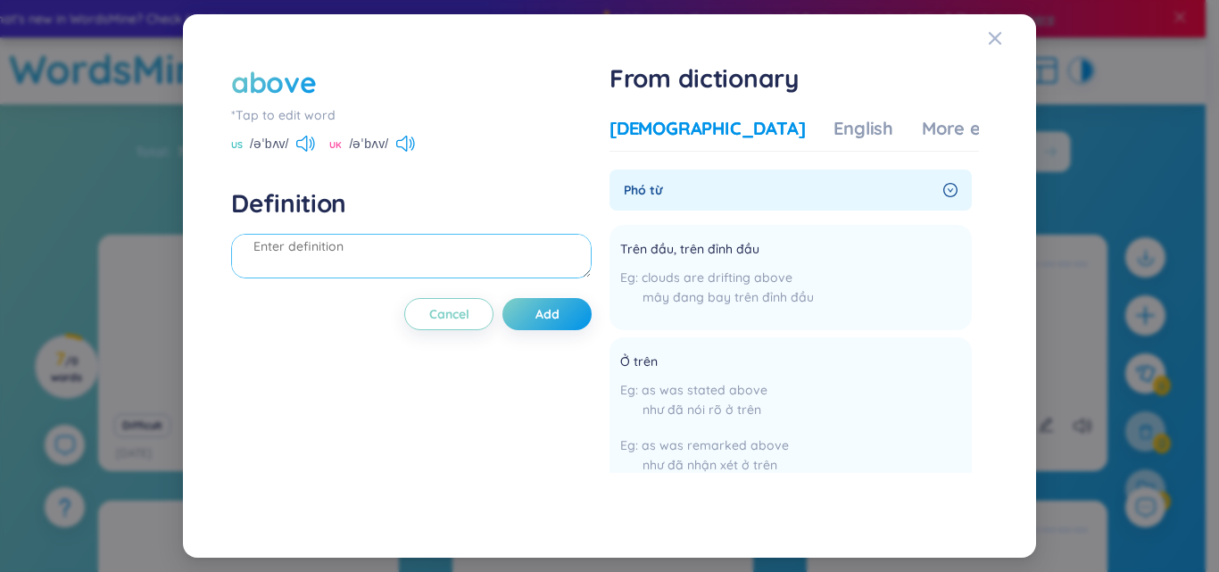
paste textarea "Trên đầu, trên đỉnh đầu clouds are drifting above mây đang bay trên đỉnh đầu Ở …"
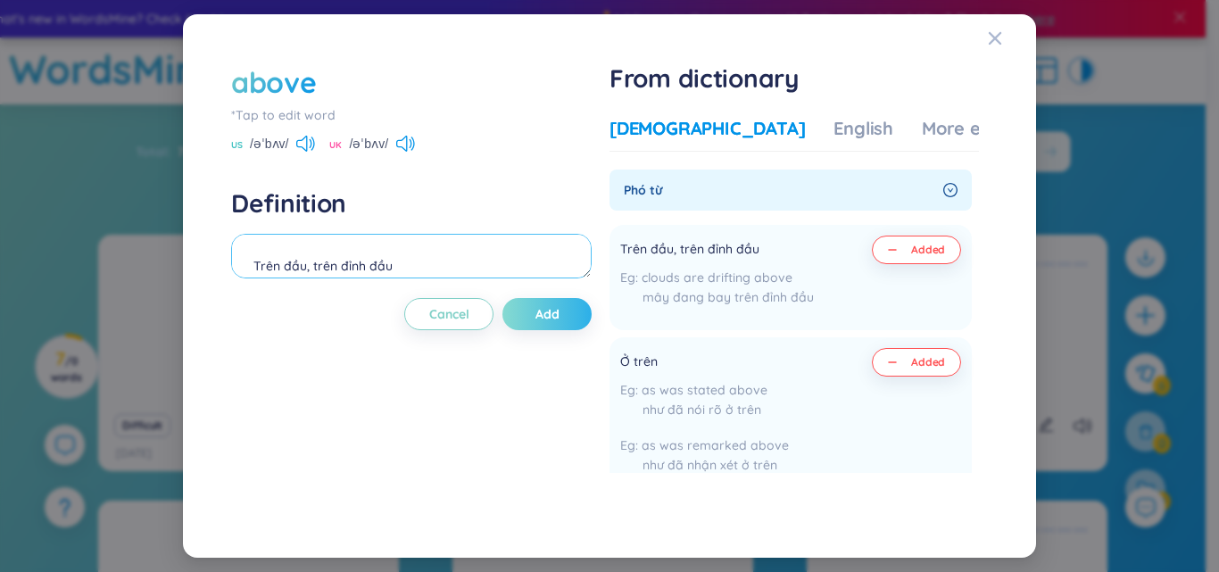
type textarea "Trên đầu, trên đỉnh đầu clouds are drifting above mây đang bay trên đỉnh đầu Ở …"
click at [535, 314] on button "Add" at bounding box center [546, 314] width 89 height 32
